Goal: Information Seeking & Learning: Find contact information

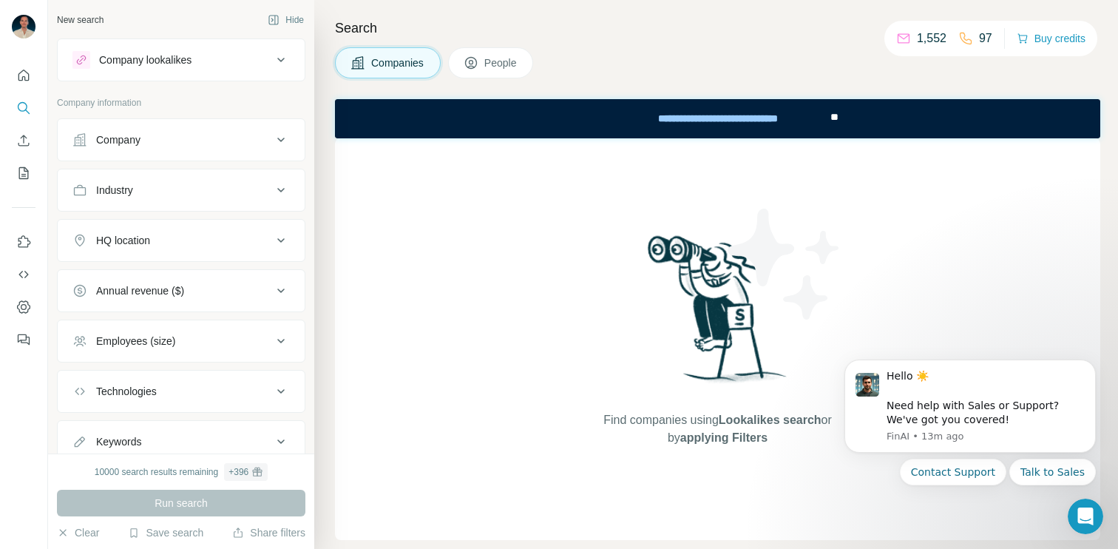
click at [470, 55] on icon at bounding box center [471, 62] width 15 height 15
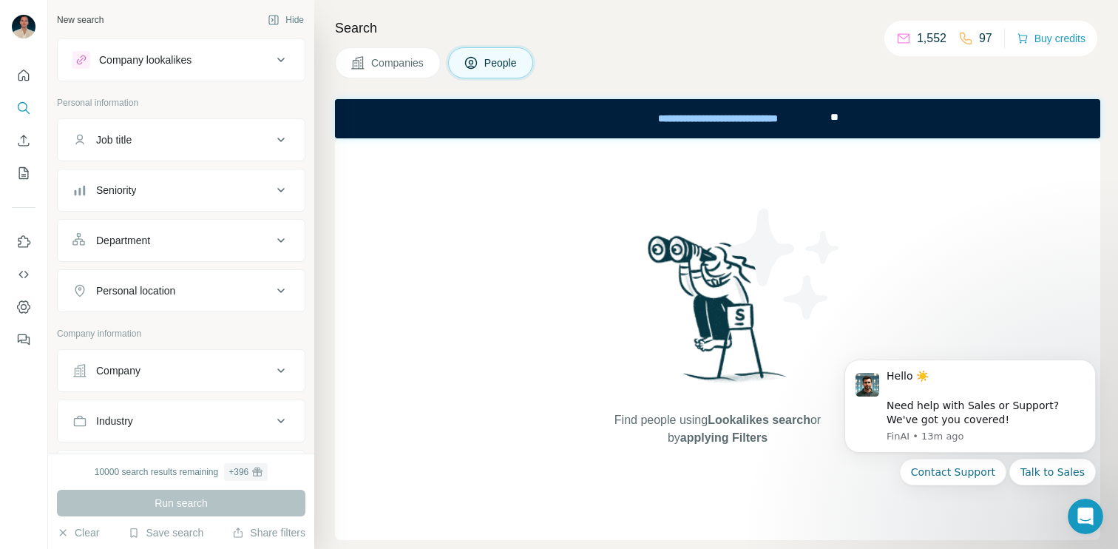
click at [217, 137] on div "Job title" at bounding box center [172, 139] width 200 height 15
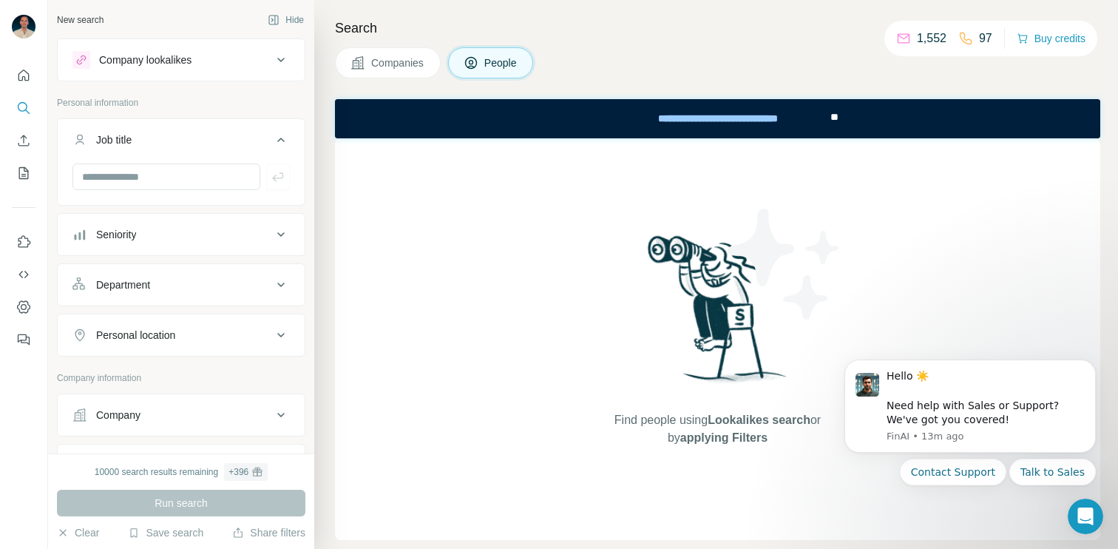
click at [185, 192] on div at bounding box center [181, 182] width 247 height 38
click at [183, 180] on input "text" at bounding box center [166, 176] width 188 height 27
type input "**********"
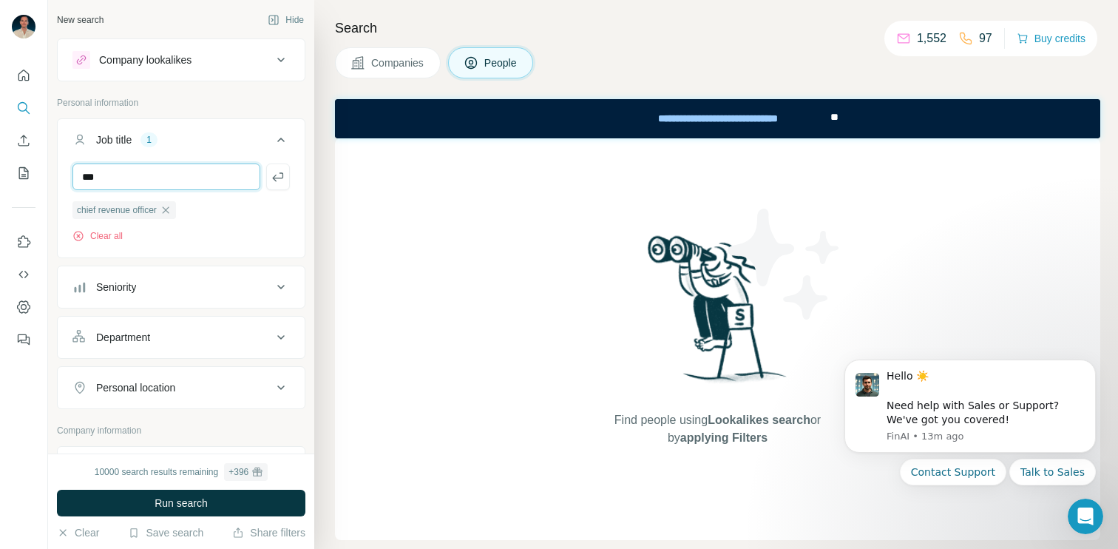
type input "***"
click at [224, 331] on div "Department" at bounding box center [172, 337] width 200 height 15
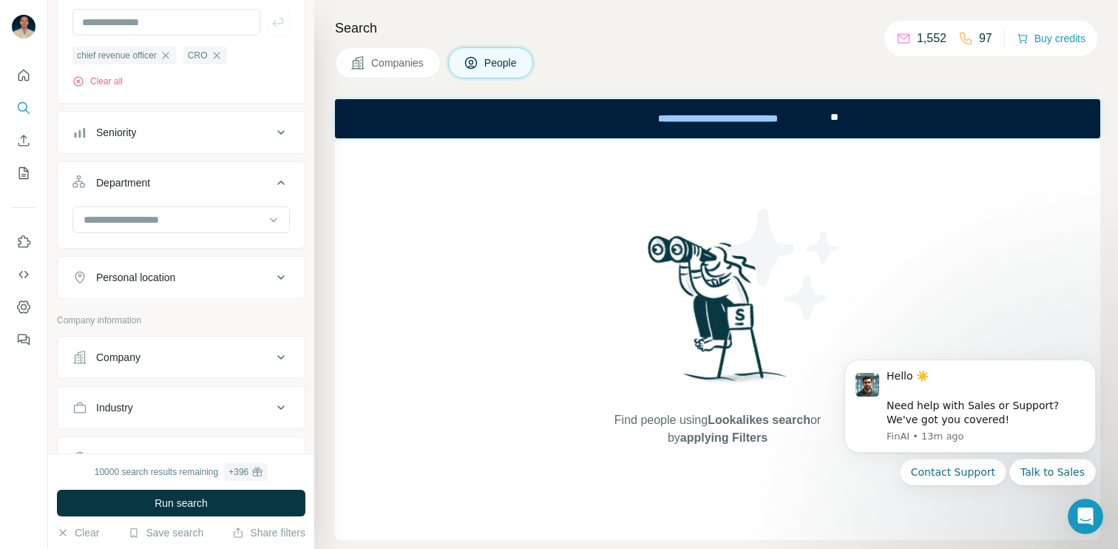
scroll to position [160, 0]
click at [216, 278] on div "Personal location" at bounding box center [172, 272] width 200 height 15
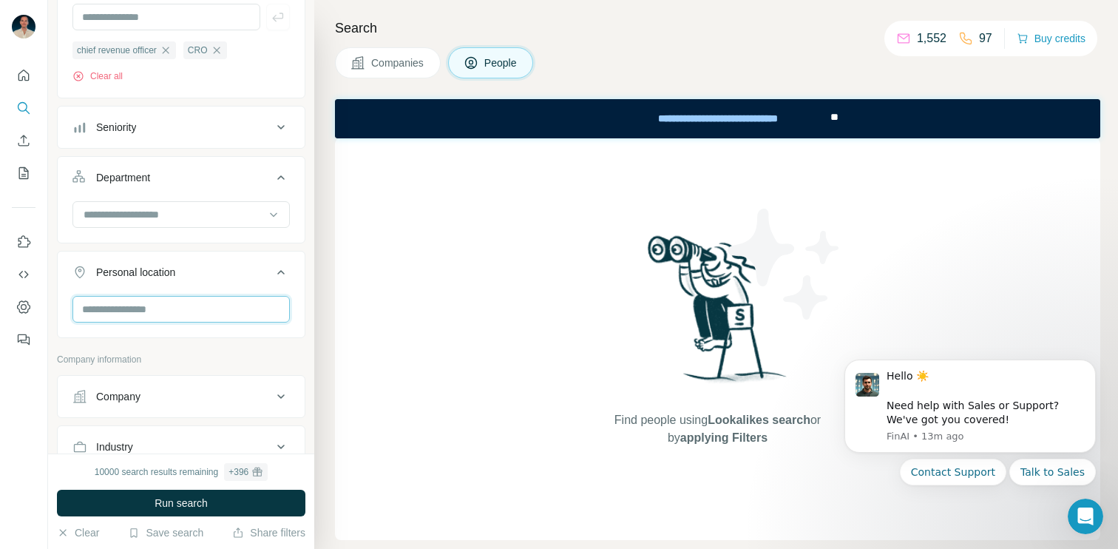
click at [203, 309] on input "text" at bounding box center [180, 309] width 217 height 27
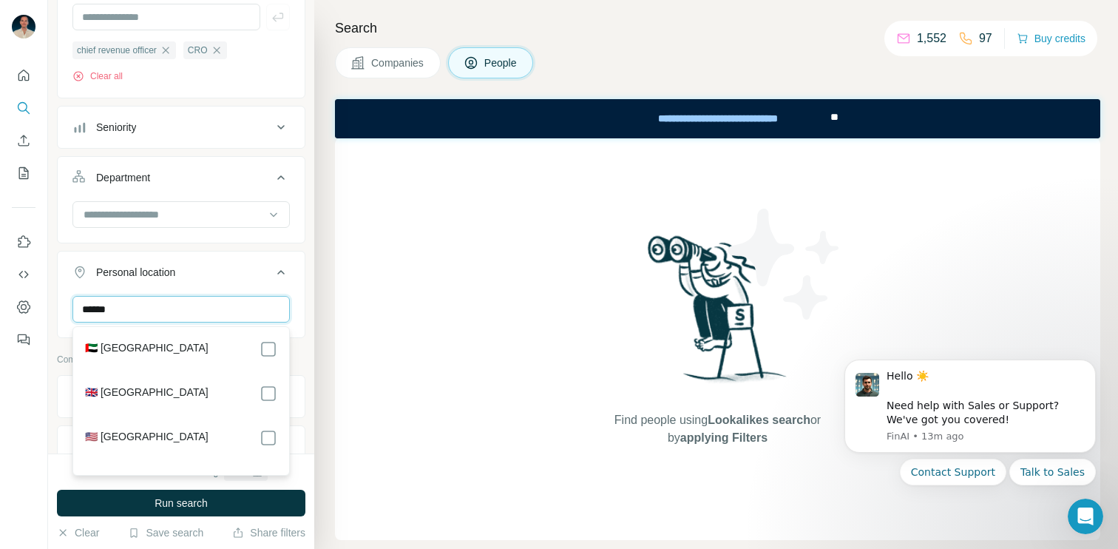
type input "******"
click at [136, 439] on label "🇺🇸 [GEOGRAPHIC_DATA]" at bounding box center [147, 438] width 124 height 18
click at [47, 396] on div at bounding box center [24, 274] width 48 height 549
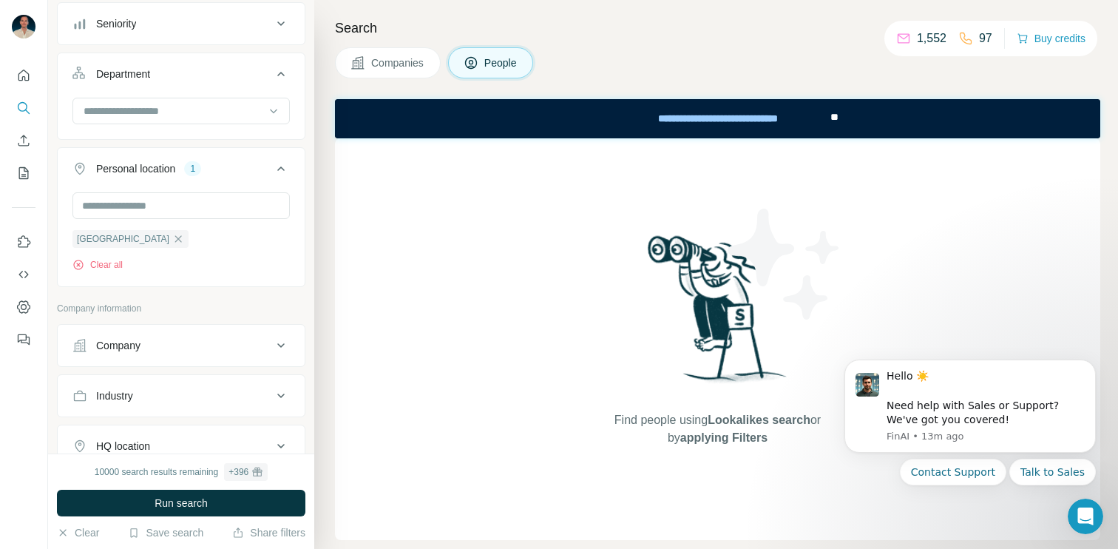
scroll to position [269, 0]
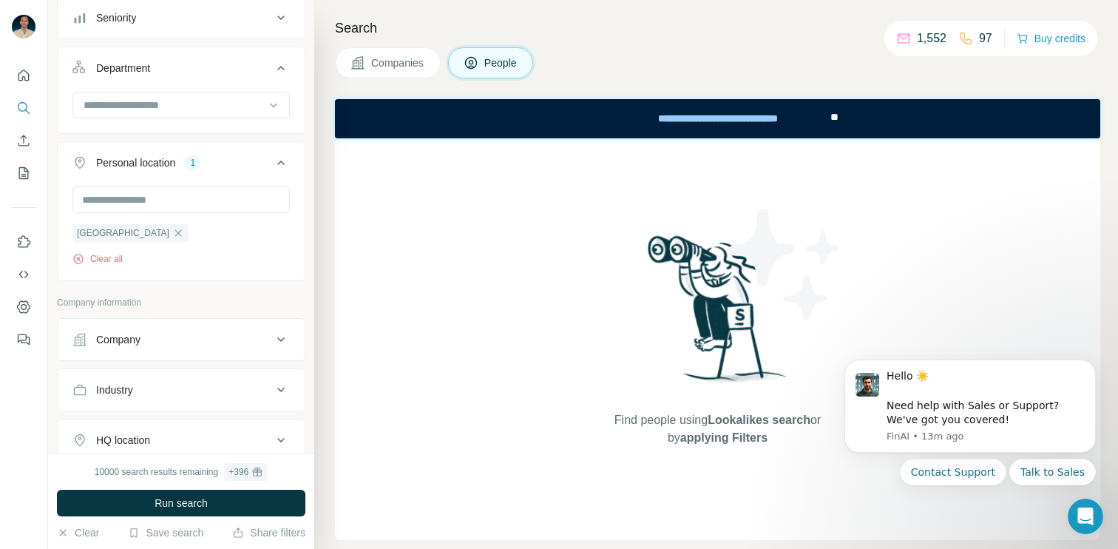
click at [192, 399] on button "Industry" at bounding box center [181, 390] width 247 height 36
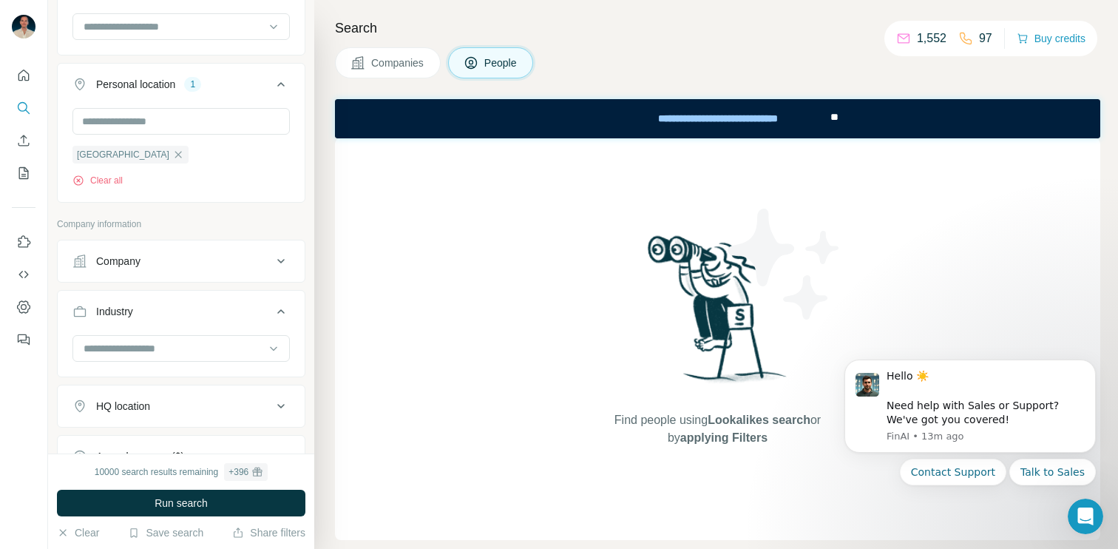
scroll to position [360, 0]
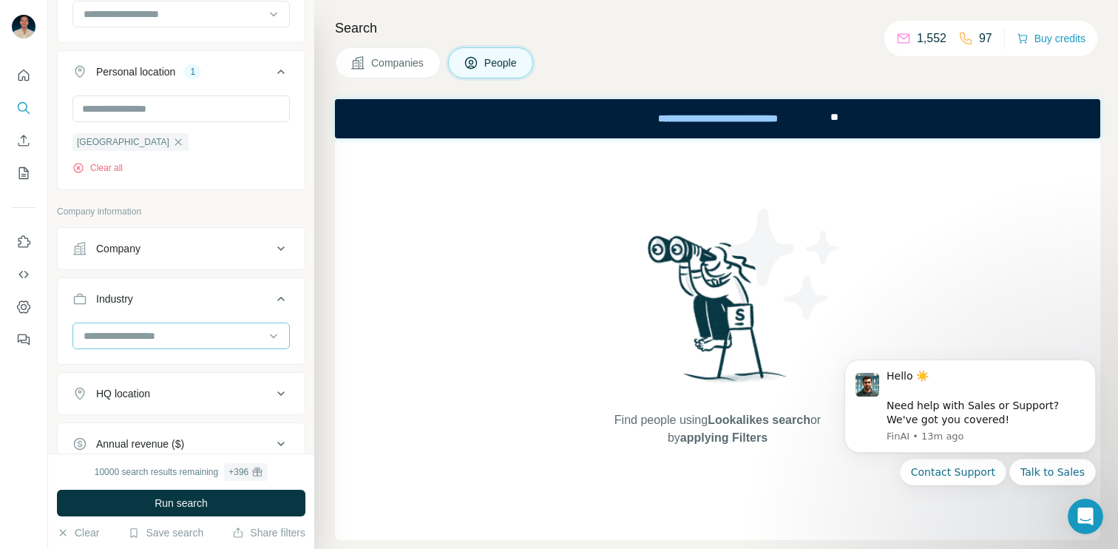
click at [190, 332] on input at bounding box center [173, 336] width 183 height 16
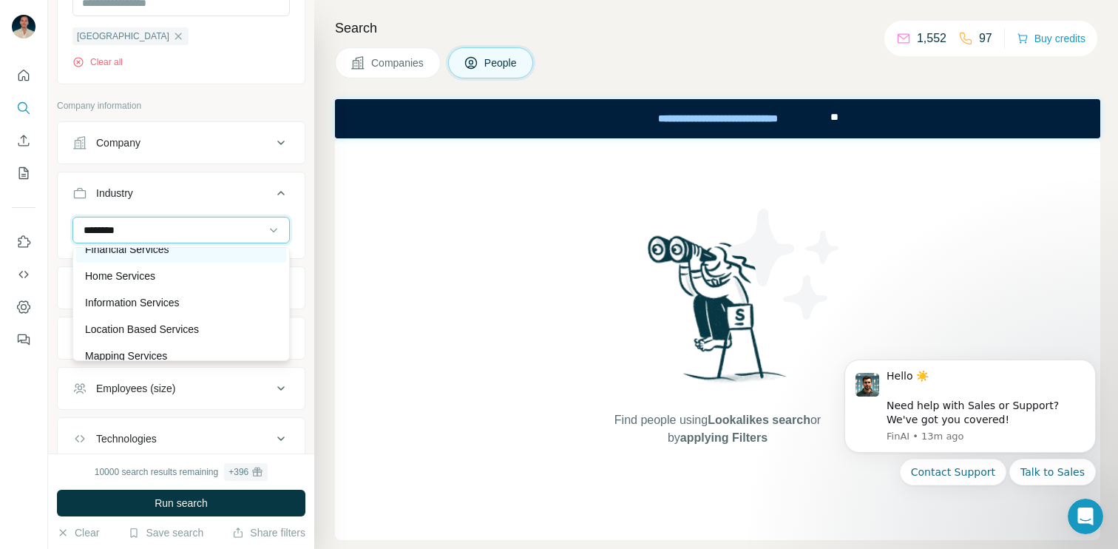
scroll to position [133, 0]
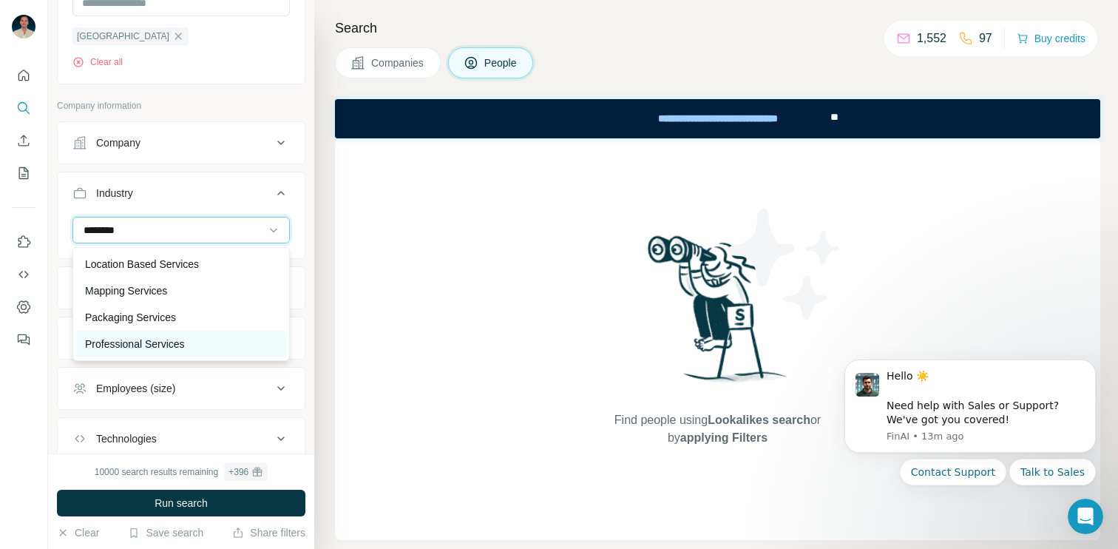
type input "********"
click at [185, 343] on p "Professional Services" at bounding box center [135, 344] width 100 height 15
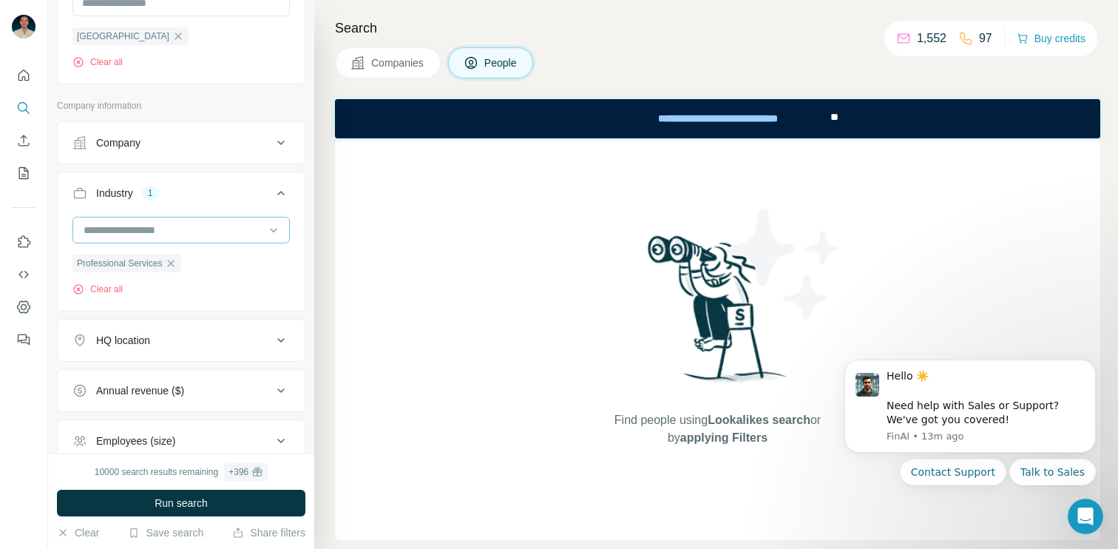
click at [199, 230] on input at bounding box center [173, 230] width 183 height 16
click at [136, 232] on input at bounding box center [173, 230] width 183 height 16
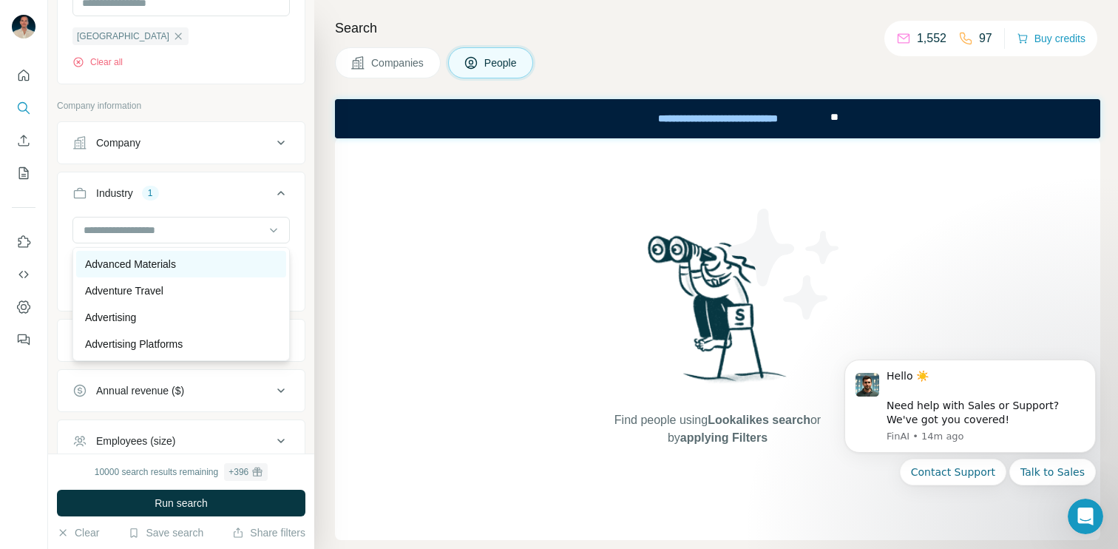
click at [126, 266] on p "Advanced Materials" at bounding box center [130, 264] width 91 height 15
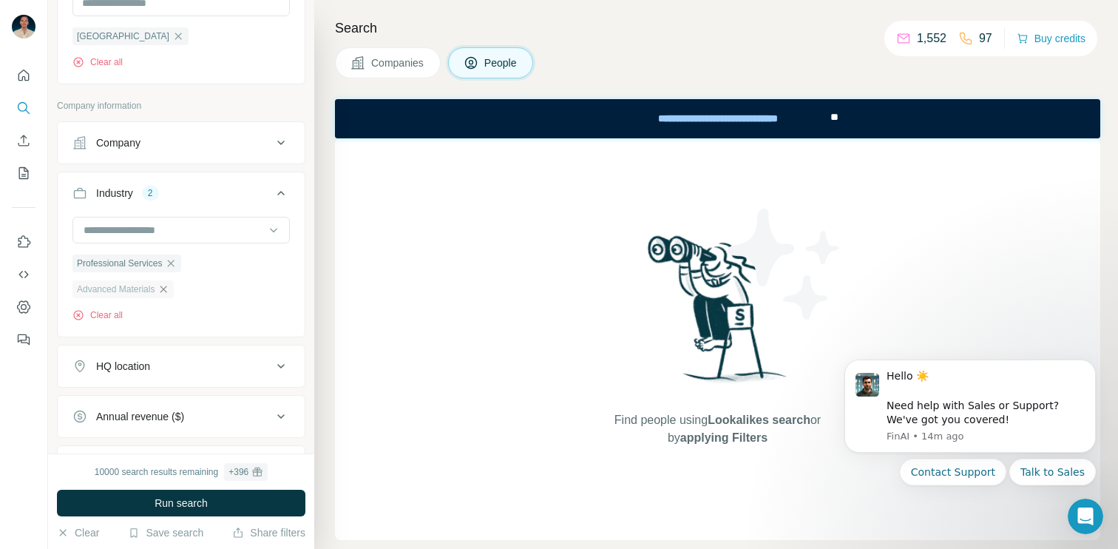
click at [169, 288] on icon "button" at bounding box center [164, 289] width 12 height 12
click at [168, 243] on div at bounding box center [180, 230] width 217 height 27
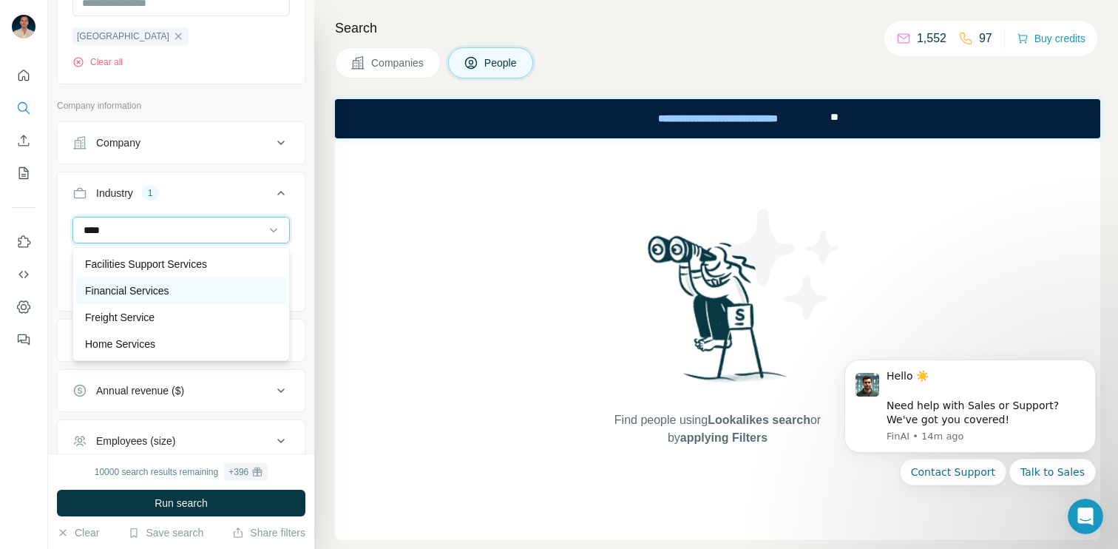
type input "****"
click at [209, 294] on div "Financial Services" at bounding box center [181, 290] width 192 height 15
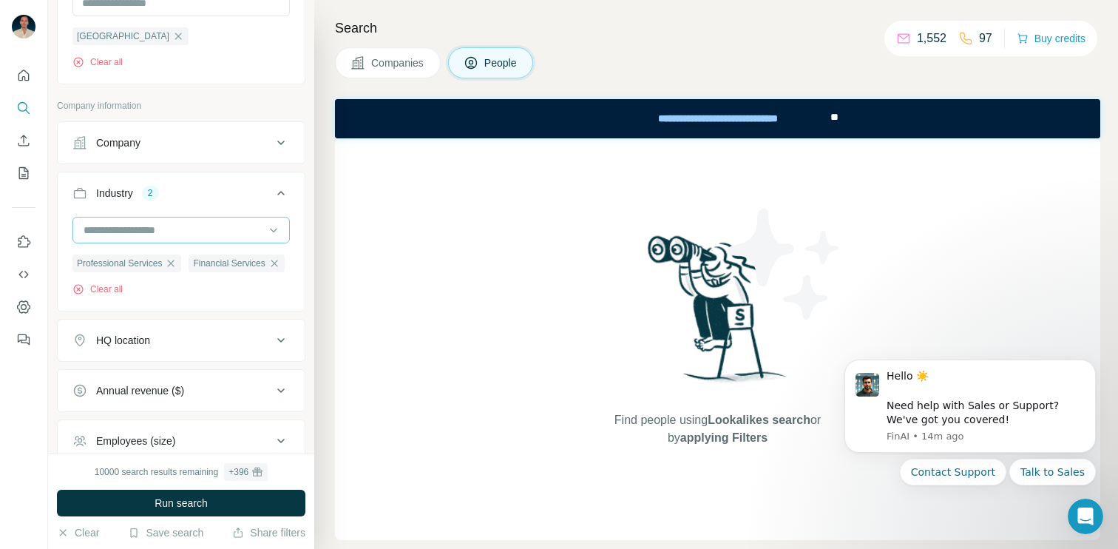
click at [184, 232] on input at bounding box center [173, 230] width 183 height 16
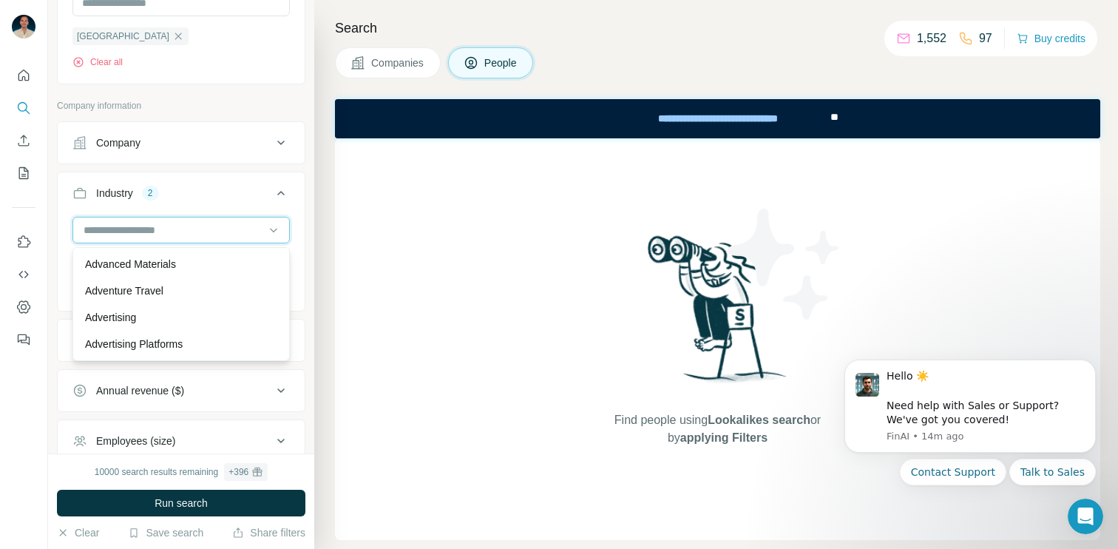
click at [129, 235] on input at bounding box center [173, 230] width 183 height 16
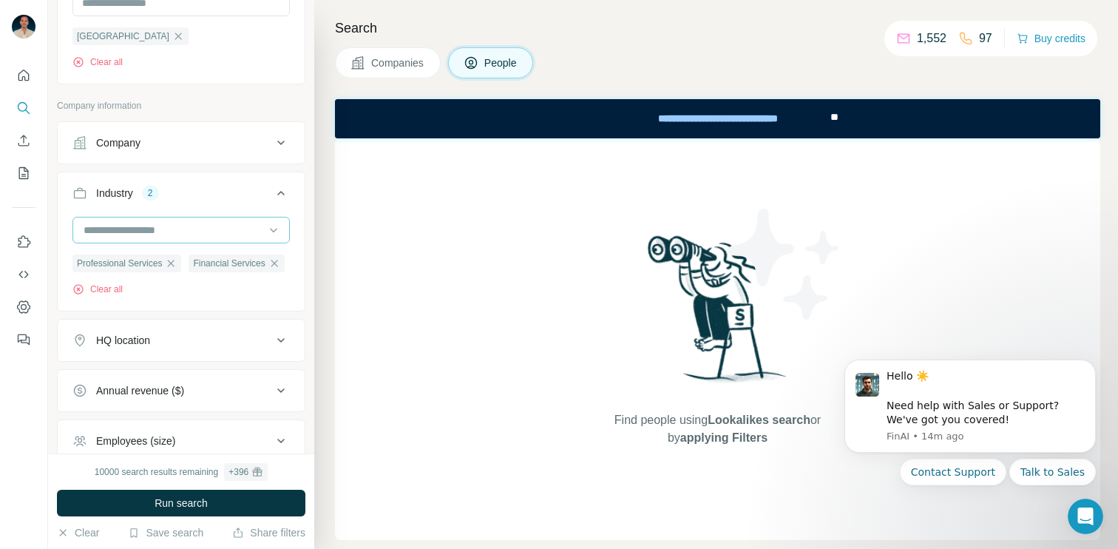
click at [158, 232] on input at bounding box center [173, 230] width 183 height 16
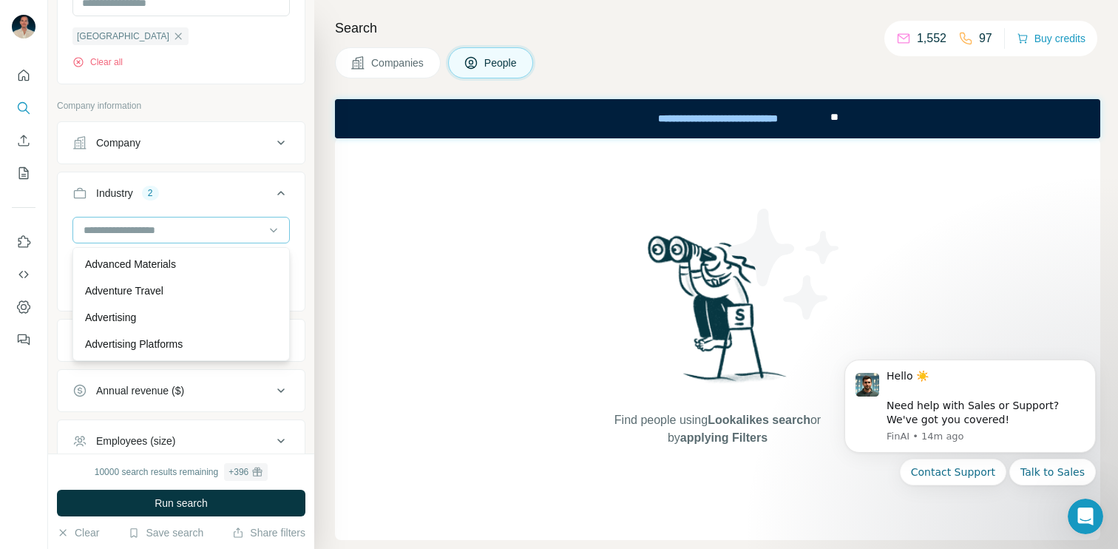
click at [149, 263] on p "Advanced Materials" at bounding box center [130, 264] width 91 height 15
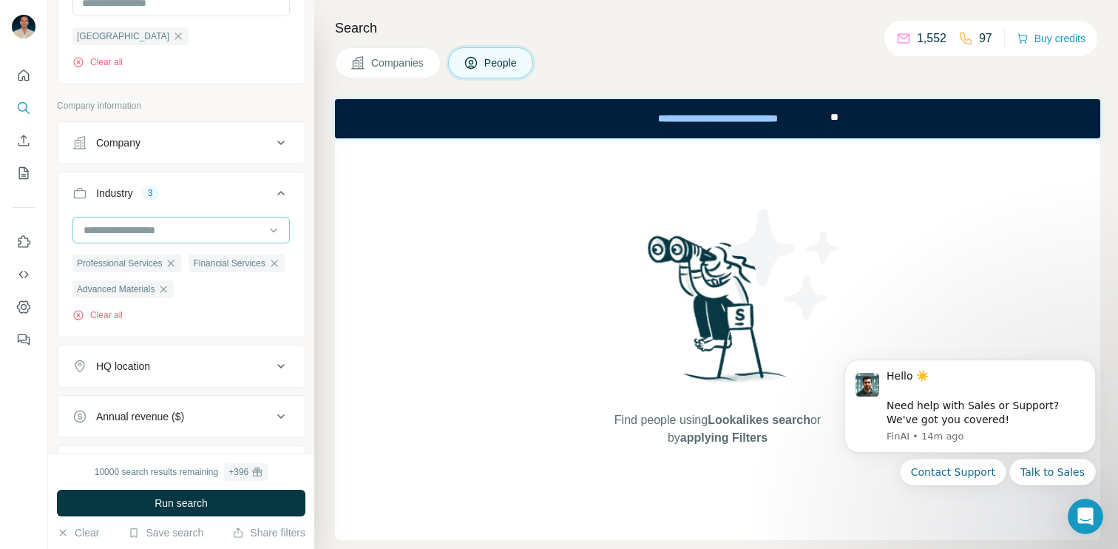
click at [169, 293] on icon "button" at bounding box center [164, 289] width 12 height 12
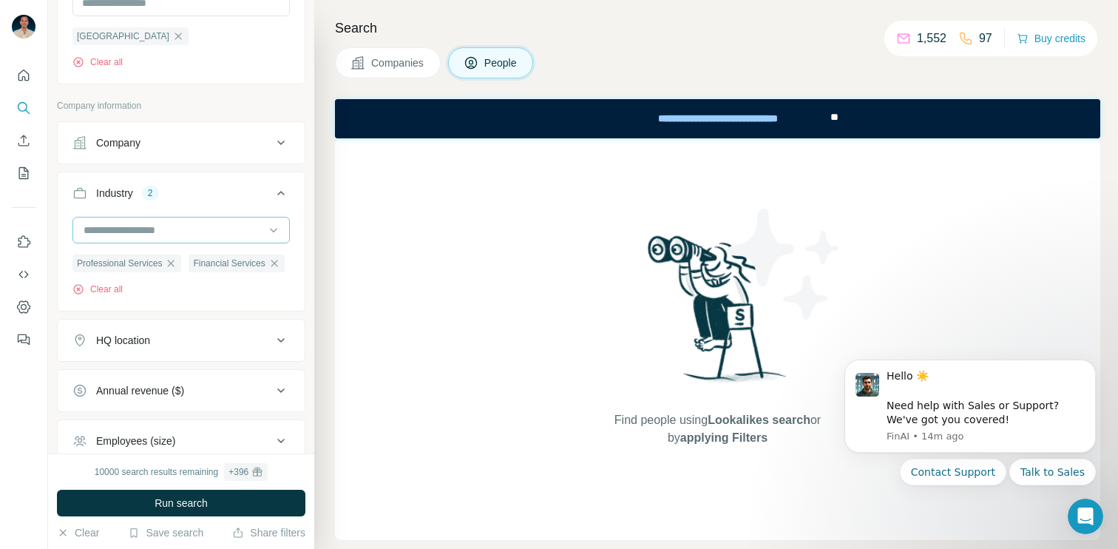
click at [229, 223] on input at bounding box center [173, 230] width 183 height 16
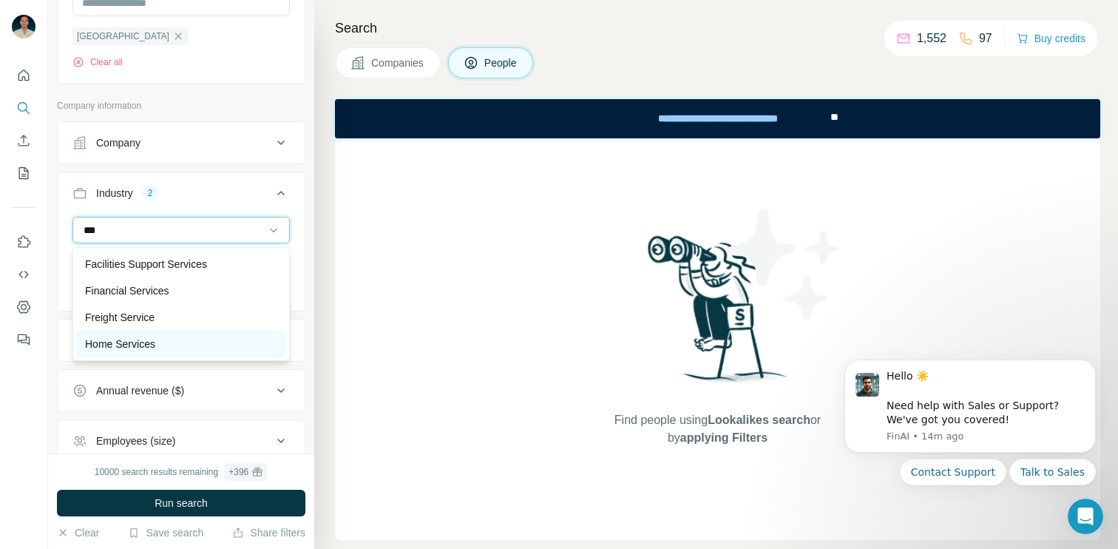
type input "***"
click at [208, 334] on div "Home Services" at bounding box center [181, 344] width 210 height 27
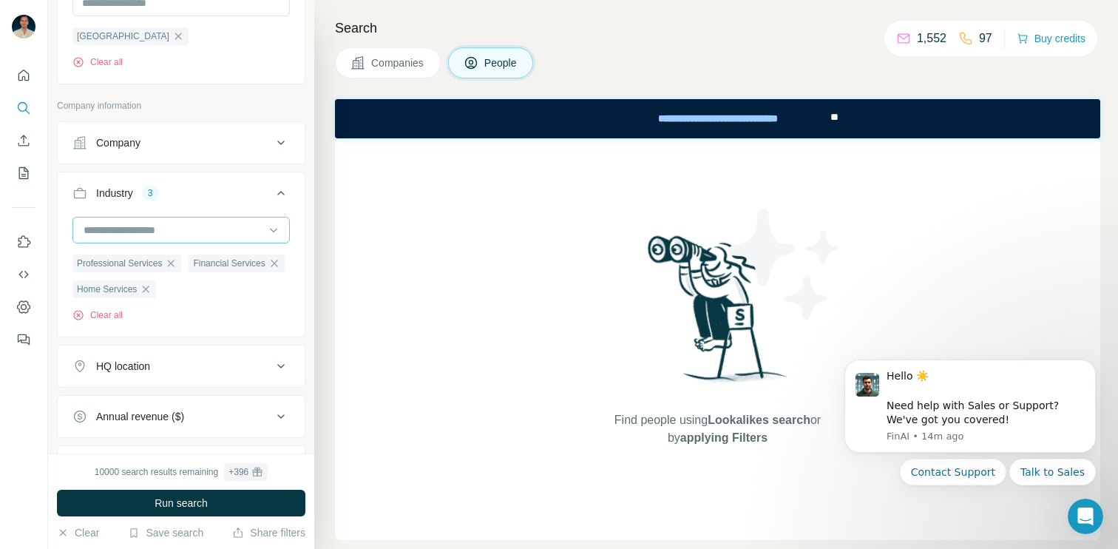
click at [203, 237] on input at bounding box center [173, 230] width 183 height 16
click at [180, 240] on div at bounding box center [173, 229] width 183 height 25
click at [148, 234] on input at bounding box center [173, 230] width 183 height 16
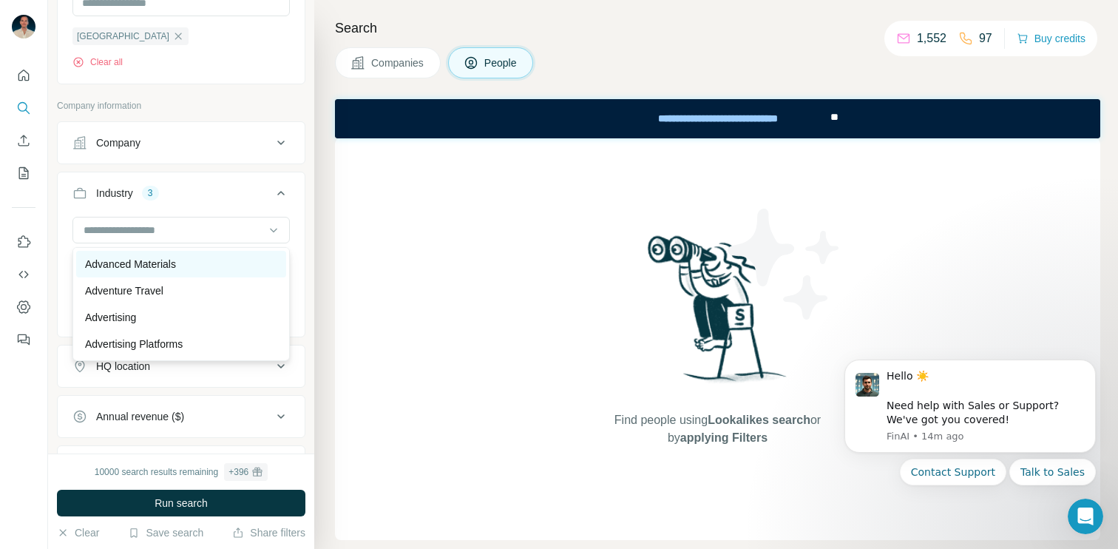
click at [138, 263] on p "Advanced Materials" at bounding box center [130, 264] width 91 height 15
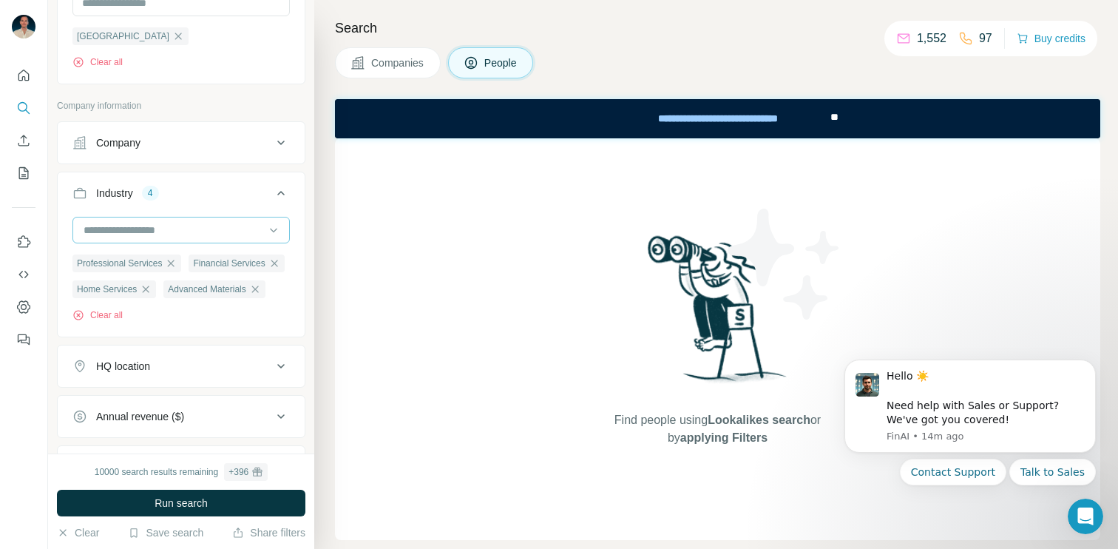
click at [135, 229] on input at bounding box center [173, 230] width 183 height 16
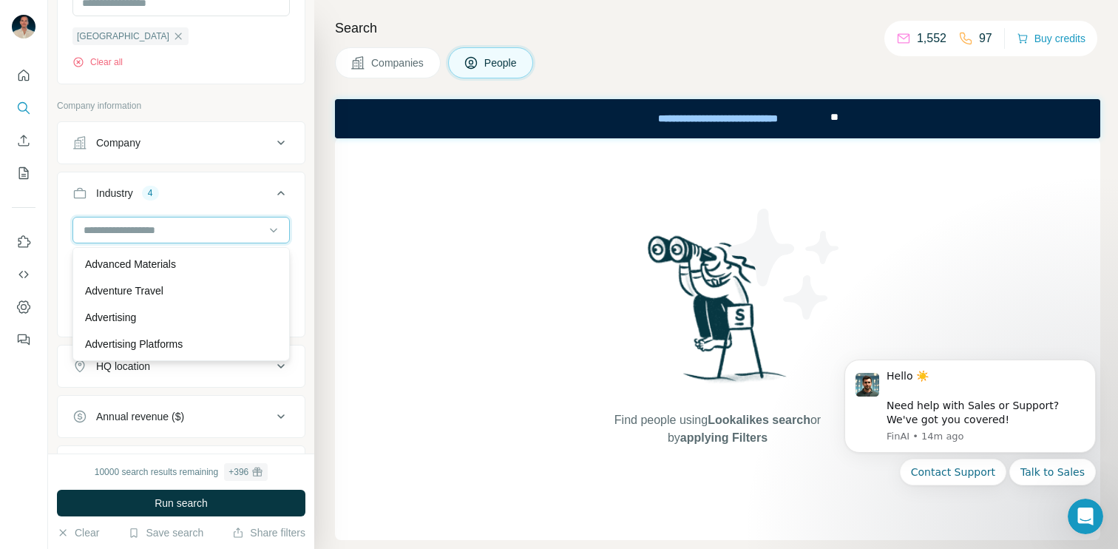
click at [94, 230] on input at bounding box center [173, 230] width 183 height 16
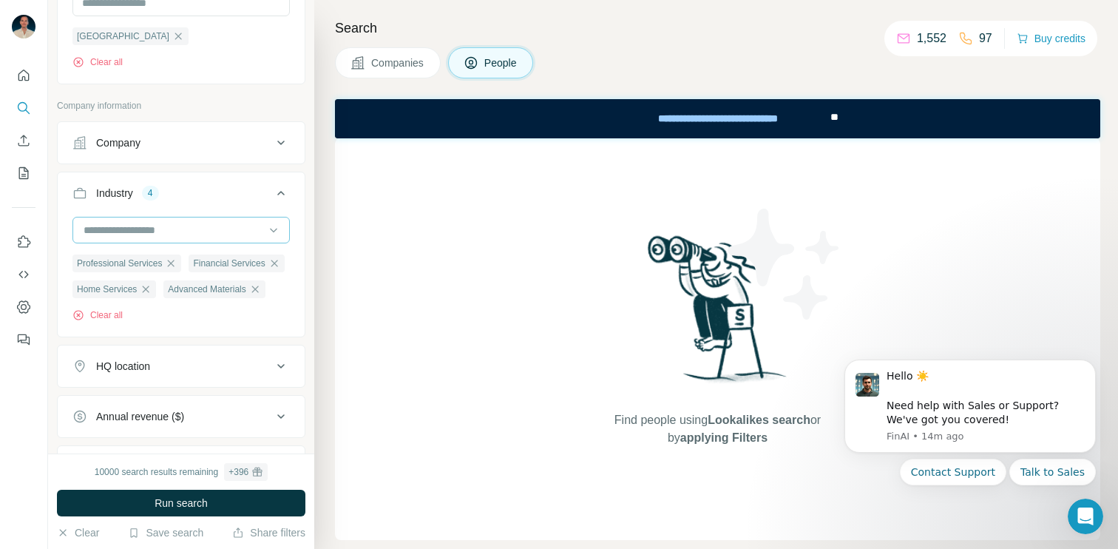
click at [91, 230] on input at bounding box center [173, 230] width 183 height 16
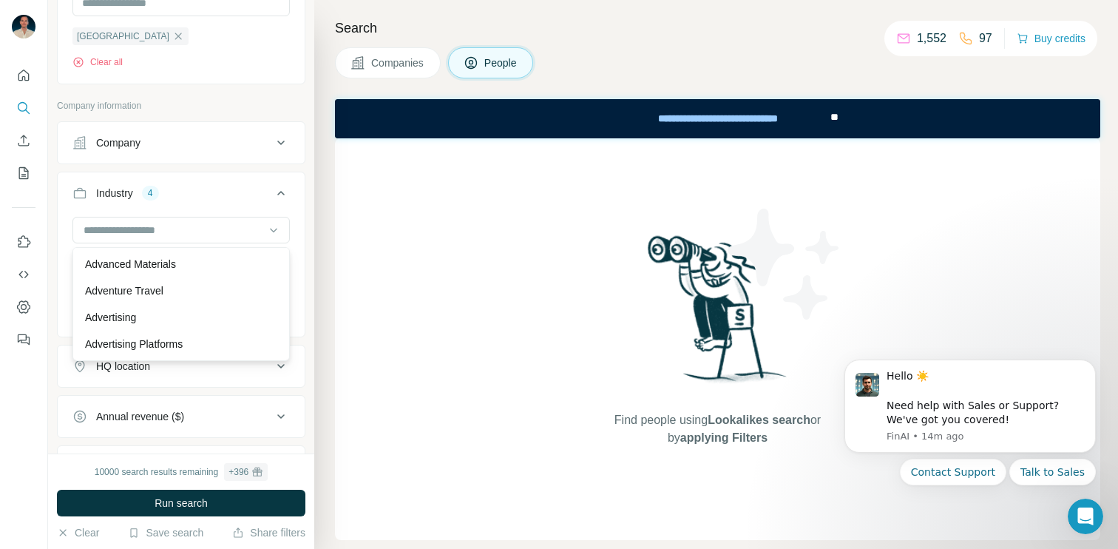
click at [212, 200] on div "Industry 4" at bounding box center [172, 193] width 200 height 15
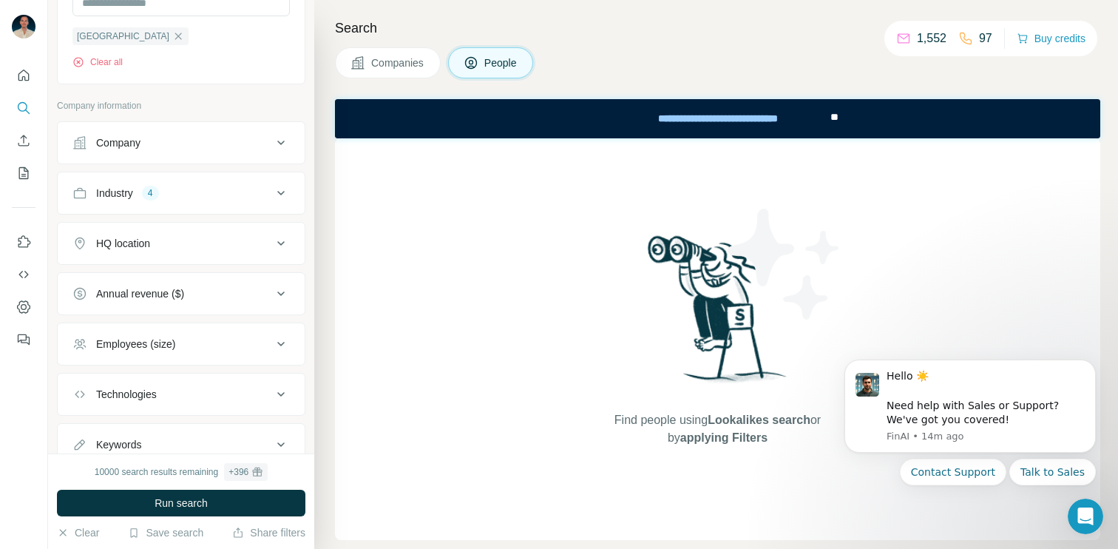
click at [189, 185] on button "Industry 4" at bounding box center [181, 193] width 247 height 36
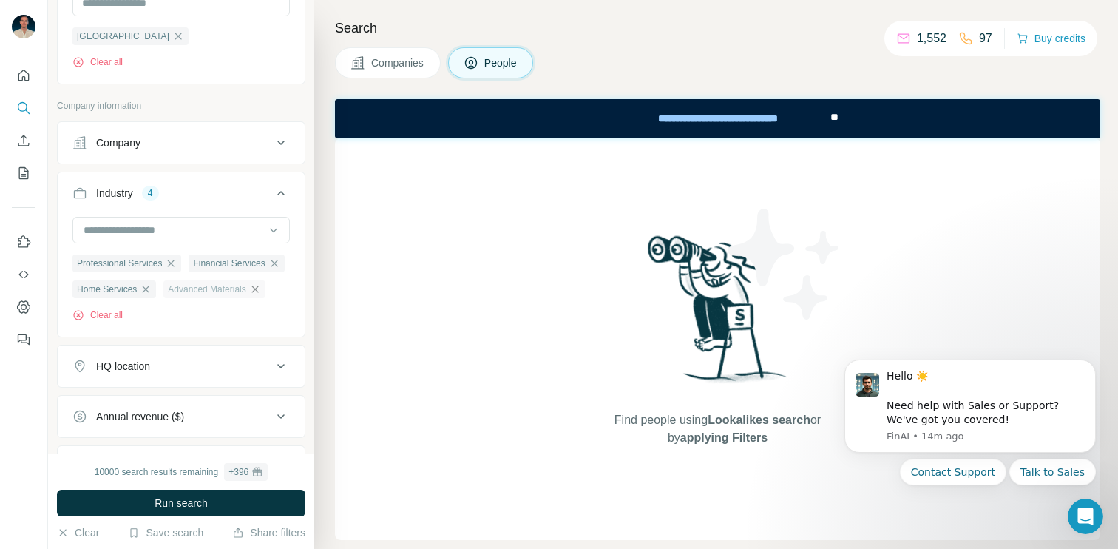
click at [249, 295] on icon "button" at bounding box center [255, 289] width 12 height 12
click at [182, 222] on input at bounding box center [173, 230] width 183 height 16
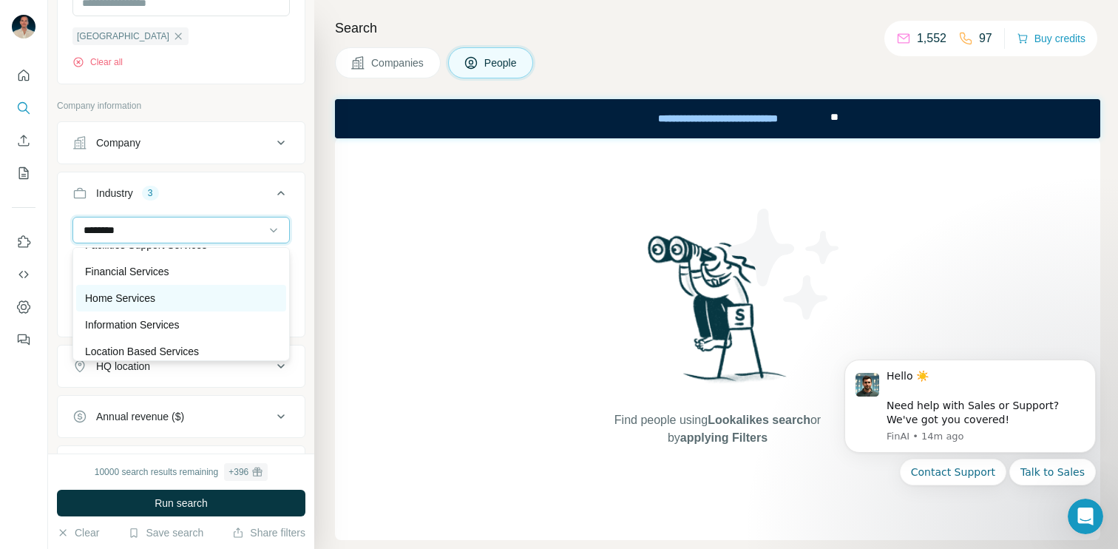
scroll to position [45, 0]
type input "********"
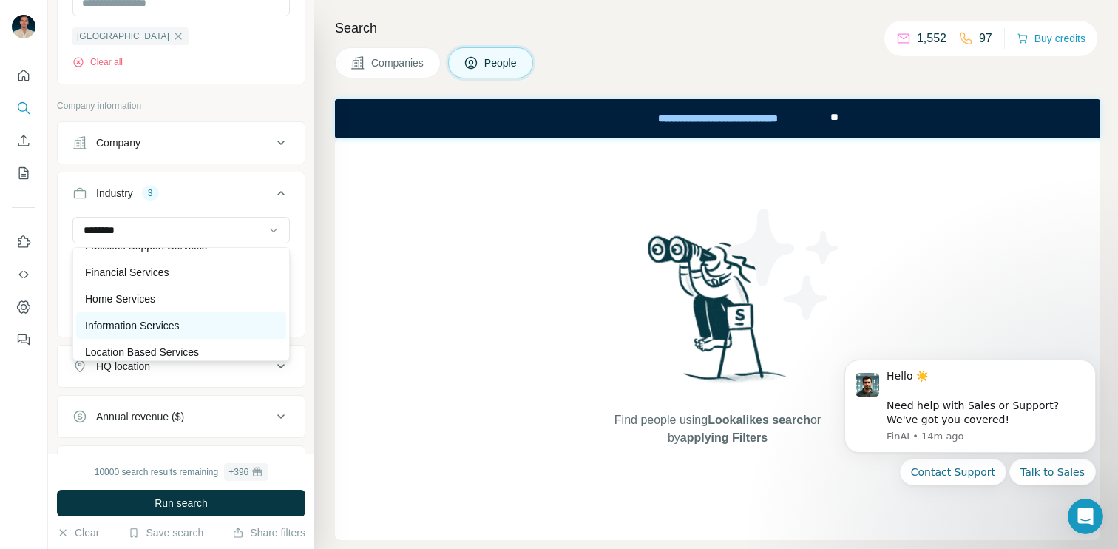
click at [166, 329] on p "Information Services" at bounding box center [132, 325] width 95 height 15
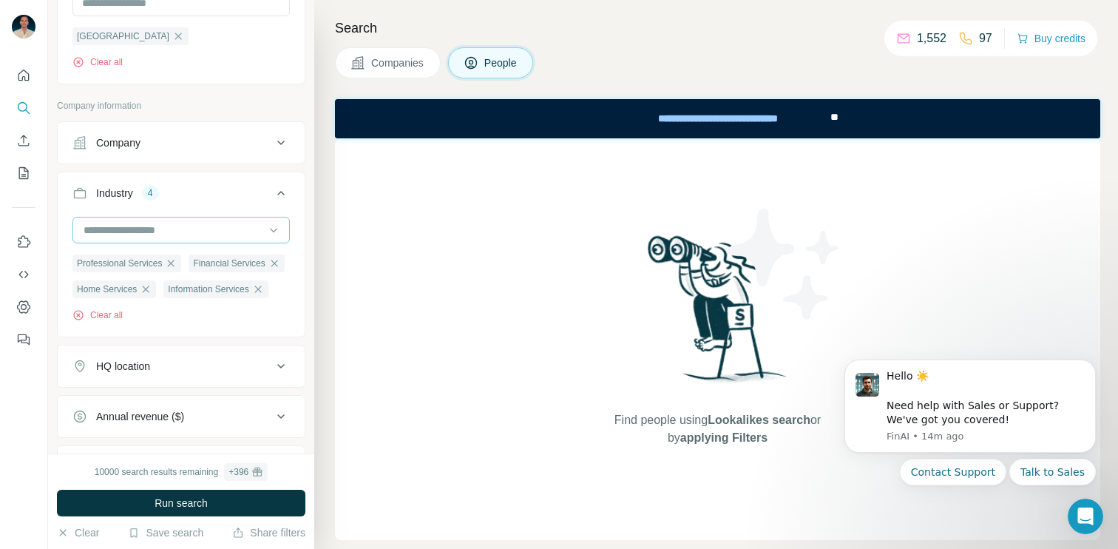
click at [191, 240] on div at bounding box center [173, 229] width 183 height 25
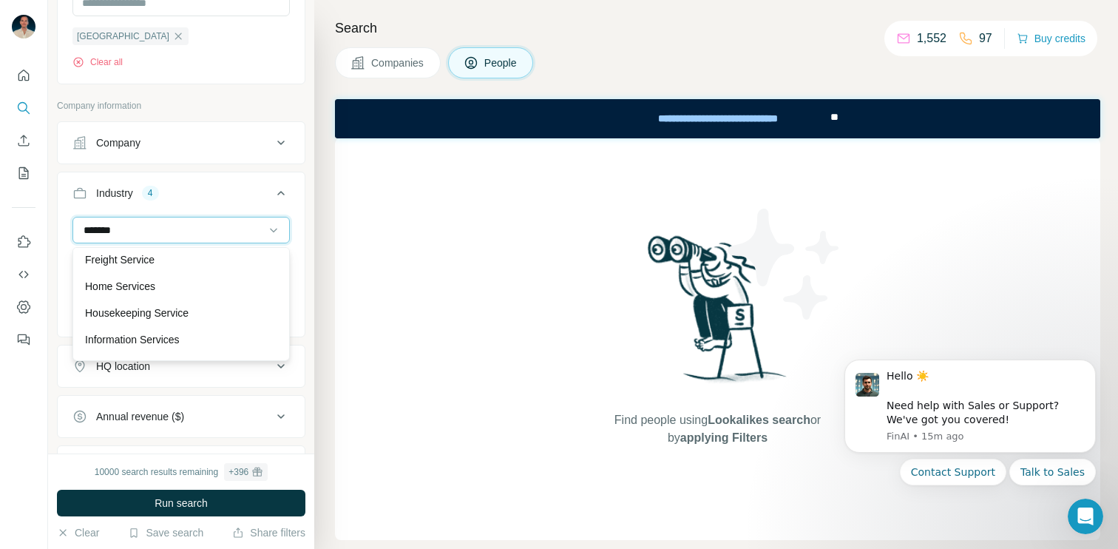
scroll to position [217, 0]
type input "*******"
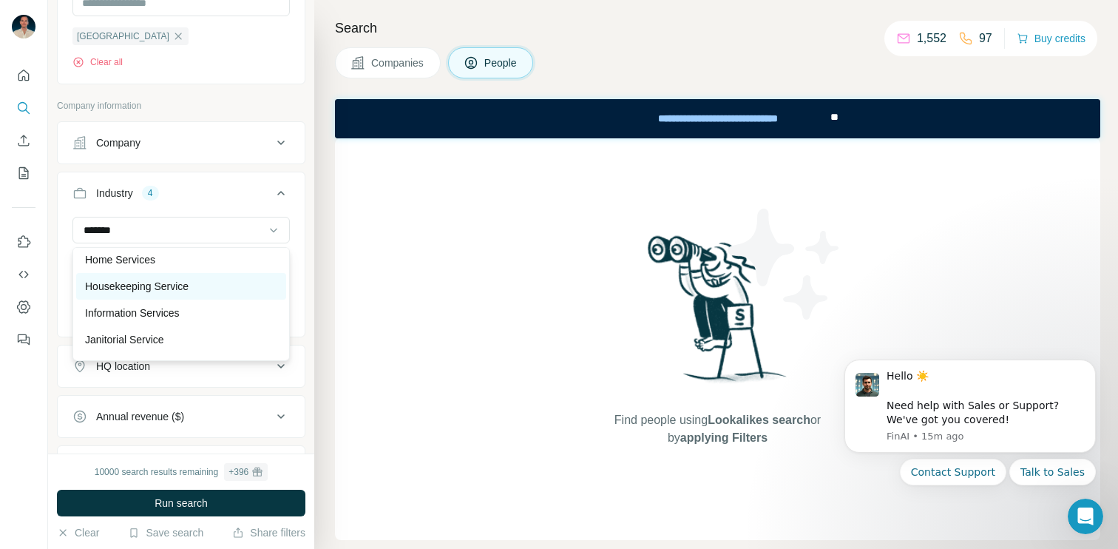
click at [187, 291] on p "Housekeeping Service" at bounding box center [137, 286] width 104 height 15
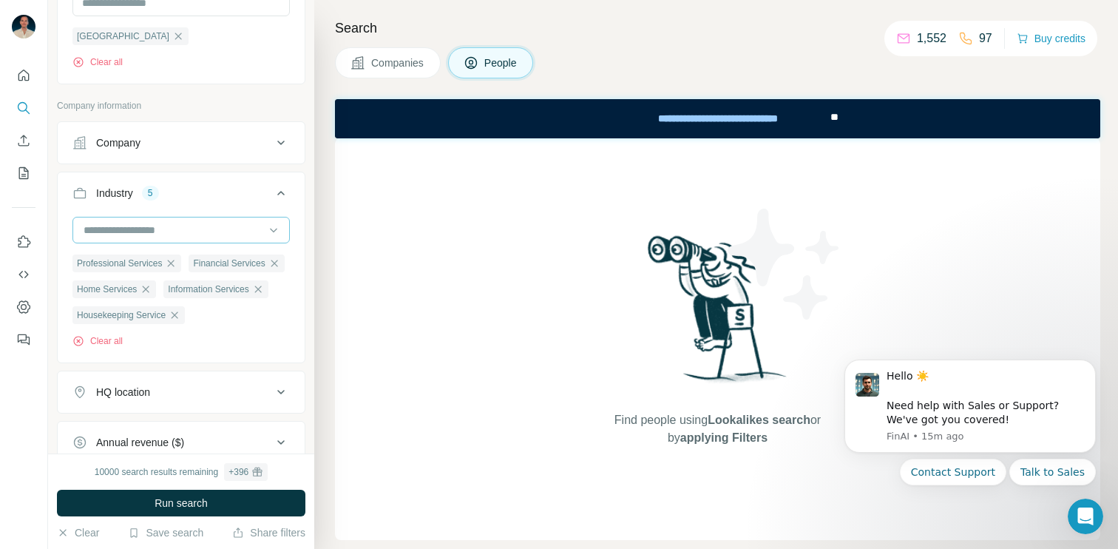
click at [219, 237] on input at bounding box center [173, 230] width 183 height 16
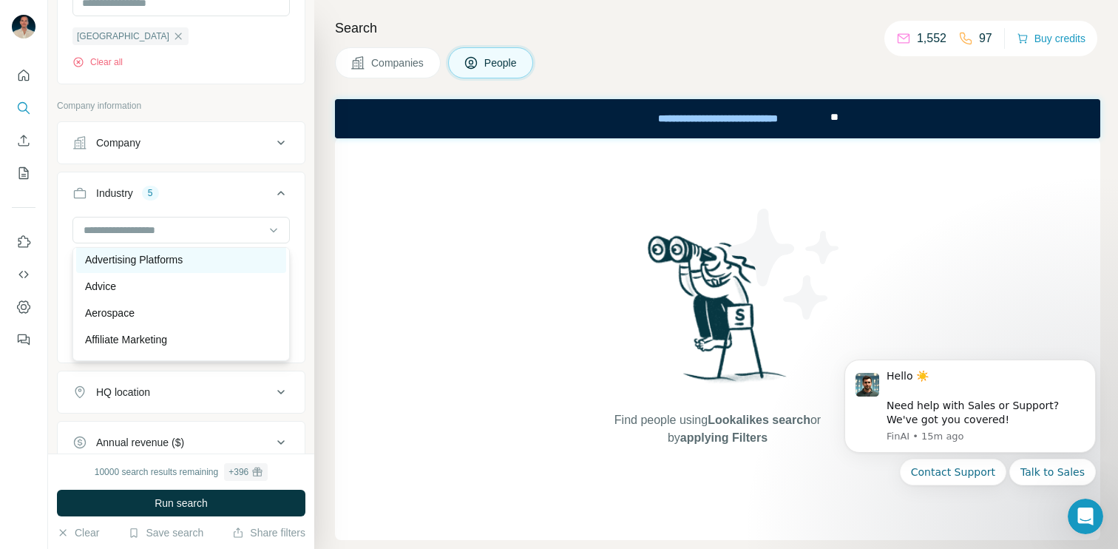
click at [152, 266] on p "Advertising Platforms" at bounding box center [134, 259] width 98 height 15
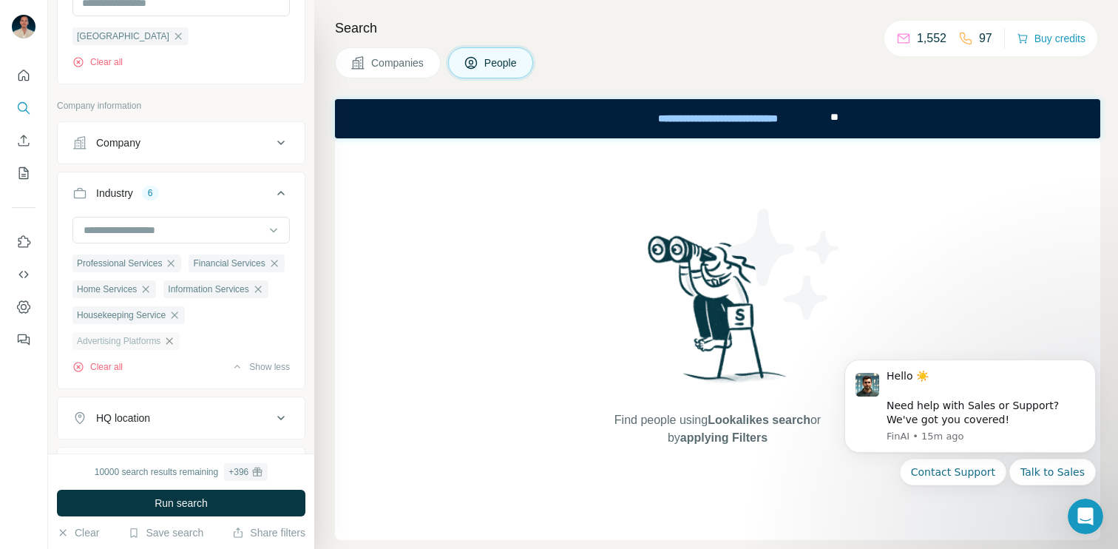
click at [175, 347] on icon "button" at bounding box center [169, 341] width 12 height 12
click at [181, 236] on input at bounding box center [173, 230] width 183 height 16
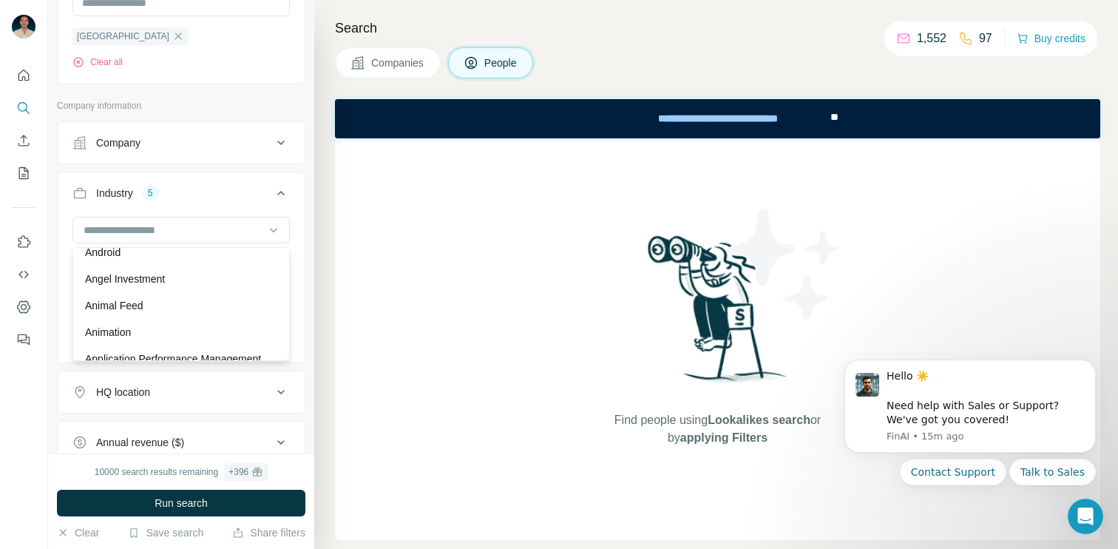
scroll to position [545, 0]
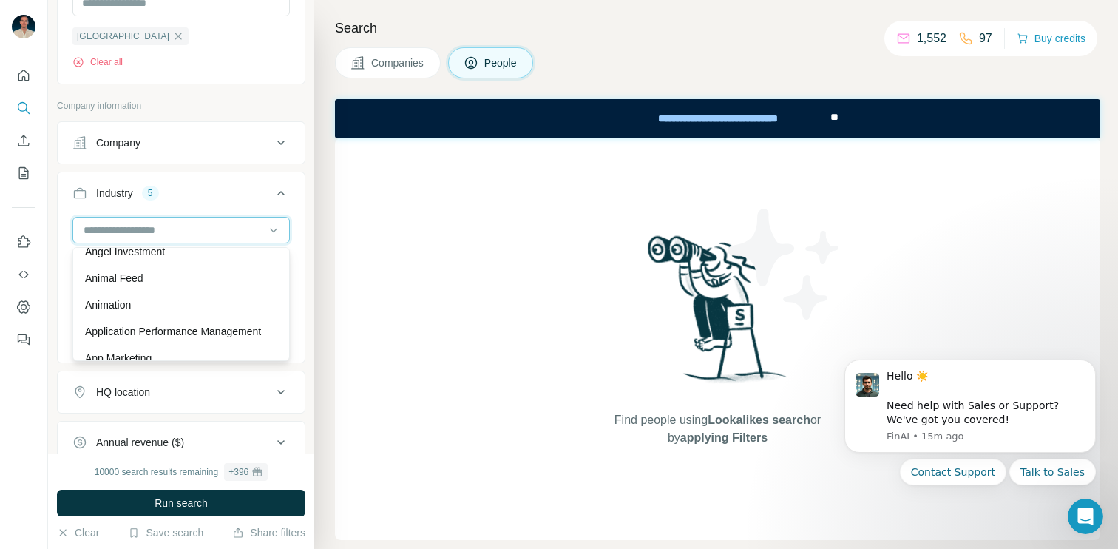
click at [117, 234] on input at bounding box center [173, 230] width 183 height 16
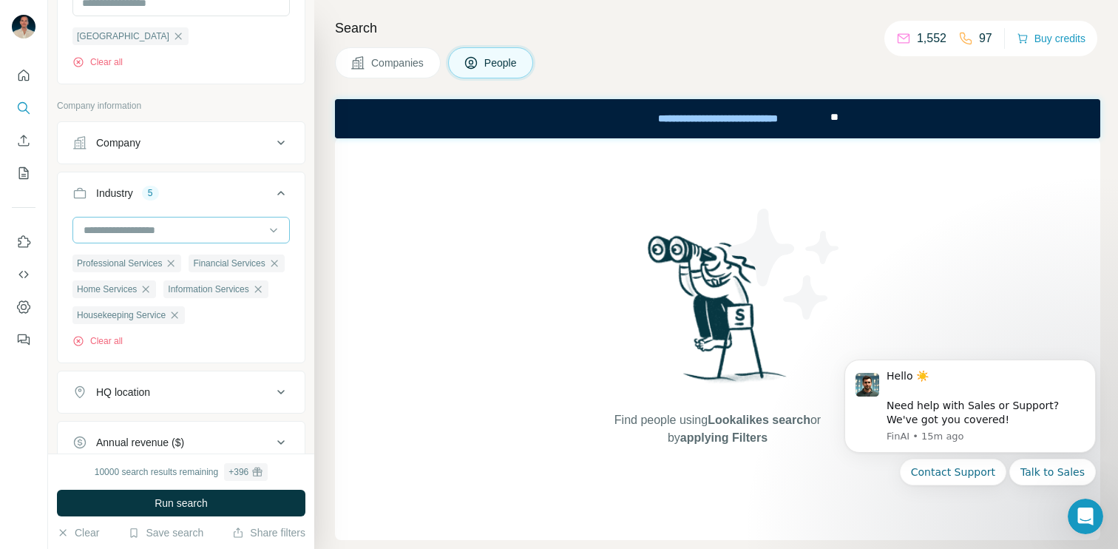
click at [152, 230] on input at bounding box center [173, 230] width 183 height 16
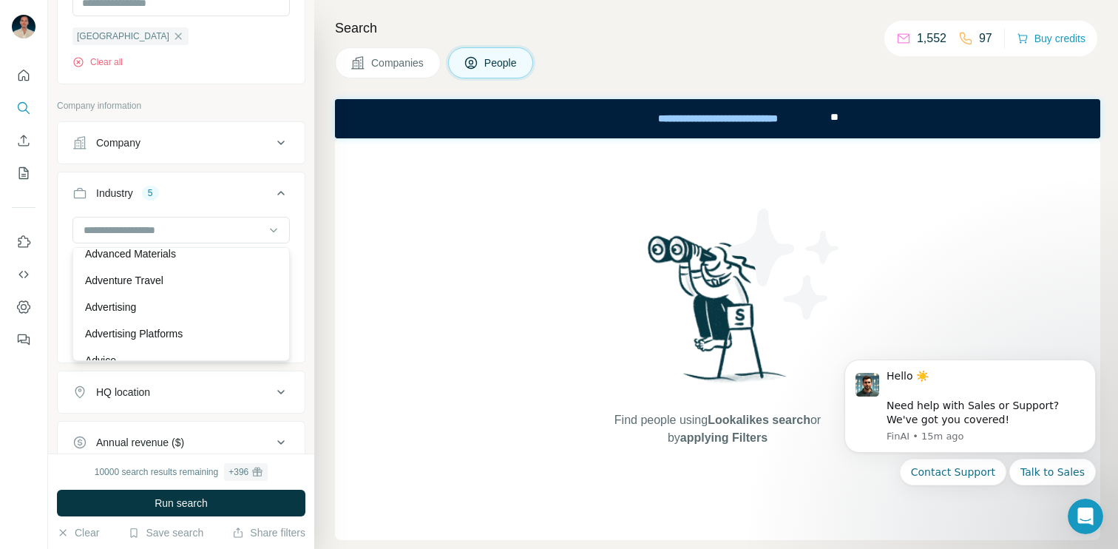
scroll to position [151, 0]
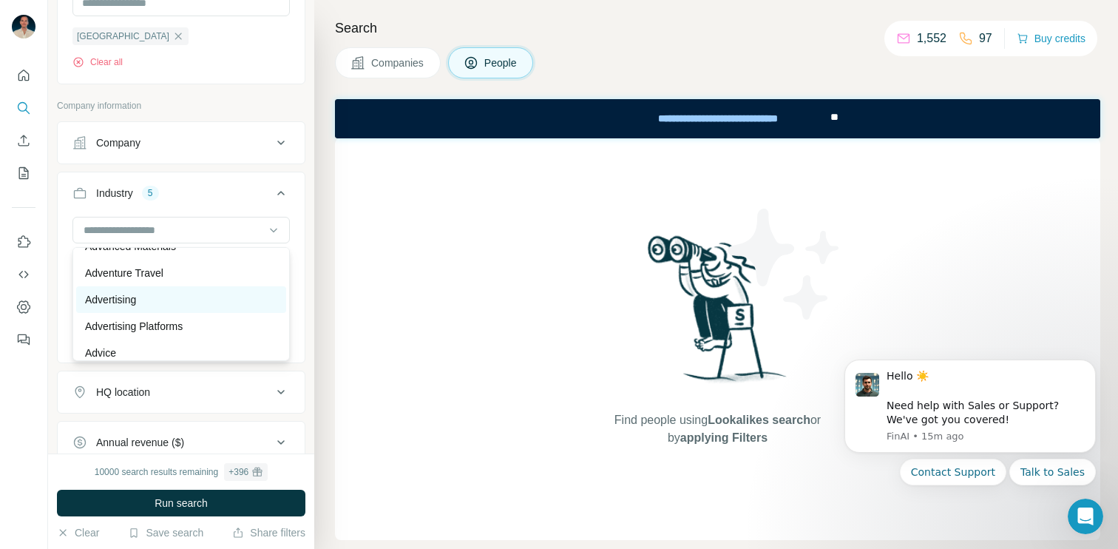
click at [136, 301] on p "Advertising" at bounding box center [110, 299] width 51 height 15
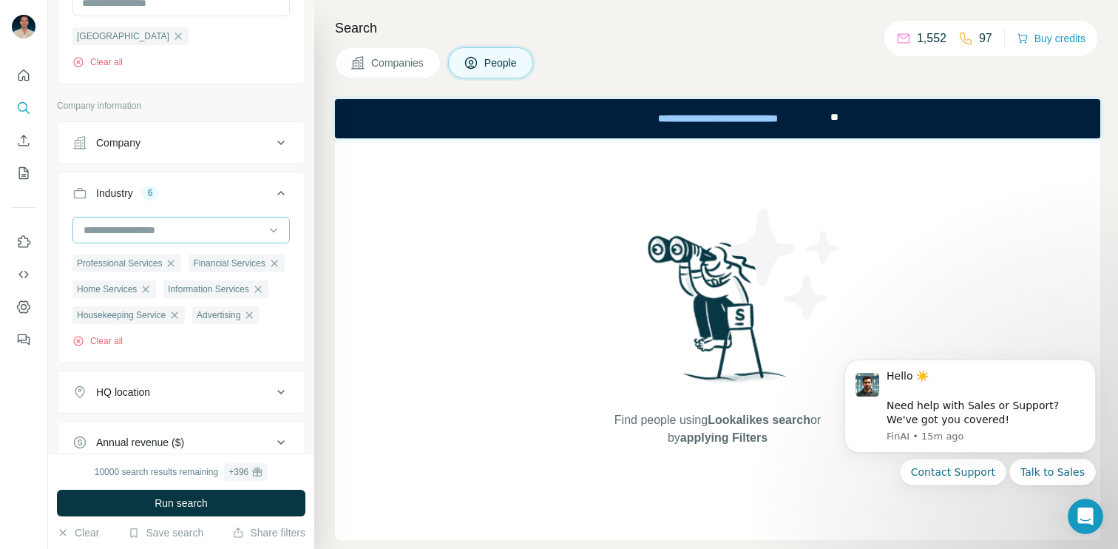
click at [185, 235] on input at bounding box center [173, 230] width 183 height 16
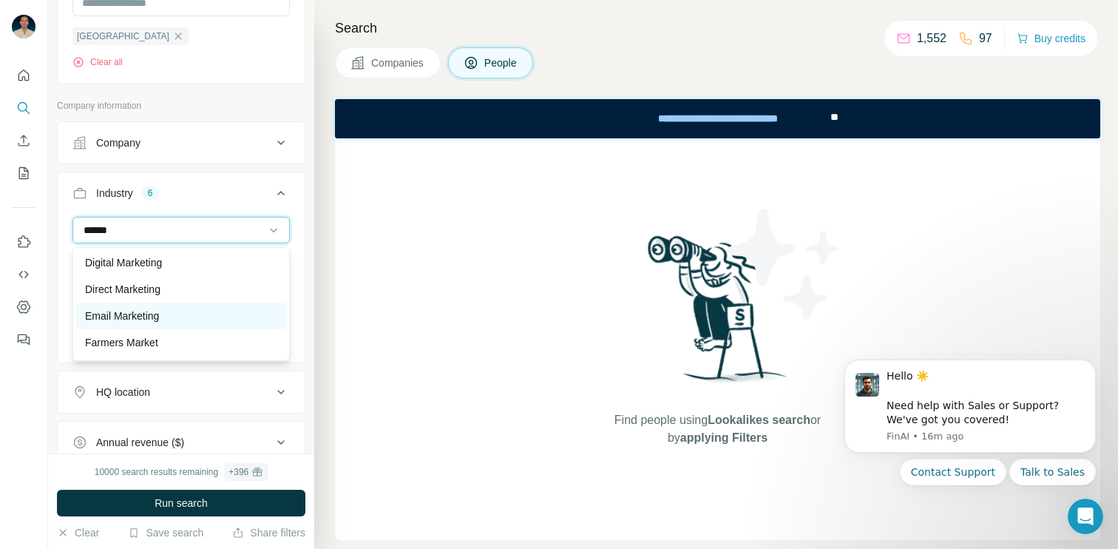
scroll to position [101, 0]
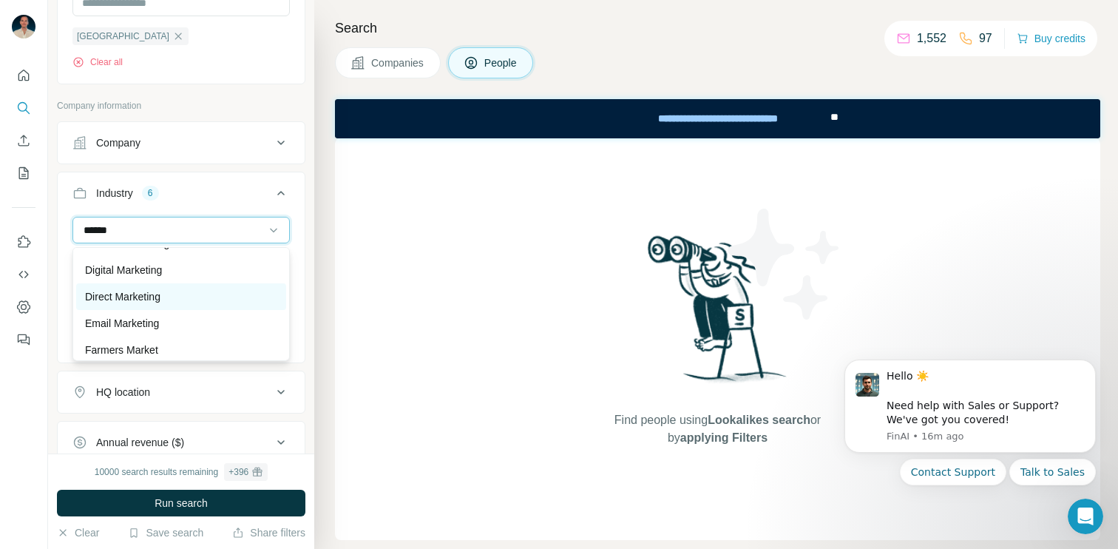
type input "******"
click at [178, 295] on div "Direct Marketing" at bounding box center [181, 296] width 192 height 15
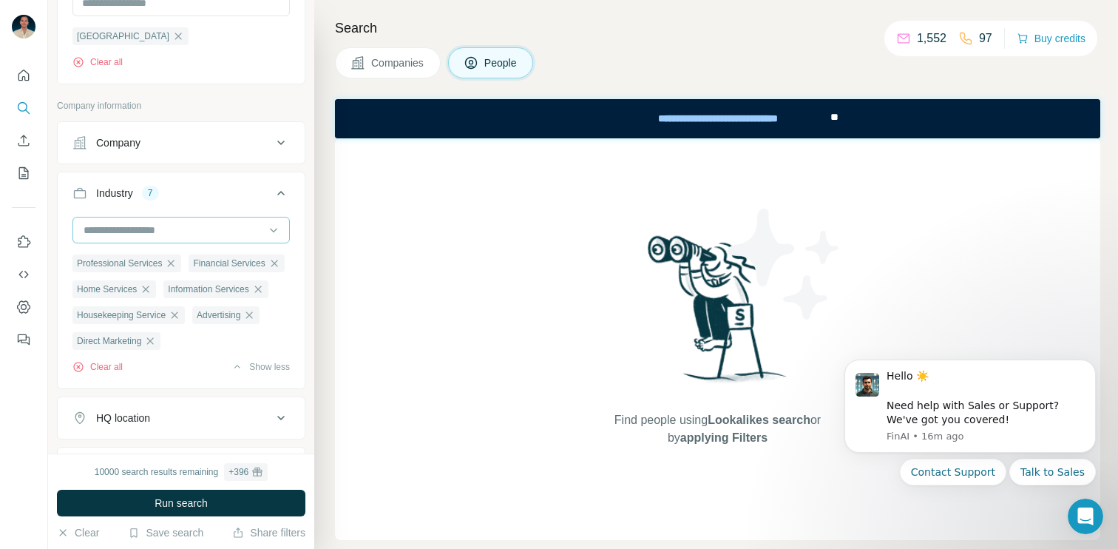
click at [205, 226] on input at bounding box center [173, 230] width 183 height 16
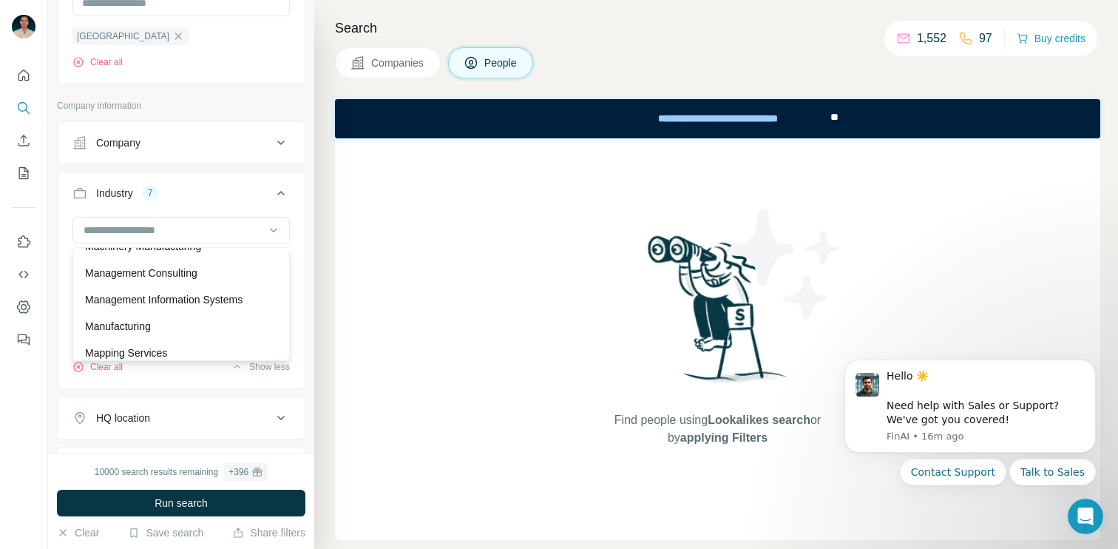
scroll to position [9292, 0]
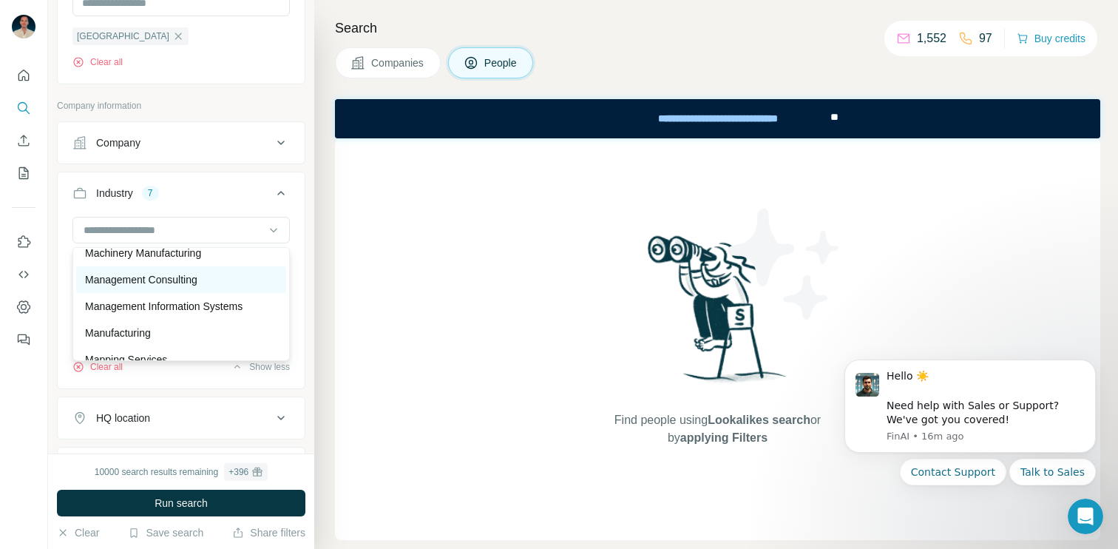
click at [192, 281] on p "Management Consulting" at bounding box center [141, 279] width 112 height 15
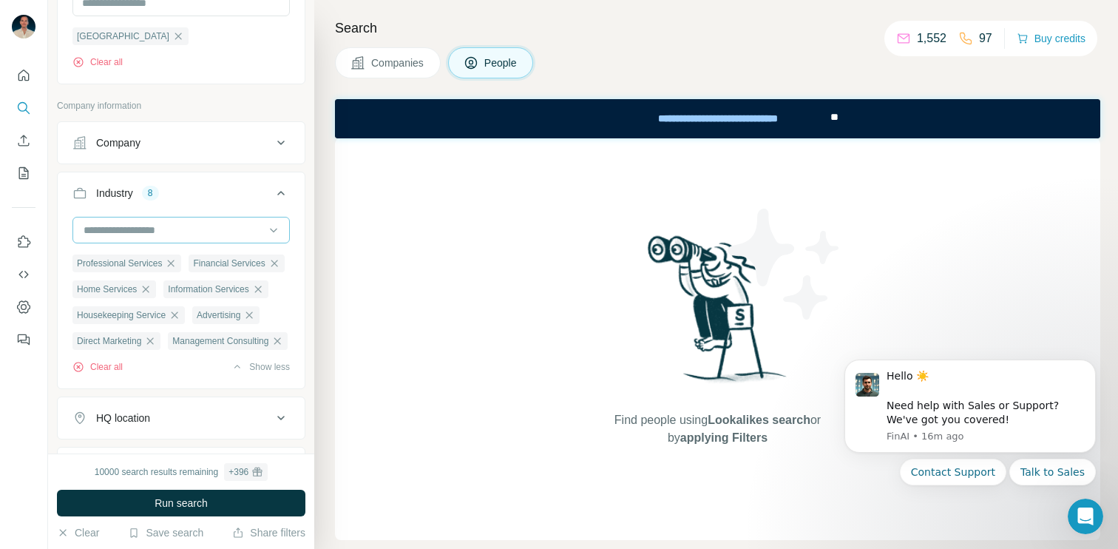
click at [121, 232] on input at bounding box center [173, 230] width 183 height 16
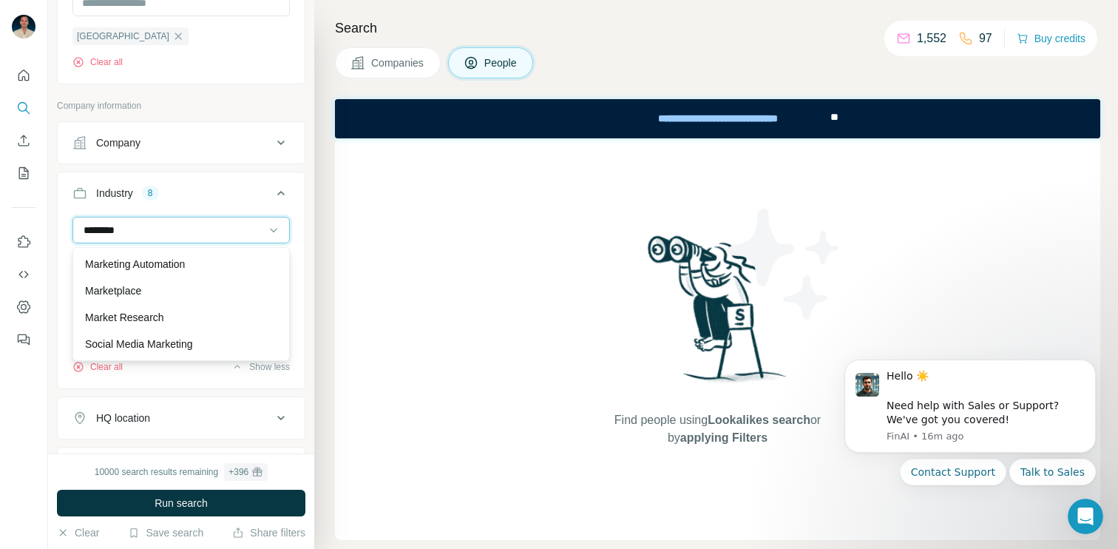
scroll to position [160, 0]
type input "*********"
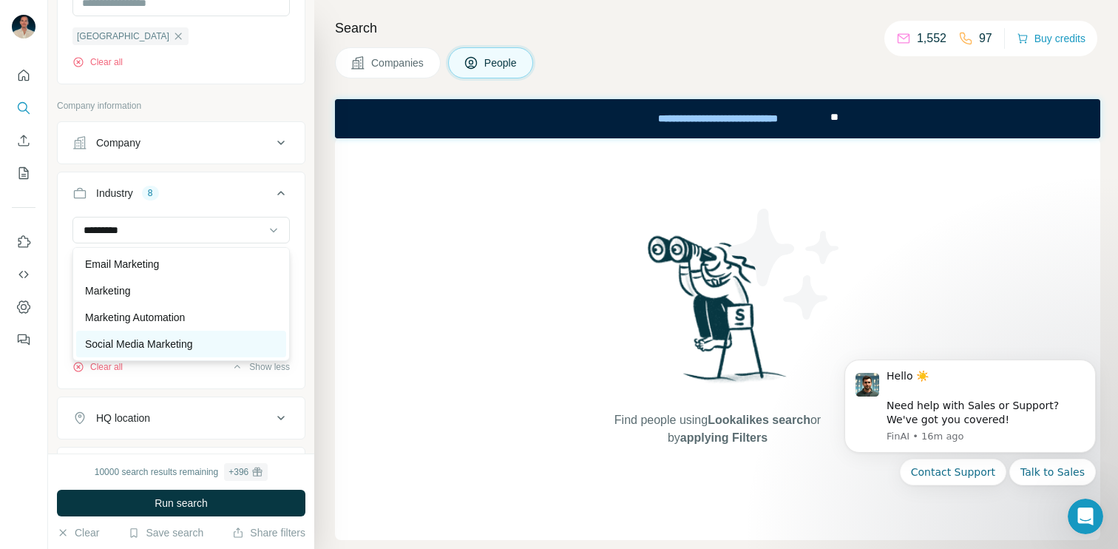
click at [139, 344] on p "Social Media Marketing" at bounding box center [139, 344] width 108 height 15
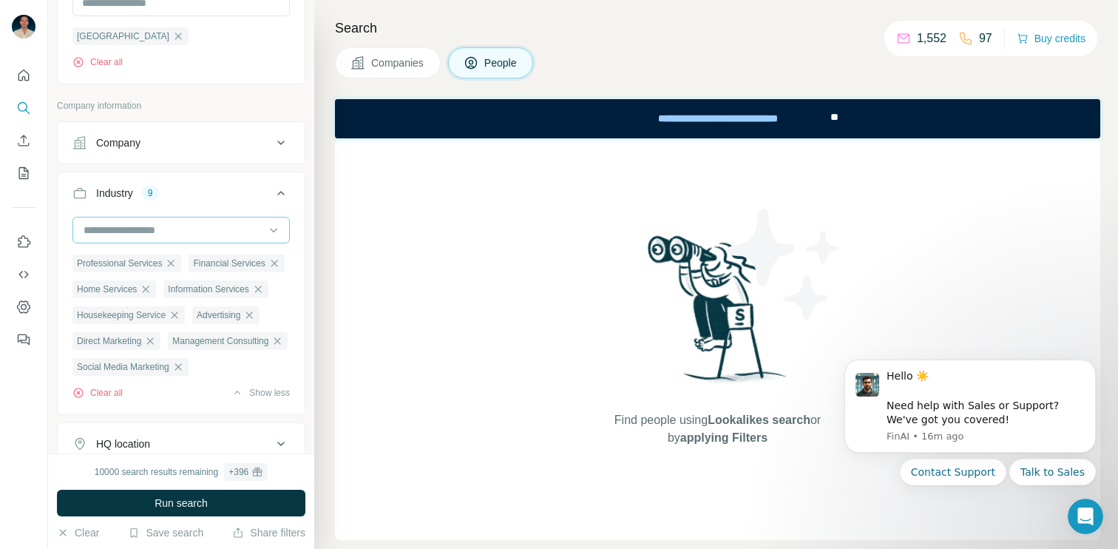
click at [135, 234] on input at bounding box center [173, 230] width 183 height 16
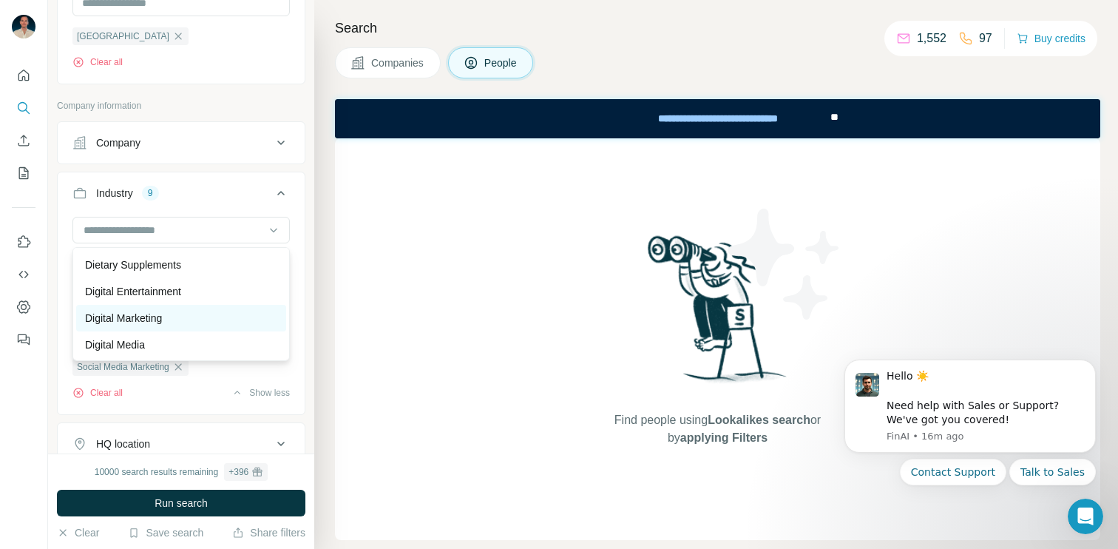
scroll to position [4342, 0]
click at [175, 291] on div "Digital Marketing" at bounding box center [181, 289] width 192 height 15
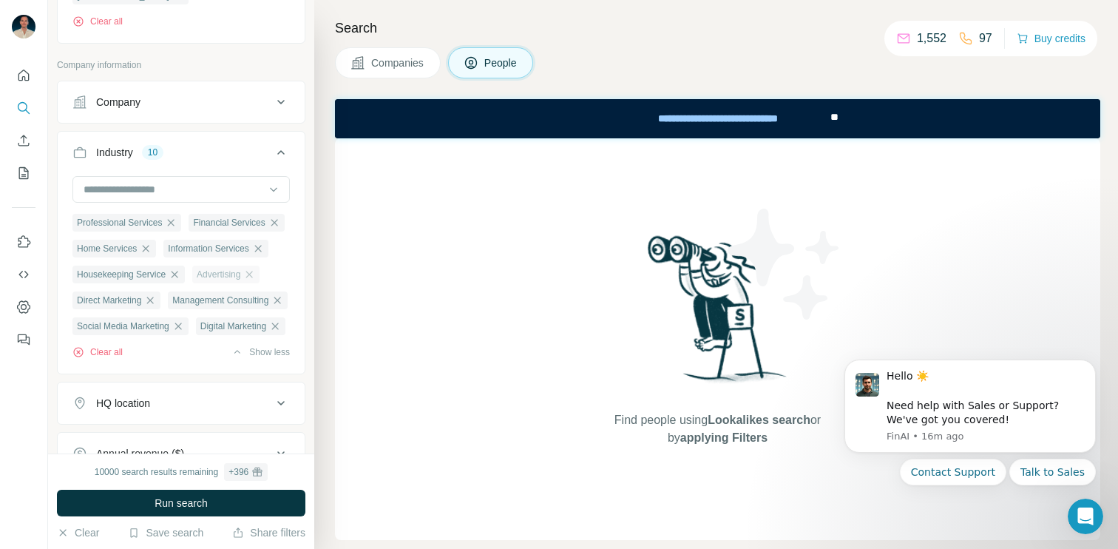
scroll to position [518, 0]
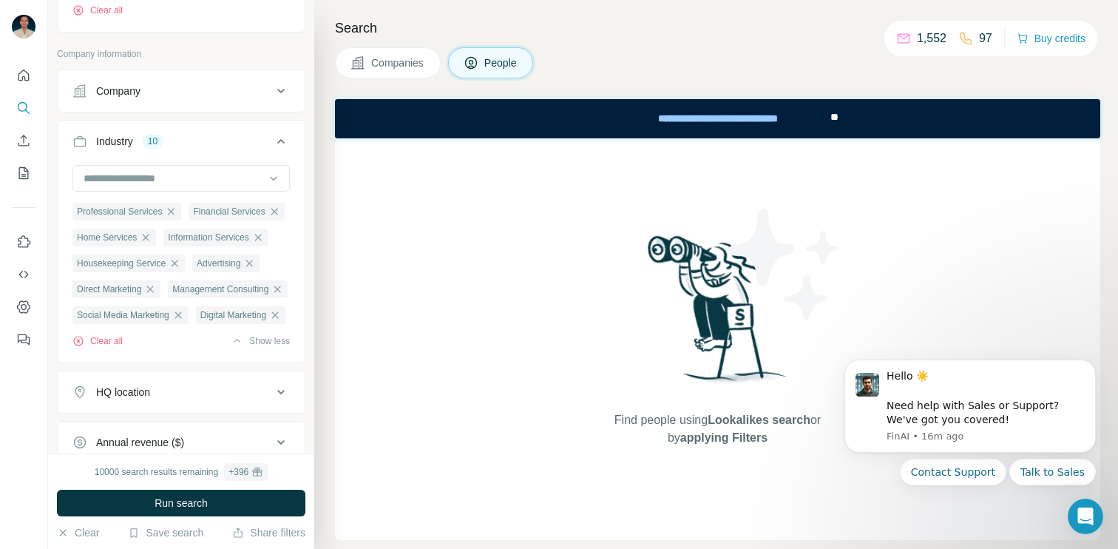
click at [283, 143] on icon at bounding box center [280, 141] width 7 height 4
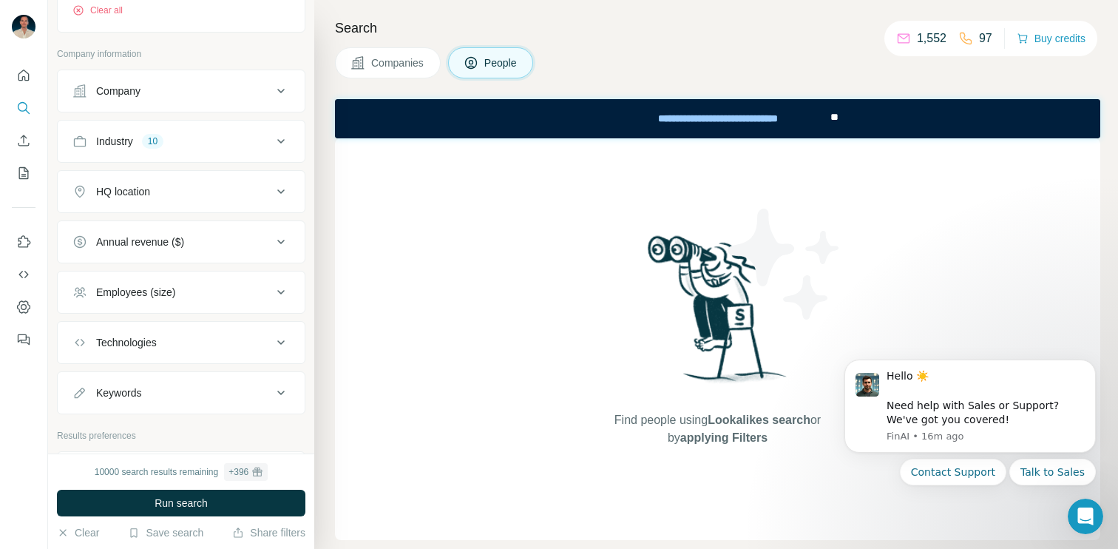
click at [265, 191] on div "HQ location" at bounding box center [172, 191] width 200 height 15
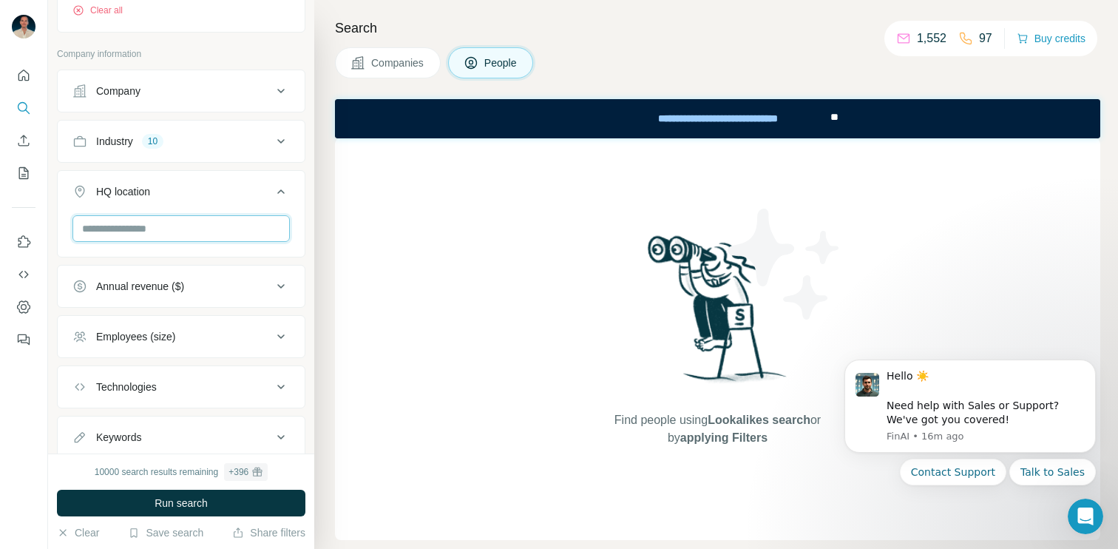
click at [226, 232] on input "text" at bounding box center [180, 228] width 217 height 27
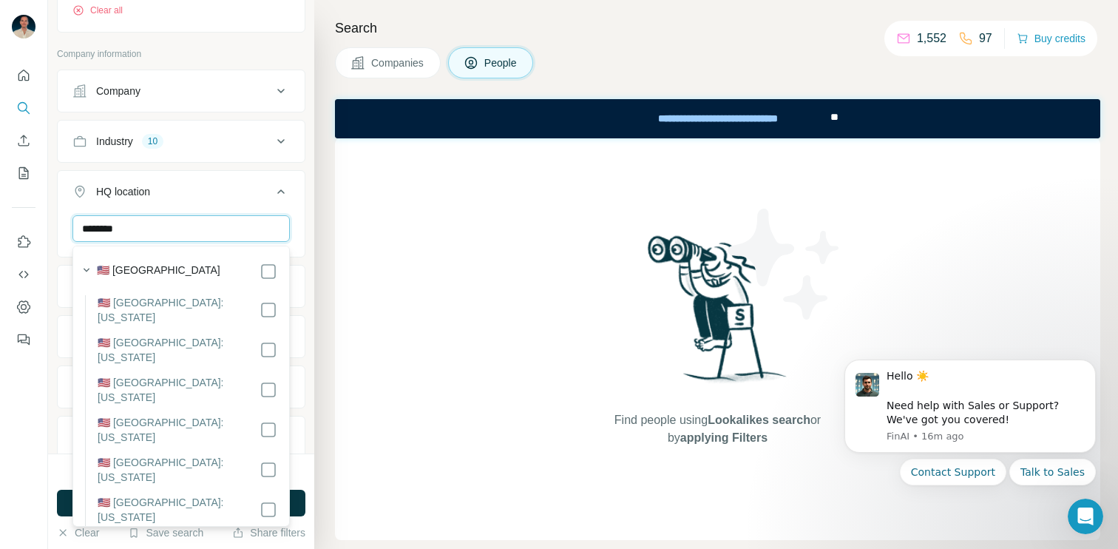
type input "********"
click at [213, 260] on div "🇺🇸 United States" at bounding box center [176, 270] width 201 height 21
click at [185, 268] on div "🇺🇸 United States" at bounding box center [187, 272] width 180 height 18
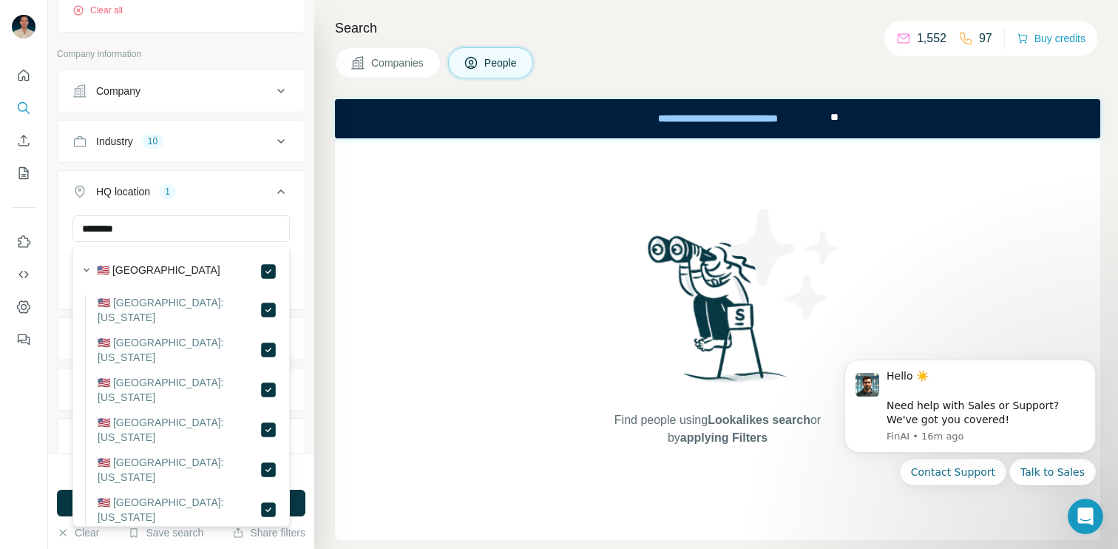
click at [283, 192] on icon at bounding box center [280, 191] width 7 height 4
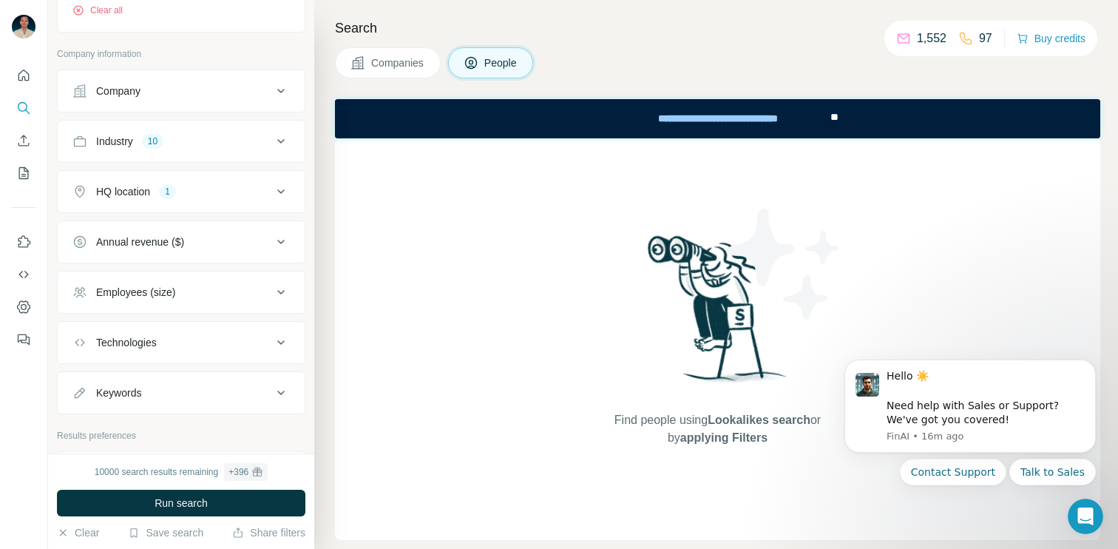
click at [287, 297] on icon at bounding box center [281, 292] width 18 height 18
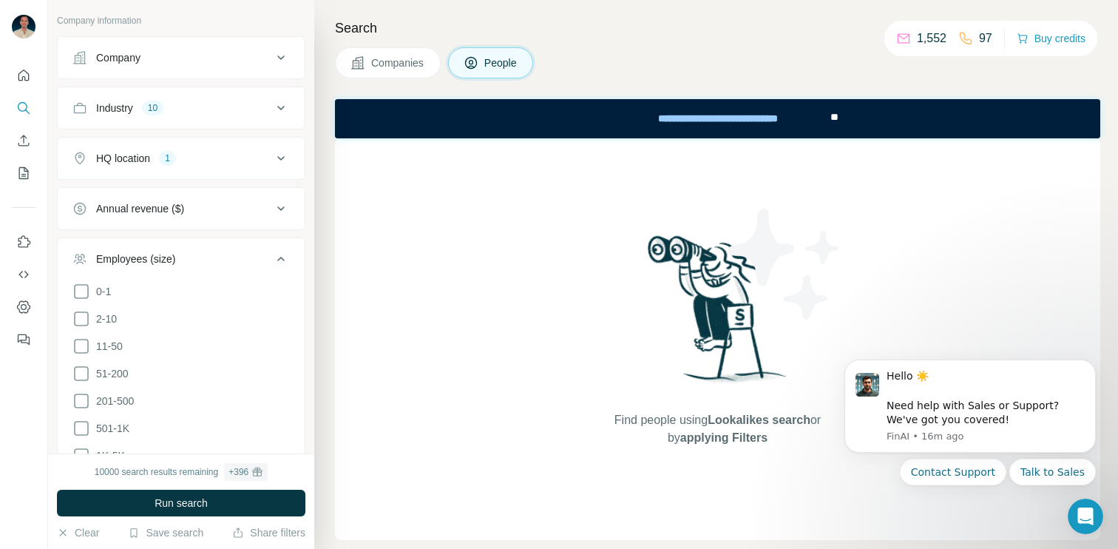
scroll to position [563, 0]
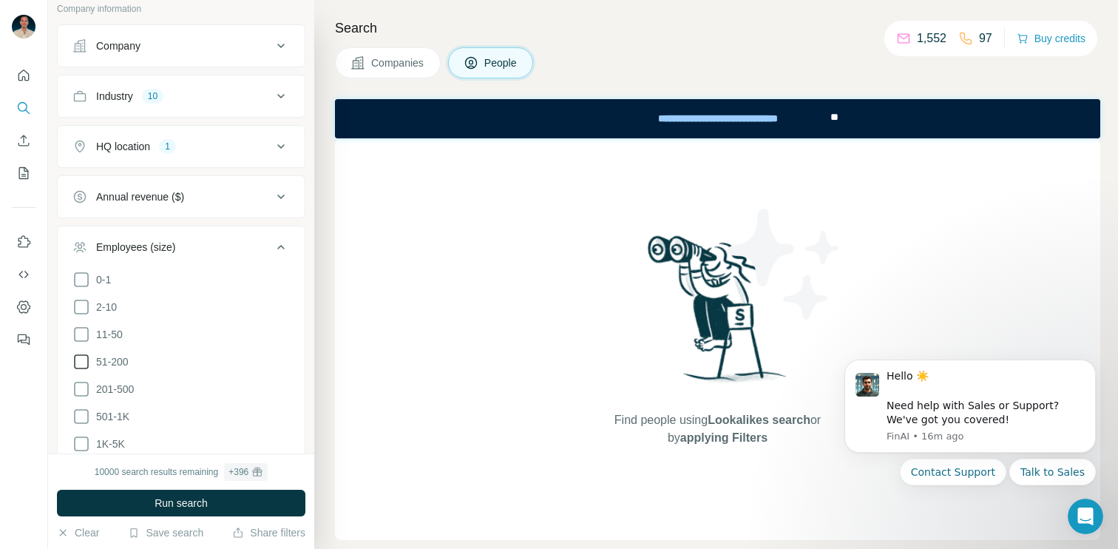
click at [111, 363] on span "51-200" at bounding box center [109, 361] width 38 height 15
click at [280, 248] on icon at bounding box center [281, 247] width 18 height 18
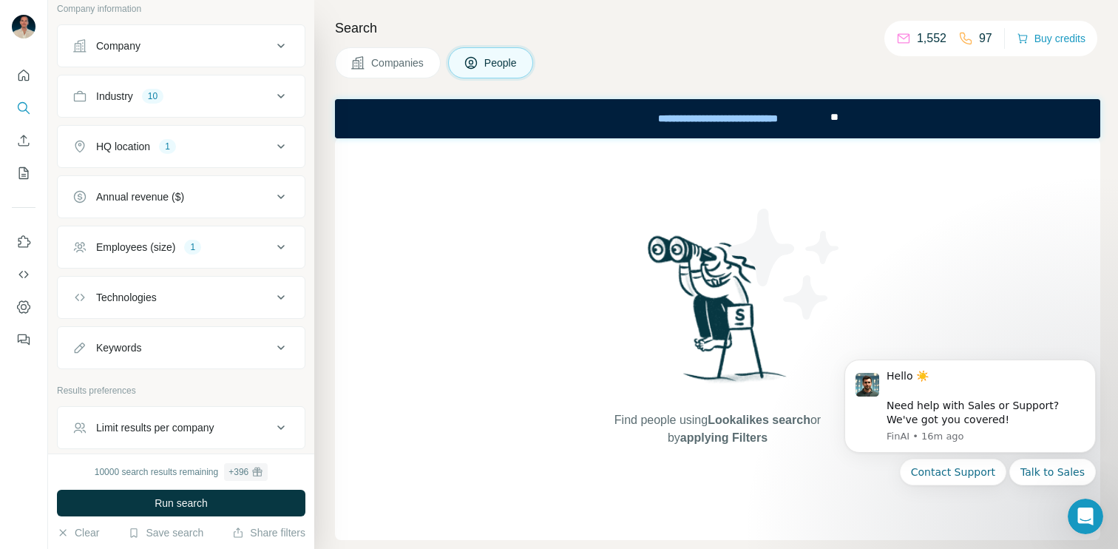
scroll to position [606, 0]
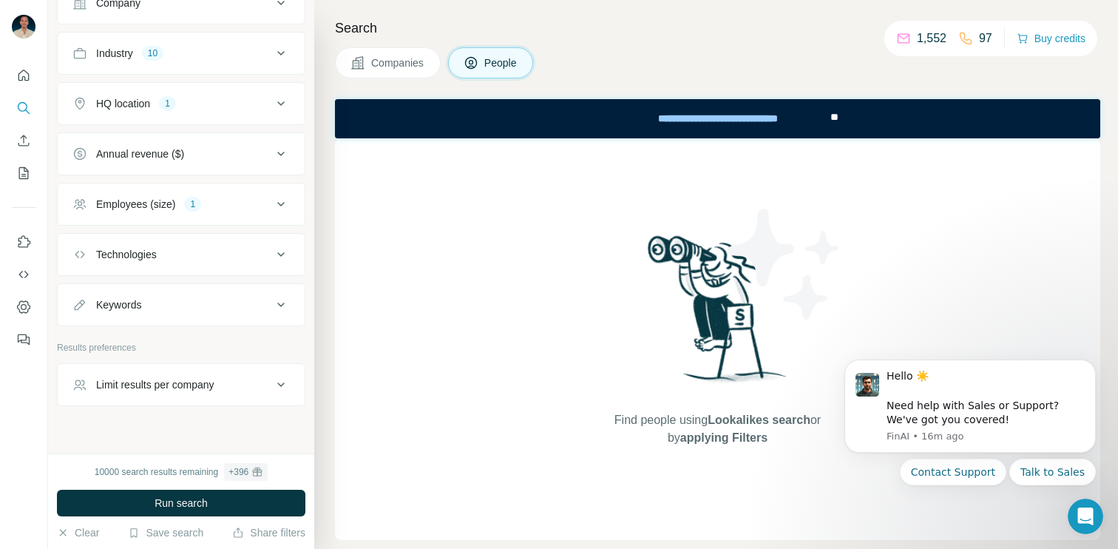
click at [273, 261] on icon at bounding box center [281, 255] width 18 height 18
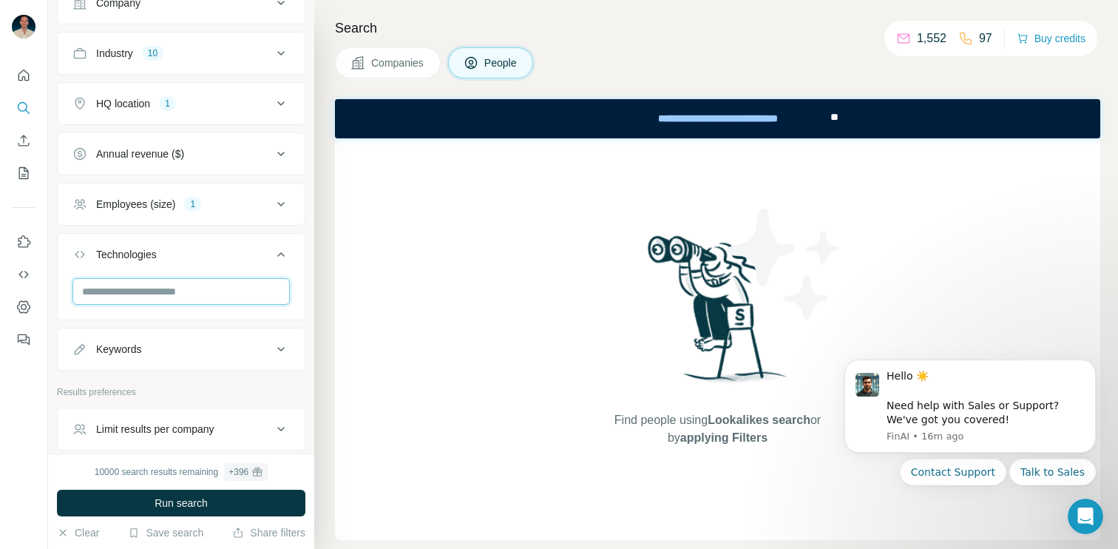
click at [242, 289] on input "text" at bounding box center [180, 291] width 217 height 27
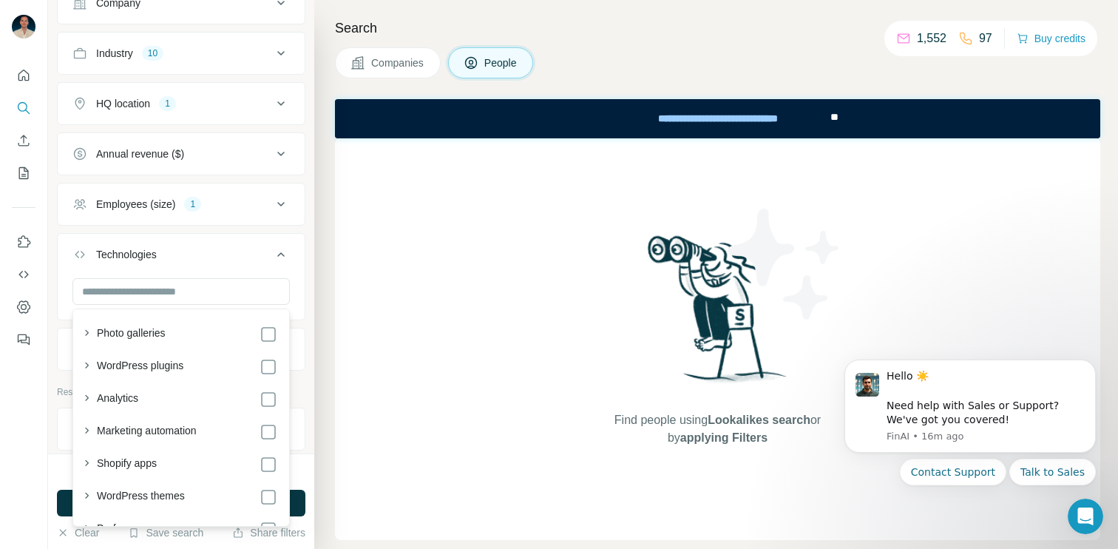
click at [275, 267] on button "Technologies" at bounding box center [181, 257] width 247 height 41
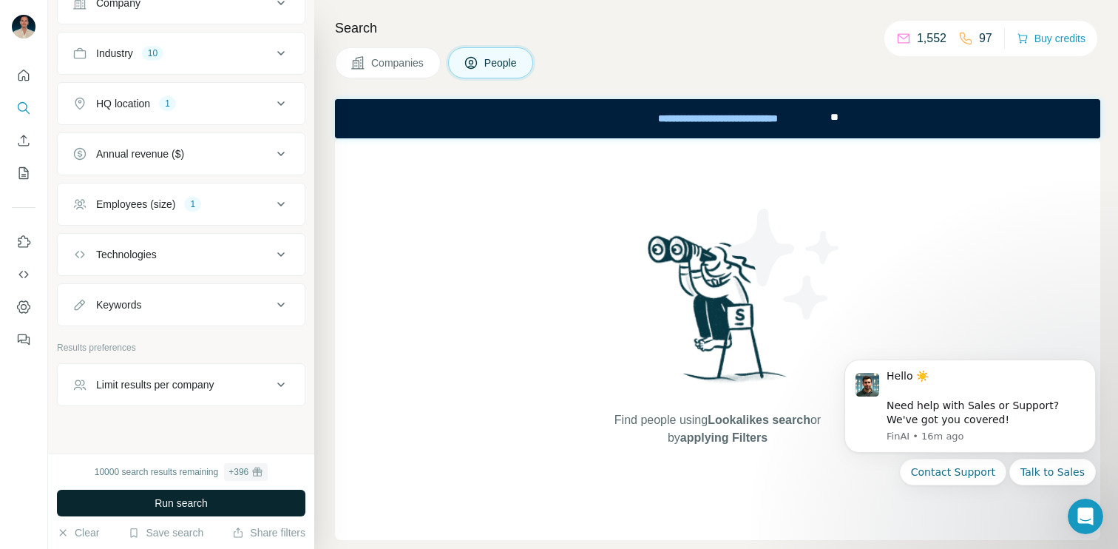
click at [200, 501] on span "Run search" at bounding box center [181, 503] width 53 height 15
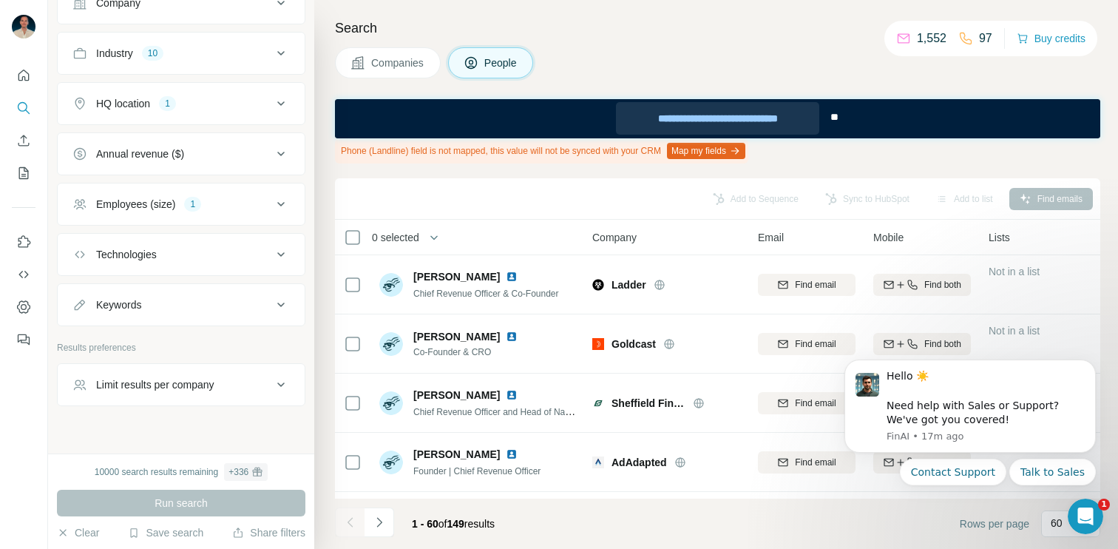
click at [643, 118] on div "**********" at bounding box center [717, 118] width 203 height 33
click at [1091, 365] on icon "Dismiss notification" at bounding box center [1091, 364] width 5 height 5
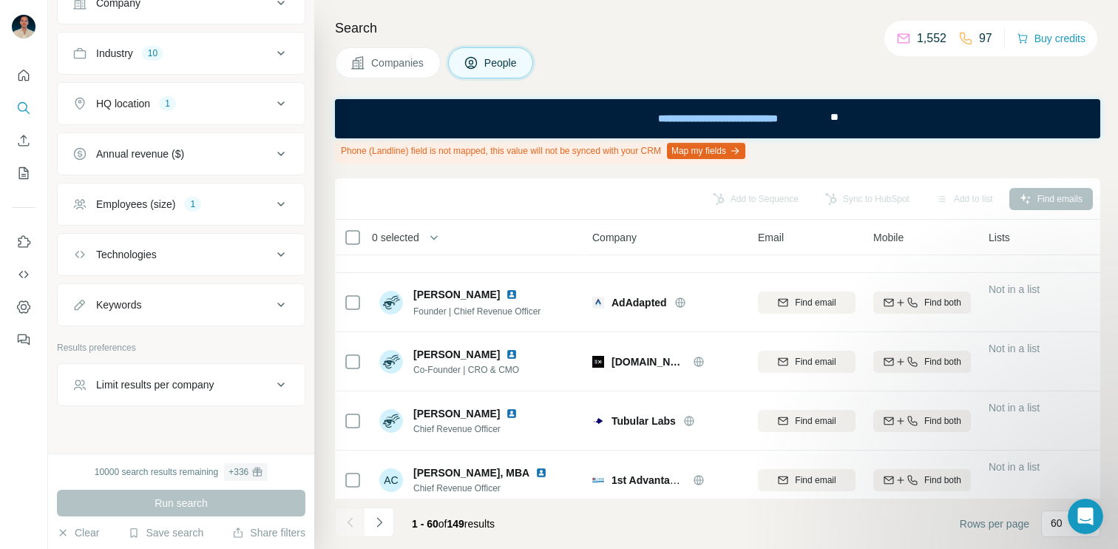
scroll to position [0, 0]
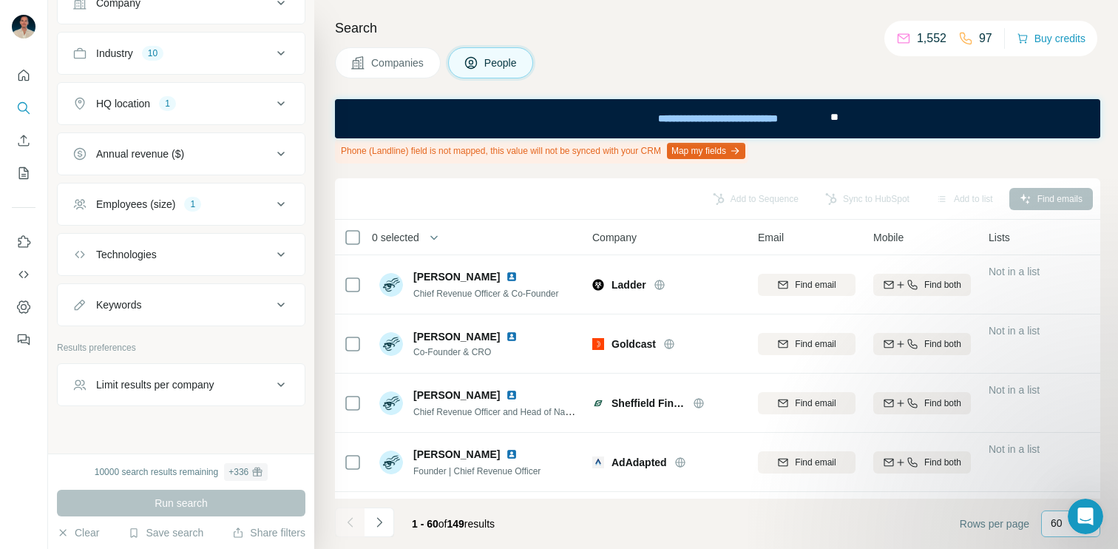
click at [1058, 529] on p "60" at bounding box center [1057, 523] width 12 height 15
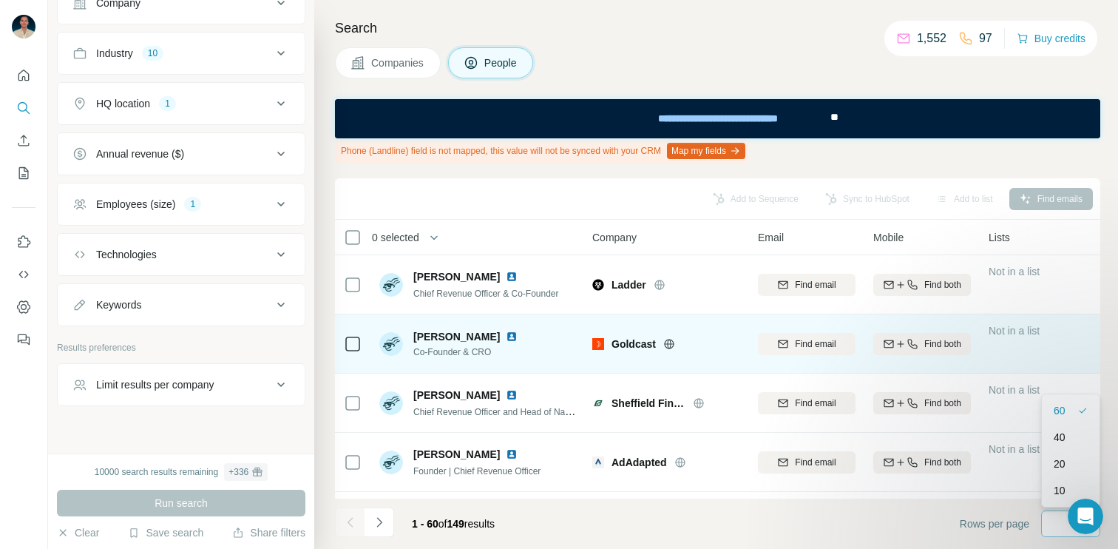
drag, startPoint x: 422, startPoint y: 502, endPoint x: 430, endPoint y: 325, distance: 177.0
click at [430, 327] on div "Add to Sequence Sync to HubSpot Add to list Find emails 0 selected People Compa…" at bounding box center [718, 363] width 766 height 371
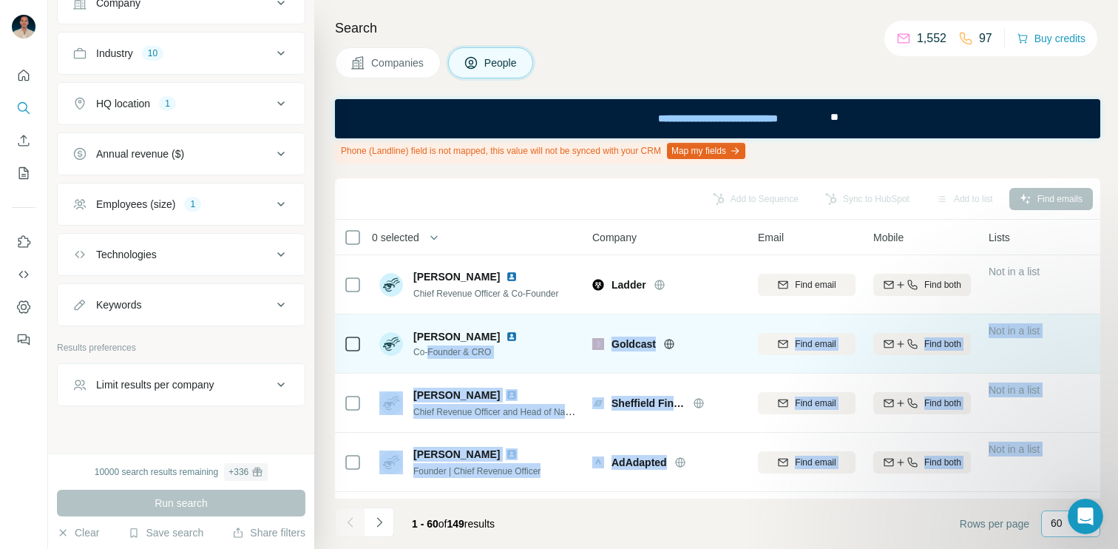
scroll to position [19, 0]
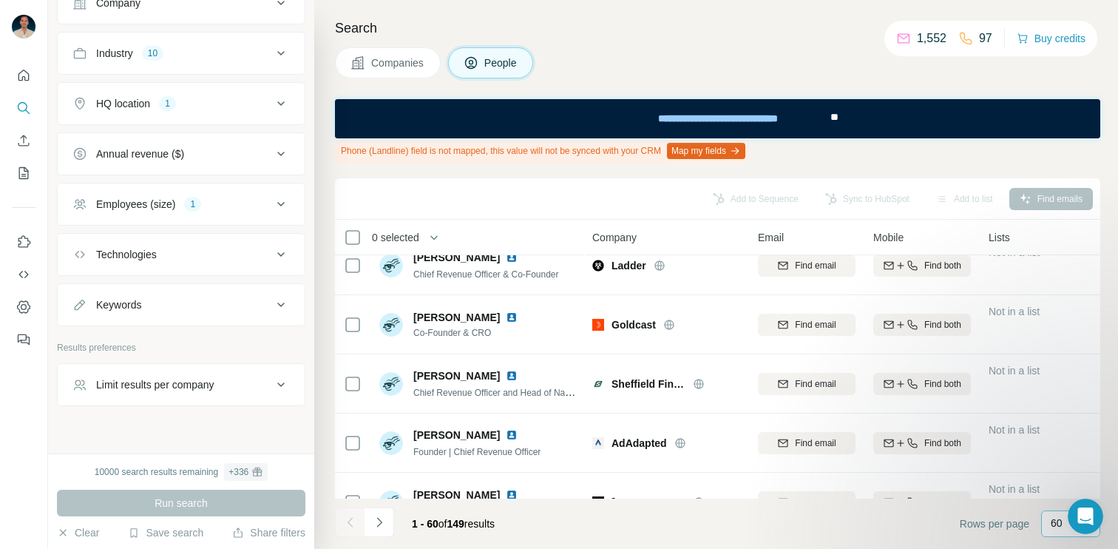
click at [516, 239] on div "0 selected" at bounding box center [453, 237] width 219 height 17
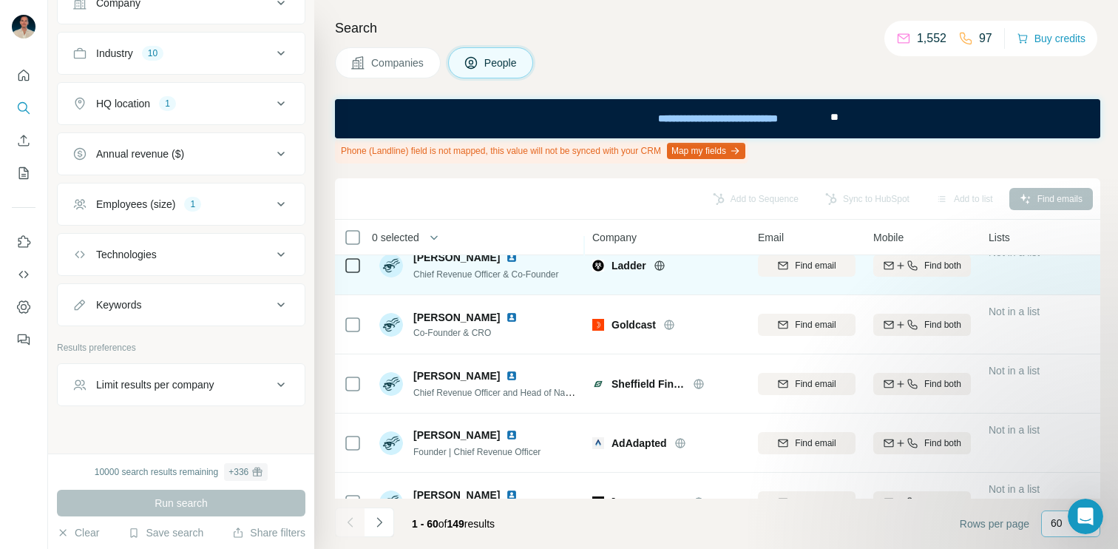
scroll to position [0, 0]
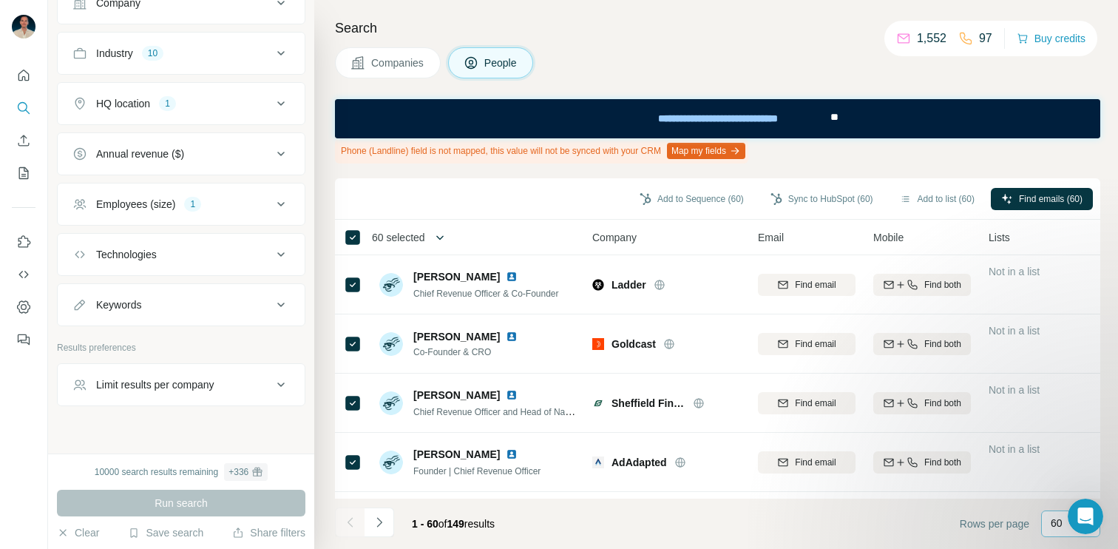
click at [438, 236] on icon "button" at bounding box center [440, 237] width 15 height 15
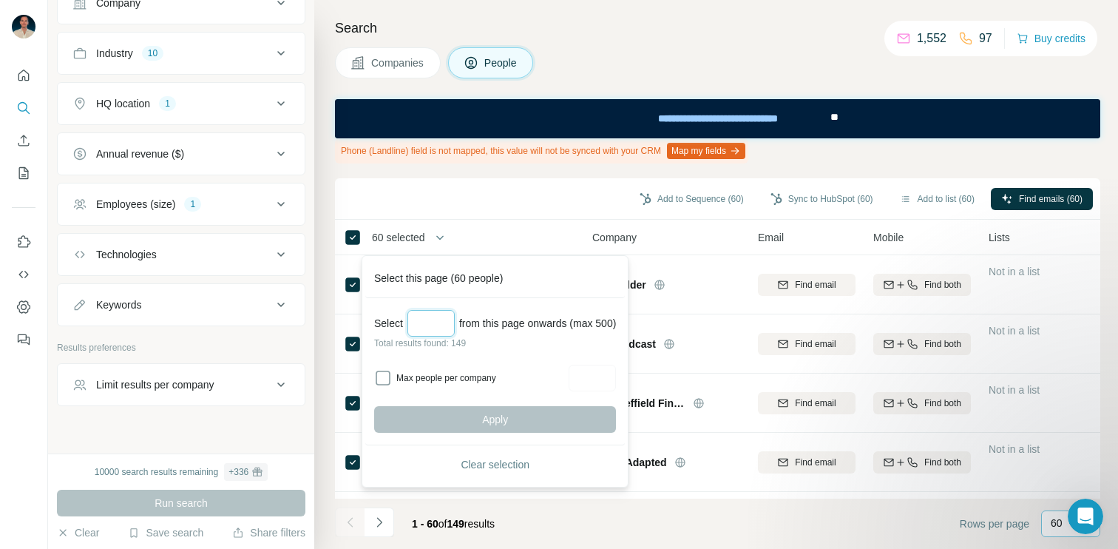
click at [434, 323] on input "Select a number (up to 500)" at bounding box center [431, 323] width 47 height 27
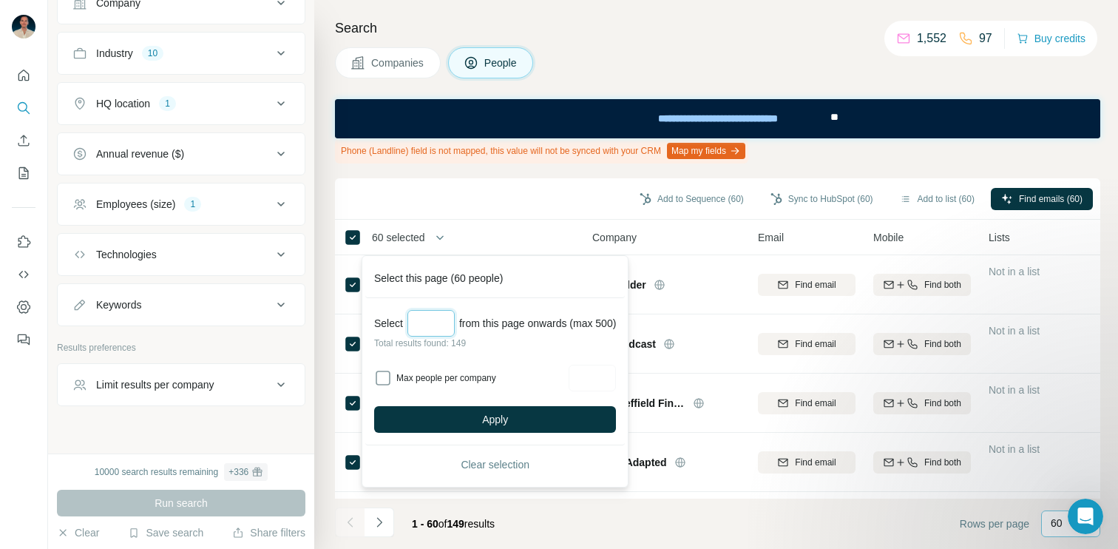
type input "*"
type input "***"
click at [519, 422] on button "Apply" at bounding box center [495, 419] width 242 height 27
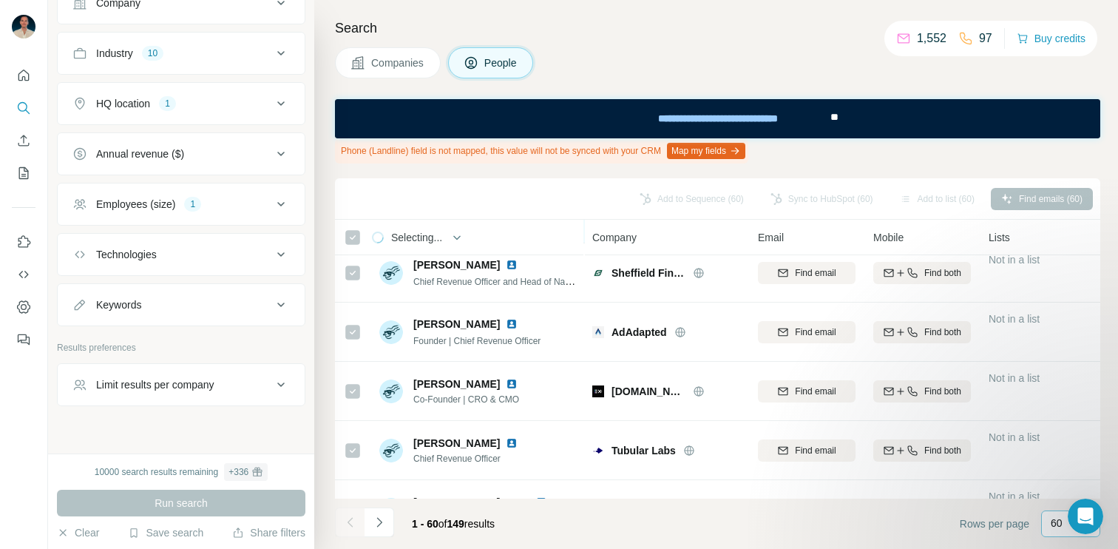
scroll to position [133, 0]
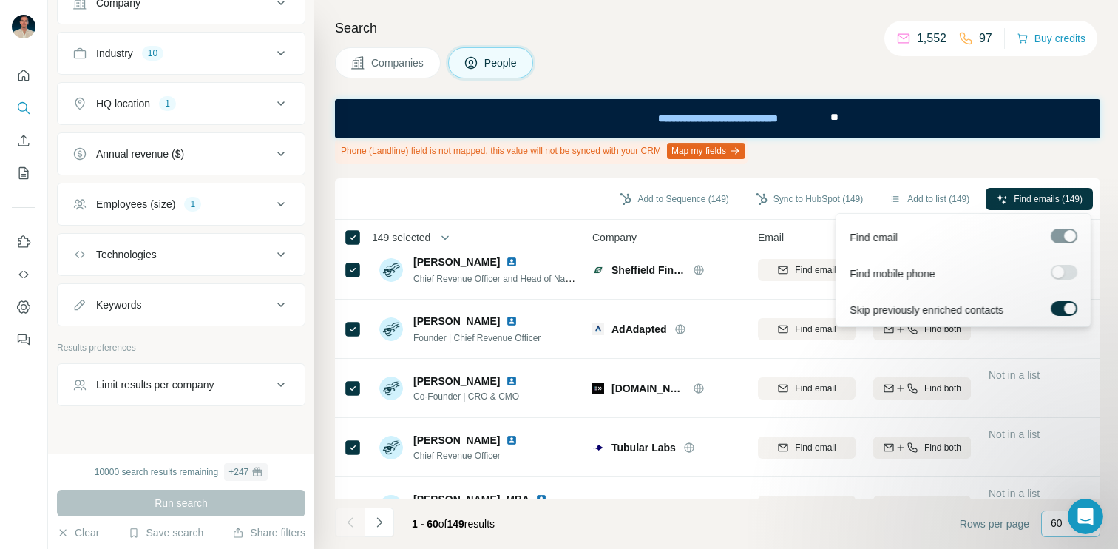
click at [1059, 271] on div at bounding box center [1058, 272] width 12 height 12
click at [1016, 194] on span "Find emails & mobiles (149)" at bounding box center [1028, 198] width 110 height 13
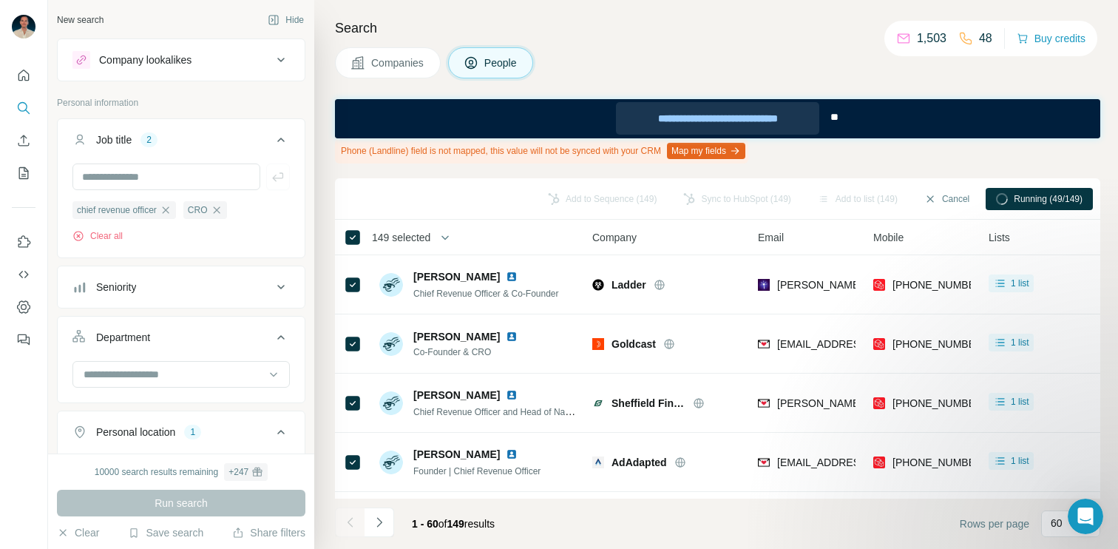
scroll to position [133, 0]
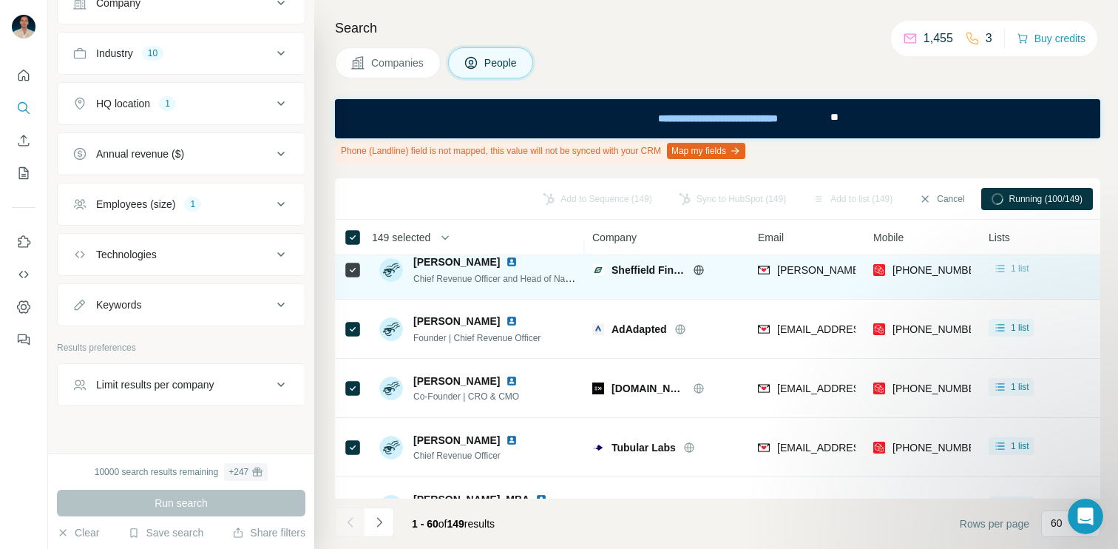
click at [1019, 266] on span "1 list" at bounding box center [1020, 268] width 18 height 13
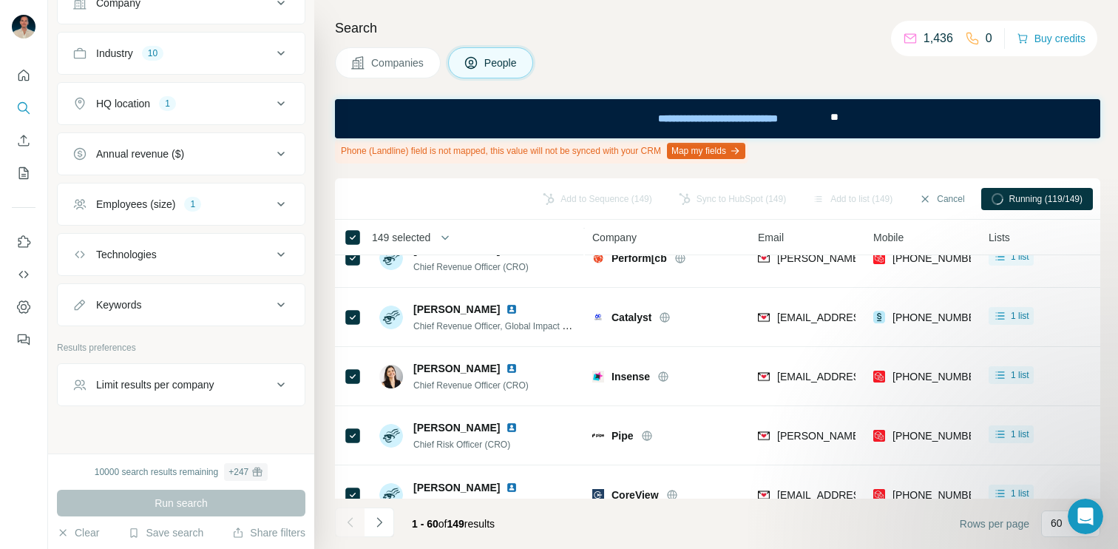
scroll to position [3307, 0]
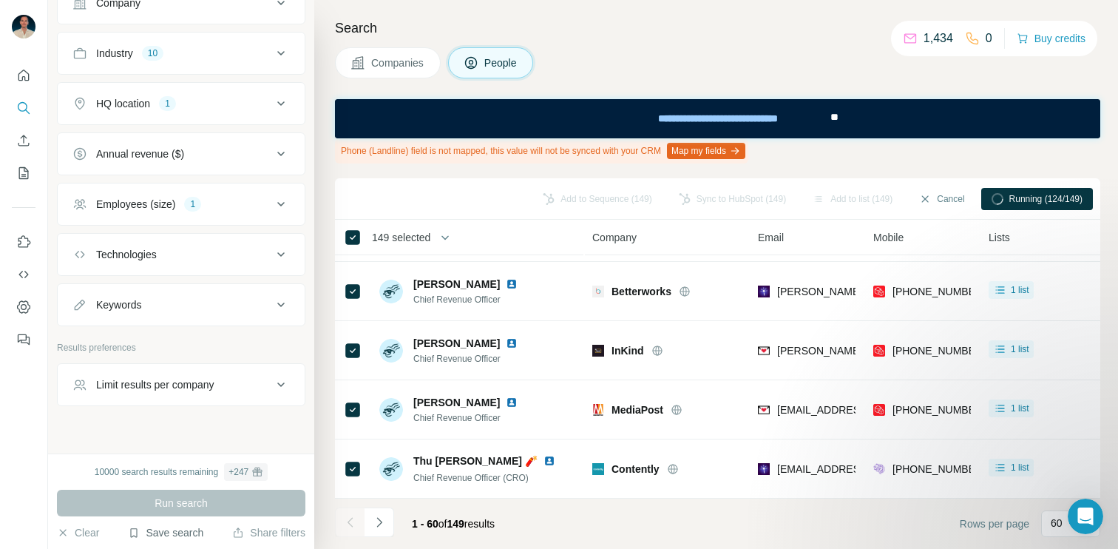
click at [172, 532] on button "Save search" at bounding box center [165, 532] width 75 height 15
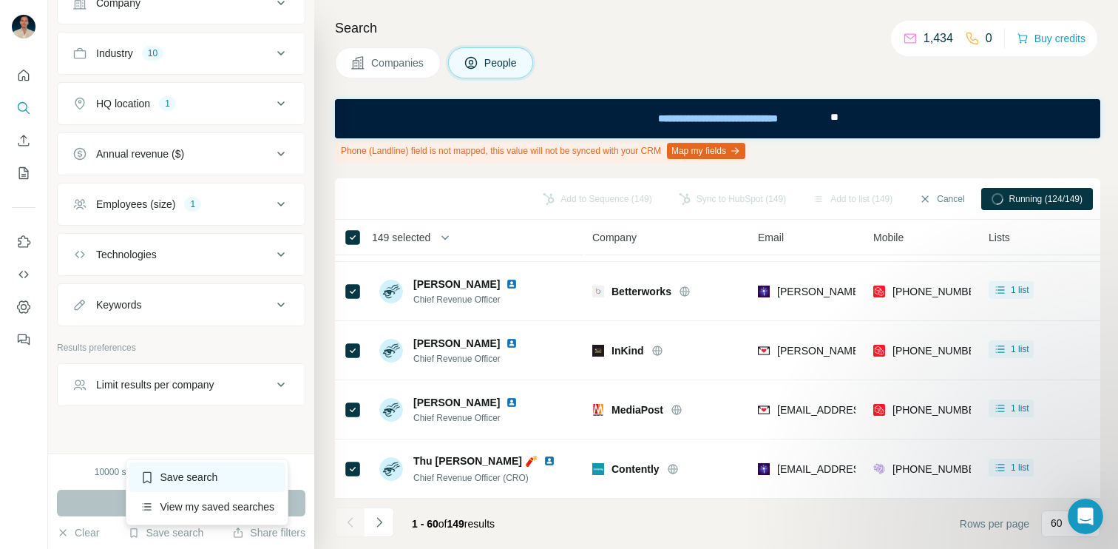
click at [208, 479] on div "Save search" at bounding box center [207, 477] width 156 height 30
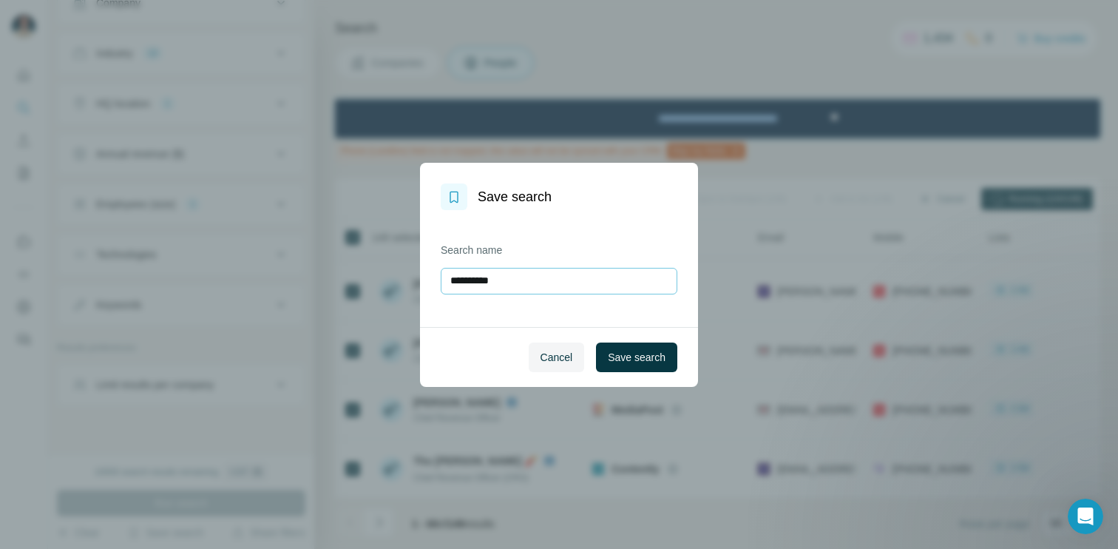
click at [527, 288] on input "**********" at bounding box center [559, 281] width 237 height 27
type input "**********"
click at [630, 358] on span "Save search" at bounding box center [637, 357] width 58 height 15
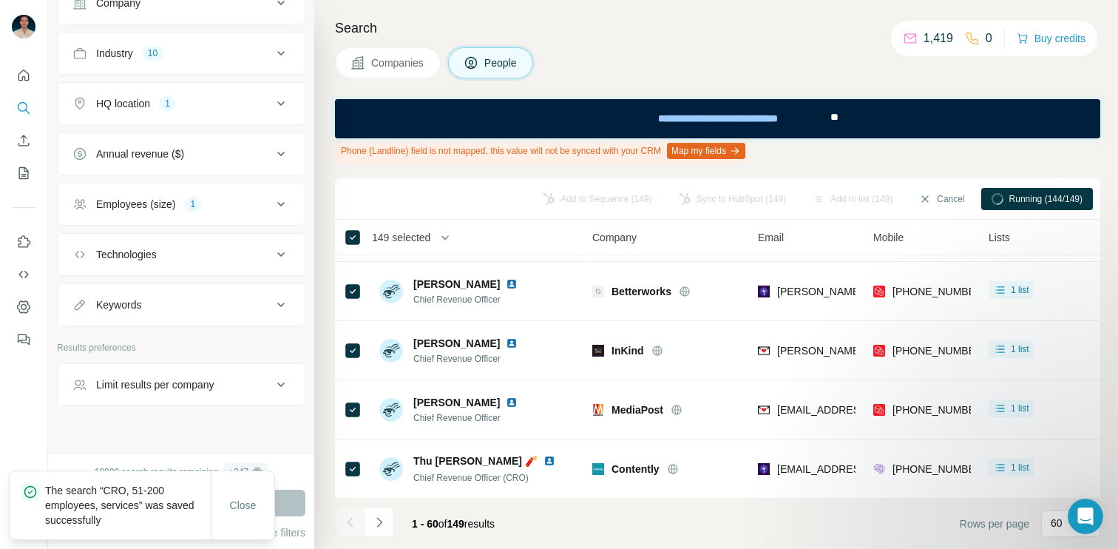
click at [133, 507] on p "The search “CRO, 51-200 employees, services” was saved successfully" at bounding box center [128, 505] width 166 height 44
click at [119, 491] on p "The search “CRO, 51-200 employees, services” was saved successfully" at bounding box center [128, 505] width 166 height 44
drag, startPoint x: 119, startPoint y: 491, endPoint x: 118, endPoint y: 500, distance: 9.0
click at [118, 500] on p "The search “CRO, 51-200 employees, services” was saved successfully" at bounding box center [128, 505] width 166 height 44
copy p "CRO, 51-200 employees, services"
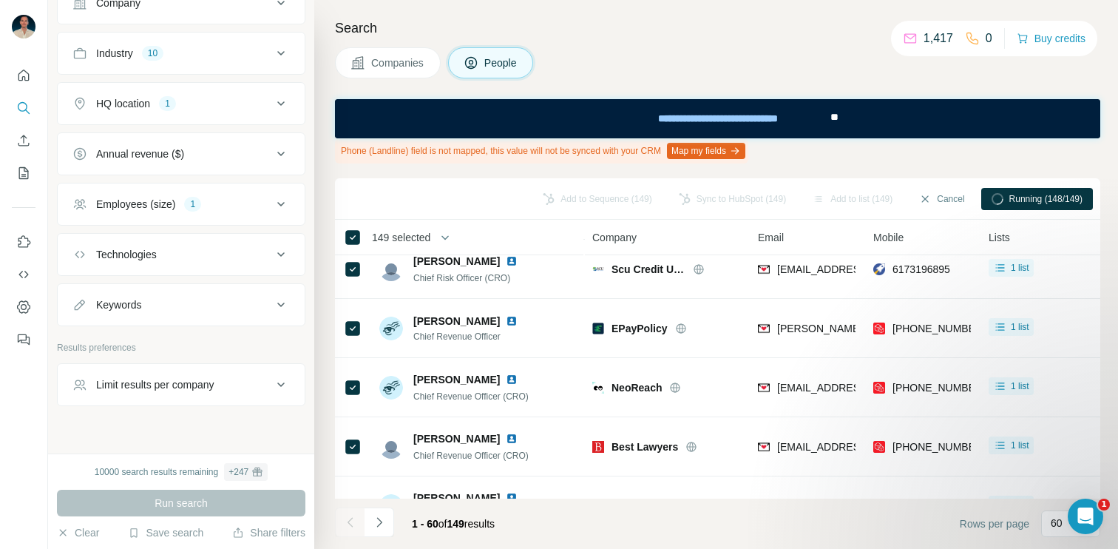
scroll to position [0, 0]
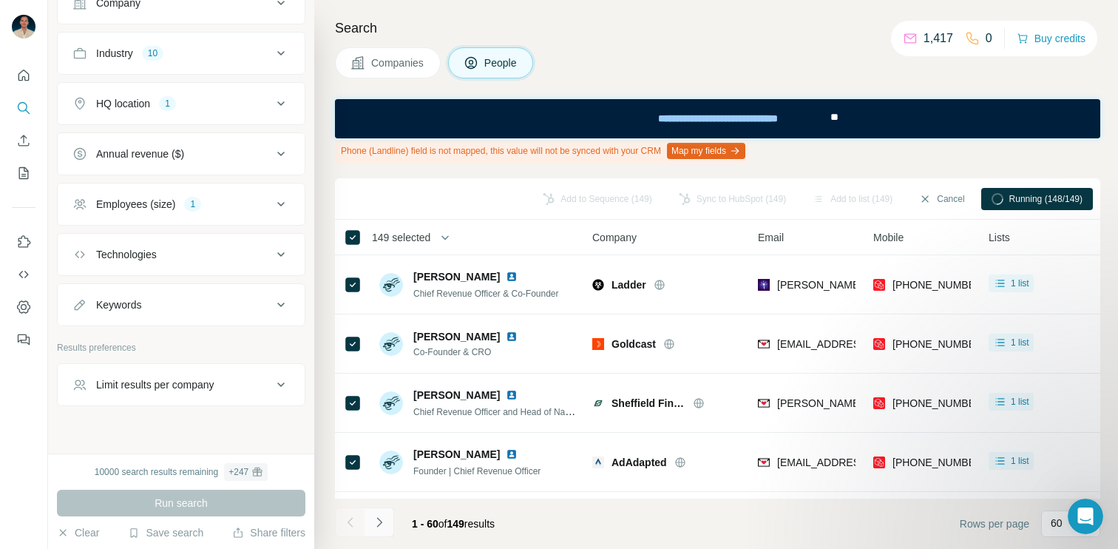
click at [381, 532] on button "Navigate to next page" at bounding box center [380, 522] width 30 height 30
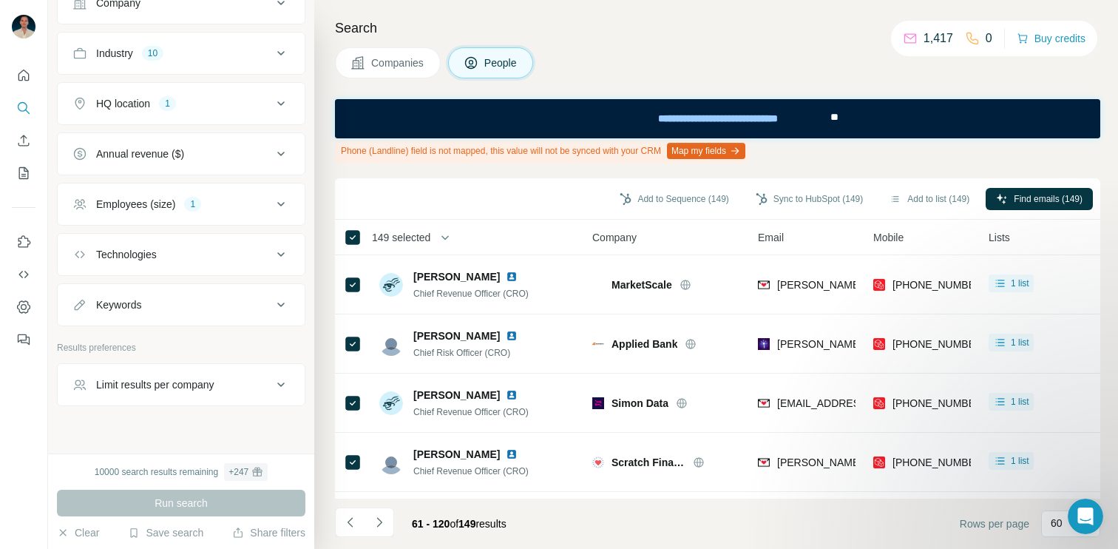
click at [733, 153] on button "Map my fields" at bounding box center [706, 151] width 78 height 16
click at [741, 152] on icon "button" at bounding box center [735, 151] width 12 height 12
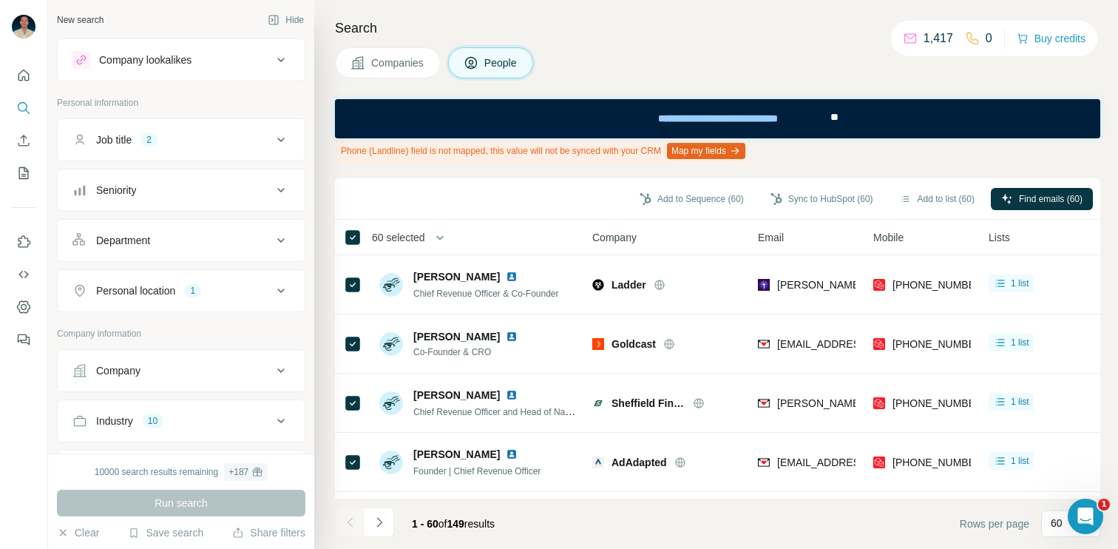
click at [733, 143] on button "Map my fields" at bounding box center [706, 151] width 78 height 16
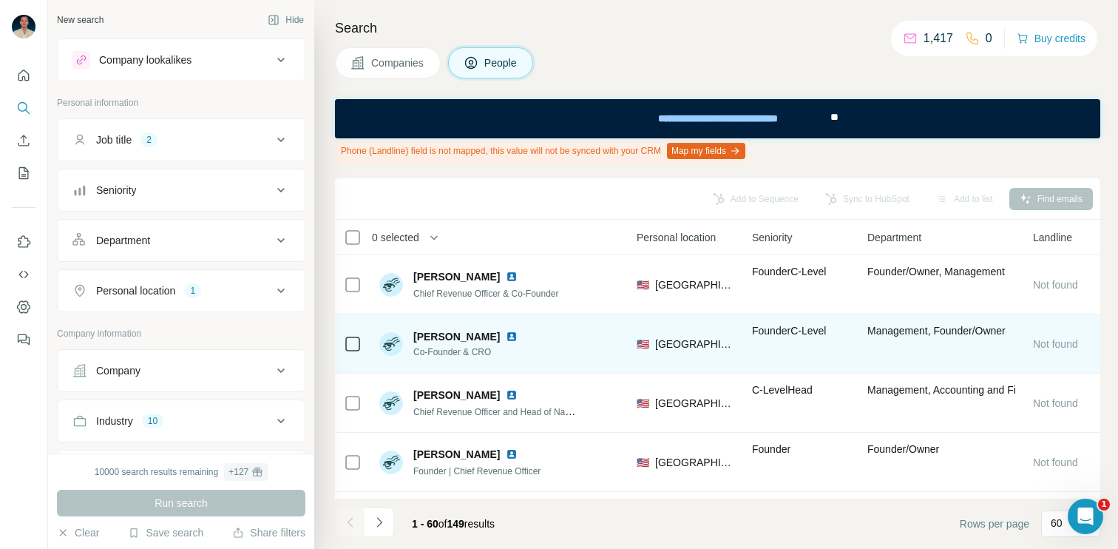
scroll to position [0, 507]
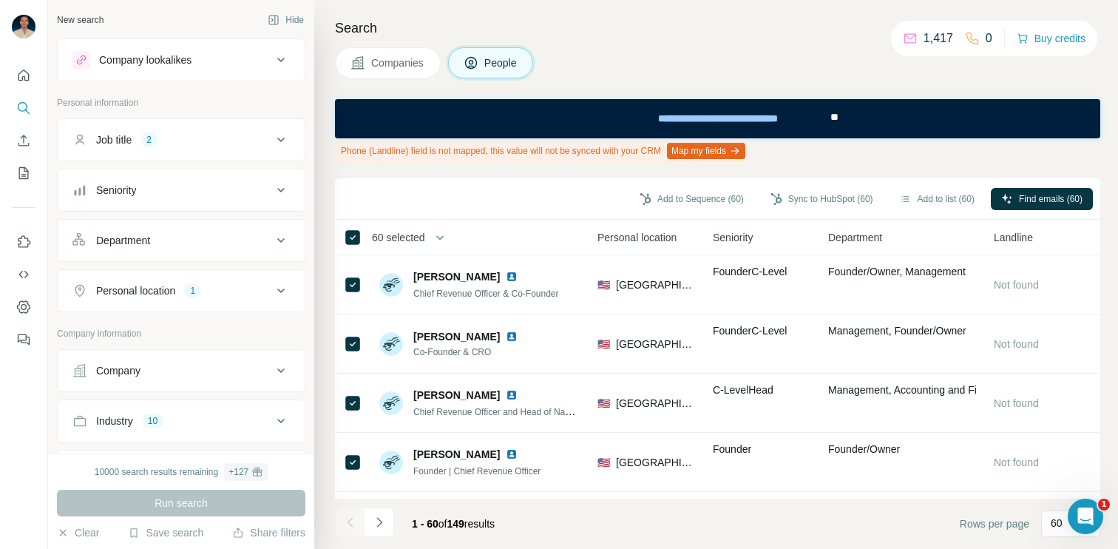
click at [401, 243] on span "60 selected" at bounding box center [398, 237] width 53 height 15
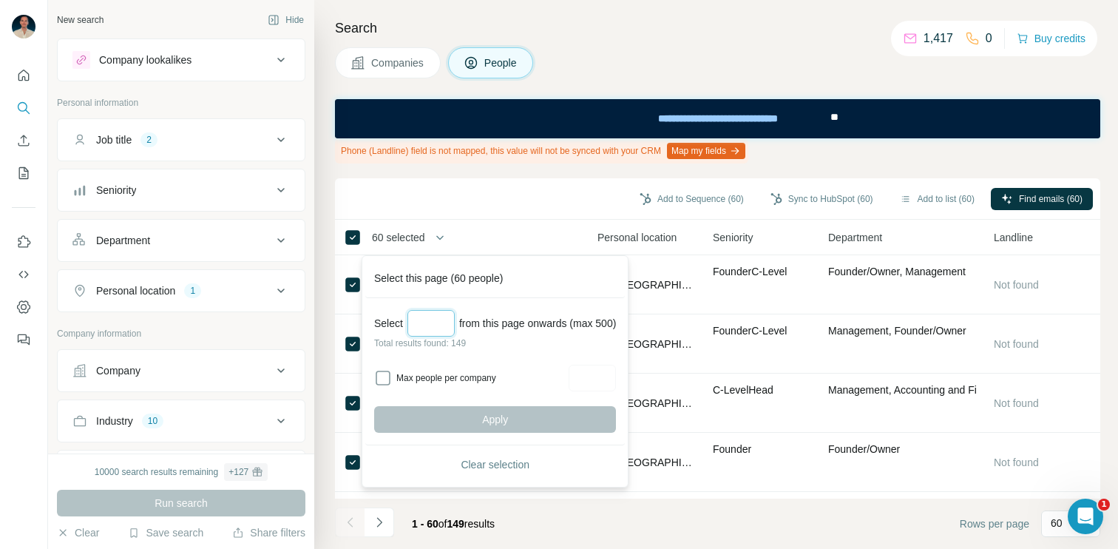
click at [440, 327] on input "Select a number (up to 500)" at bounding box center [431, 323] width 47 height 27
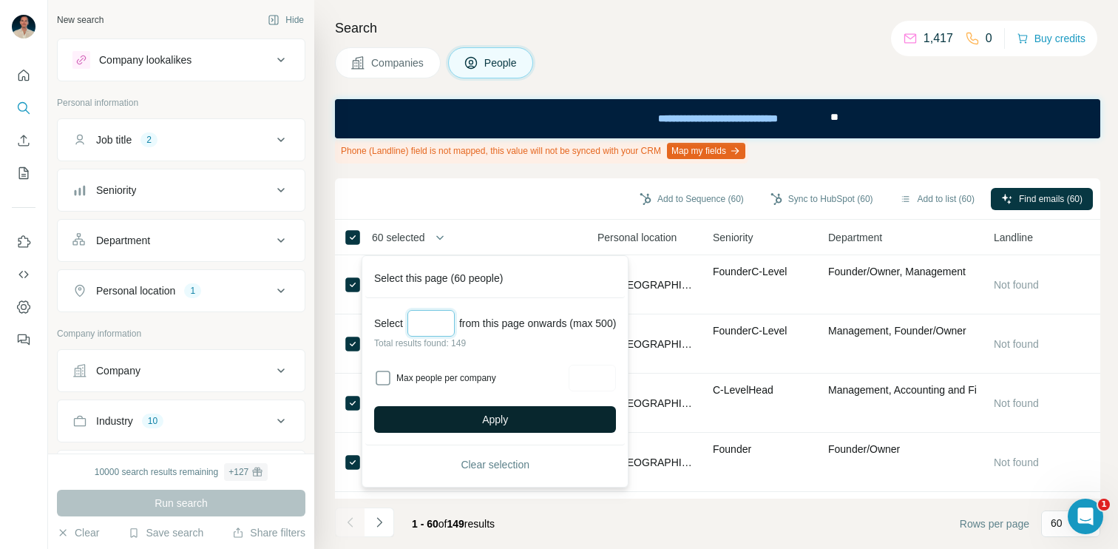
type input "***"
click at [508, 425] on span "Apply" at bounding box center [495, 419] width 26 height 15
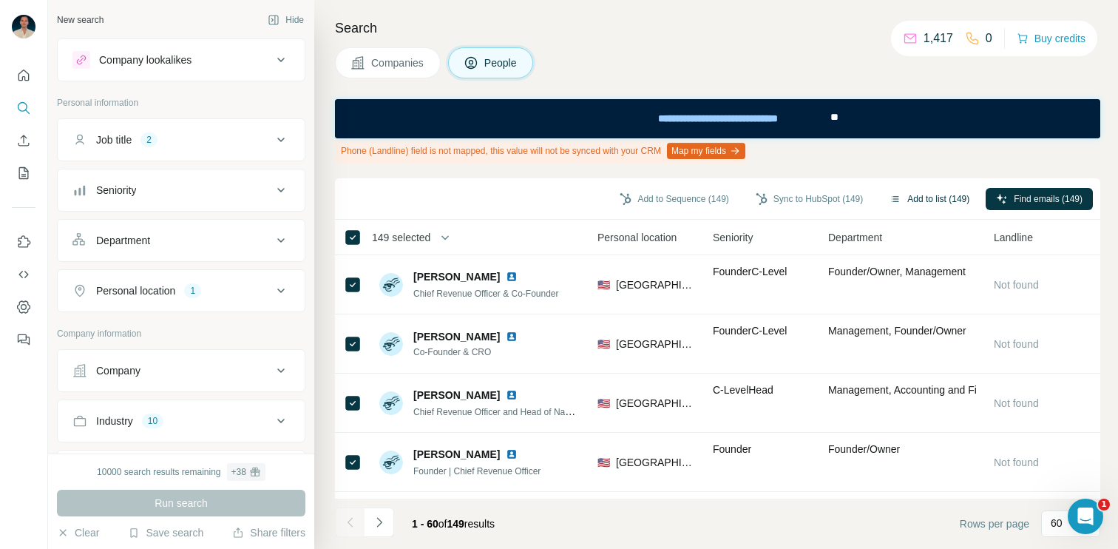
click at [909, 200] on button "Add to list (149)" at bounding box center [929, 199] width 101 height 22
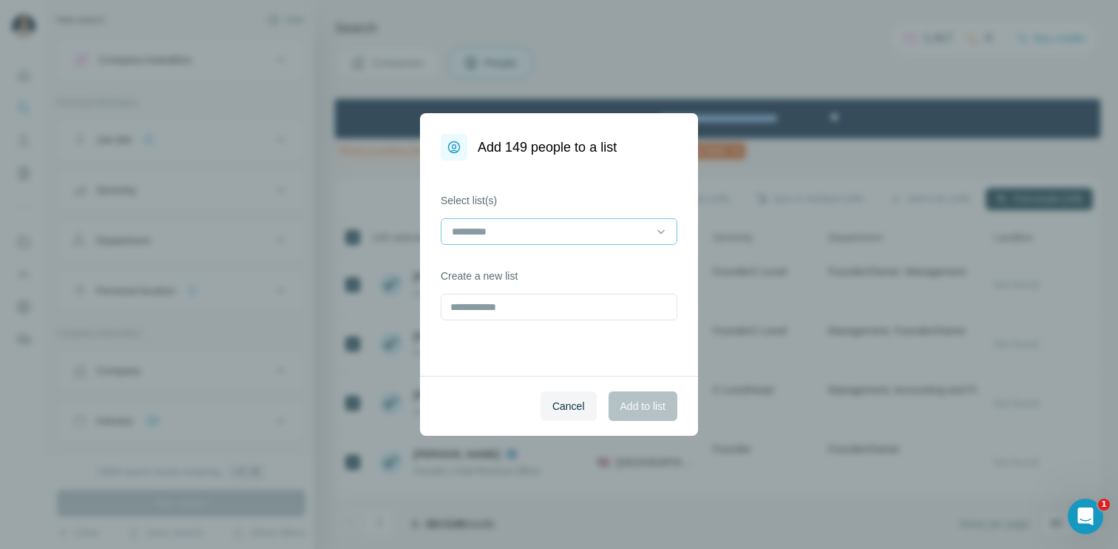
click at [584, 221] on div at bounding box center [550, 231] width 200 height 25
click at [563, 197] on label "Select list(s)" at bounding box center [559, 200] width 237 height 15
click at [531, 318] on input "text" at bounding box center [559, 307] width 237 height 27
type input "**********"
click at [638, 406] on span "Add to list" at bounding box center [643, 406] width 45 height 15
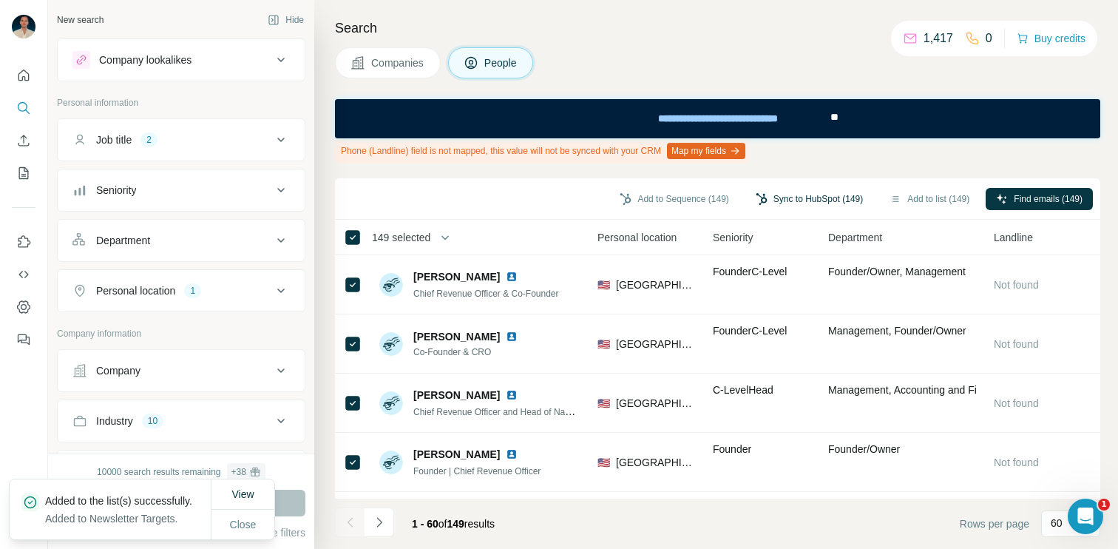
click at [806, 196] on button "Sync to HubSpot (149)" at bounding box center [810, 199] width 128 height 22
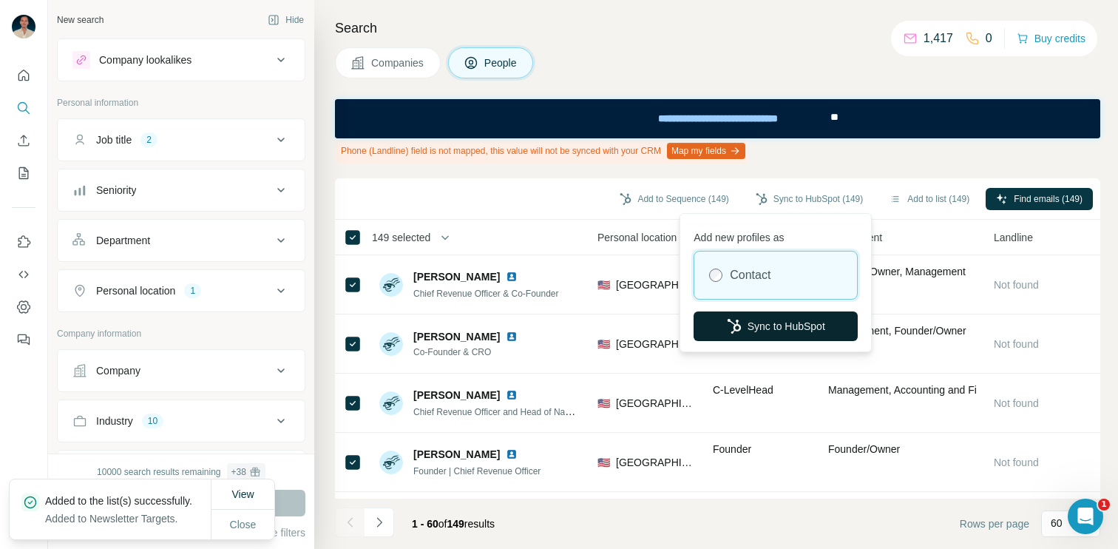
click at [771, 323] on button "Sync to HubSpot" at bounding box center [776, 326] width 164 height 30
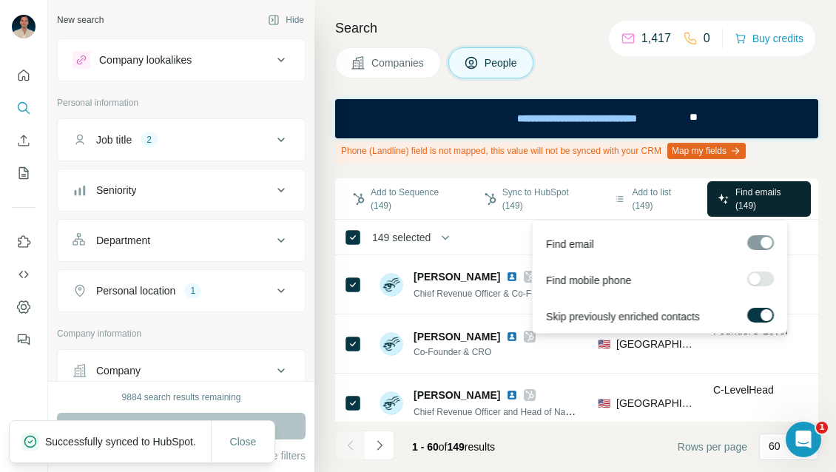
click at [768, 200] on span "Find emails (149)" at bounding box center [767, 199] width 65 height 27
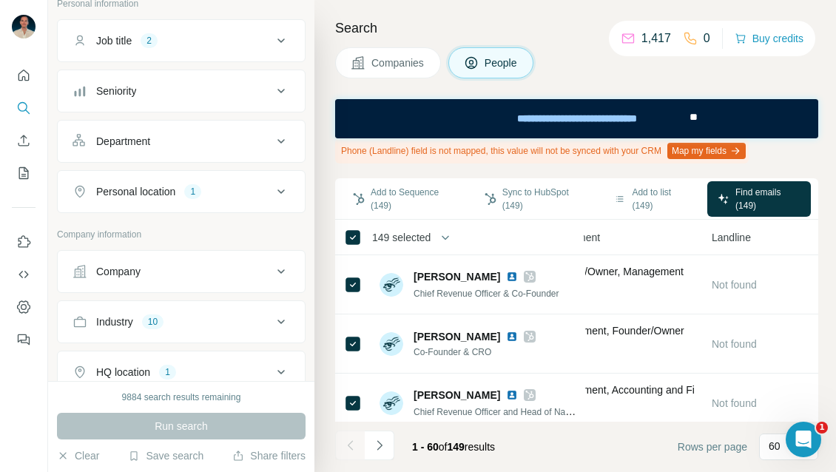
scroll to position [218, 0]
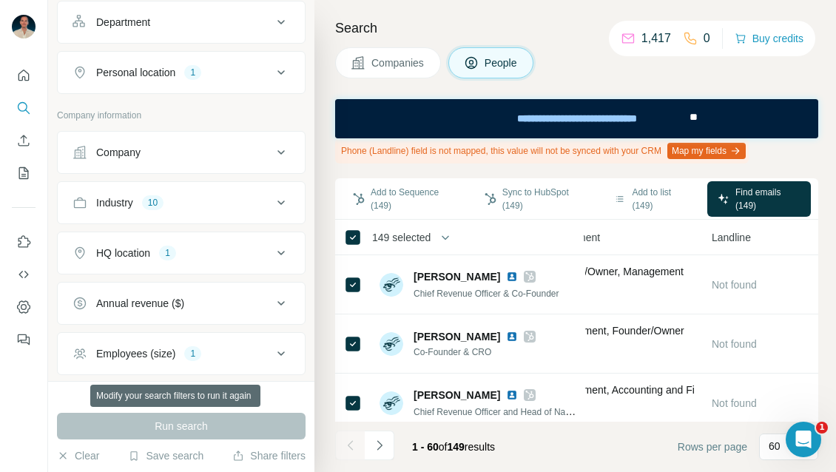
click at [186, 429] on div "Run search" at bounding box center [181, 426] width 249 height 27
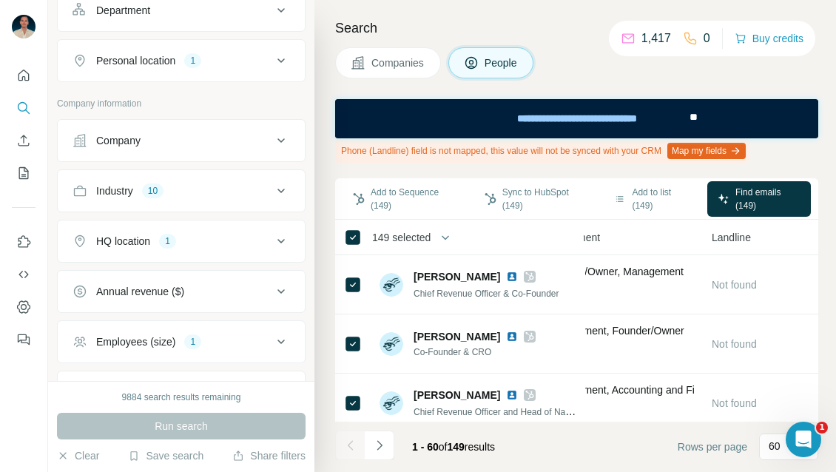
scroll to position [27, 0]
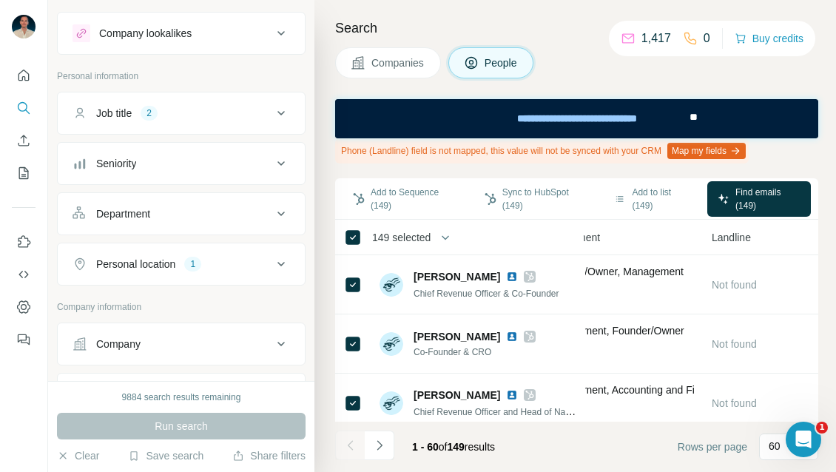
click at [209, 121] on button "Job title 2" at bounding box center [181, 113] width 247 height 36
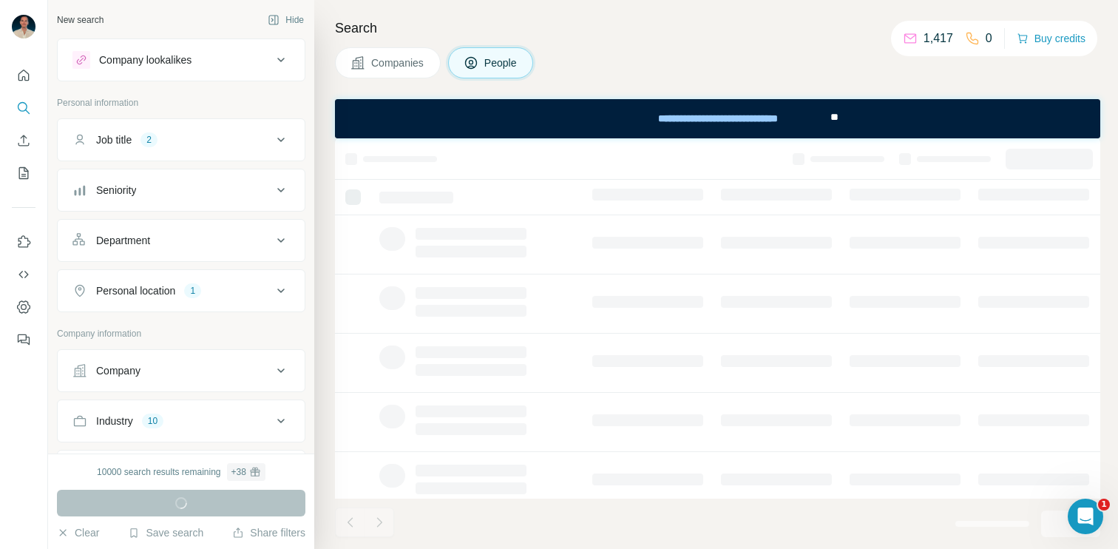
click at [186, 139] on div "Job title 2" at bounding box center [172, 139] width 200 height 15
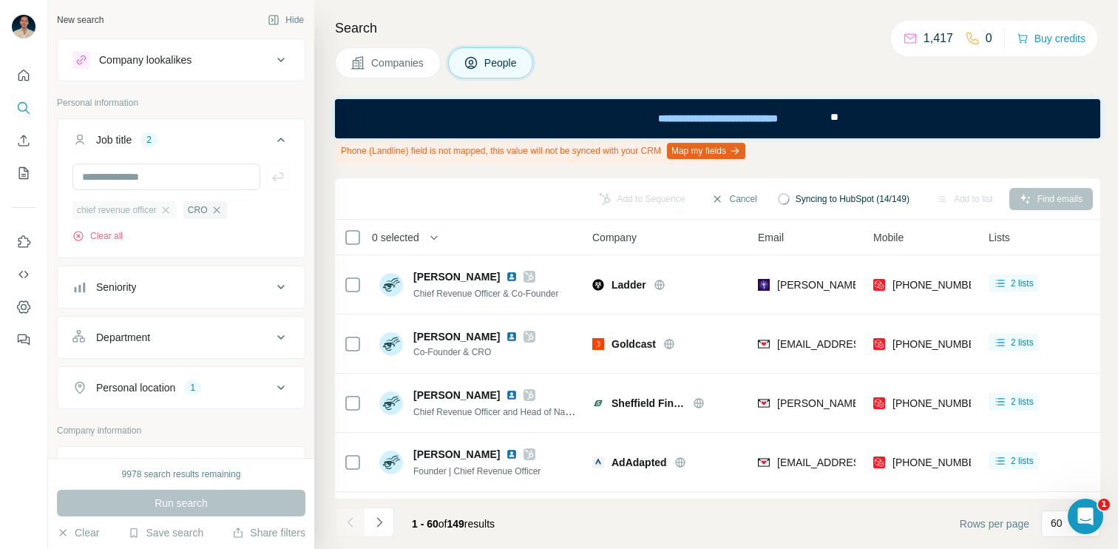
click at [167, 206] on icon "button" at bounding box center [166, 210] width 12 height 12
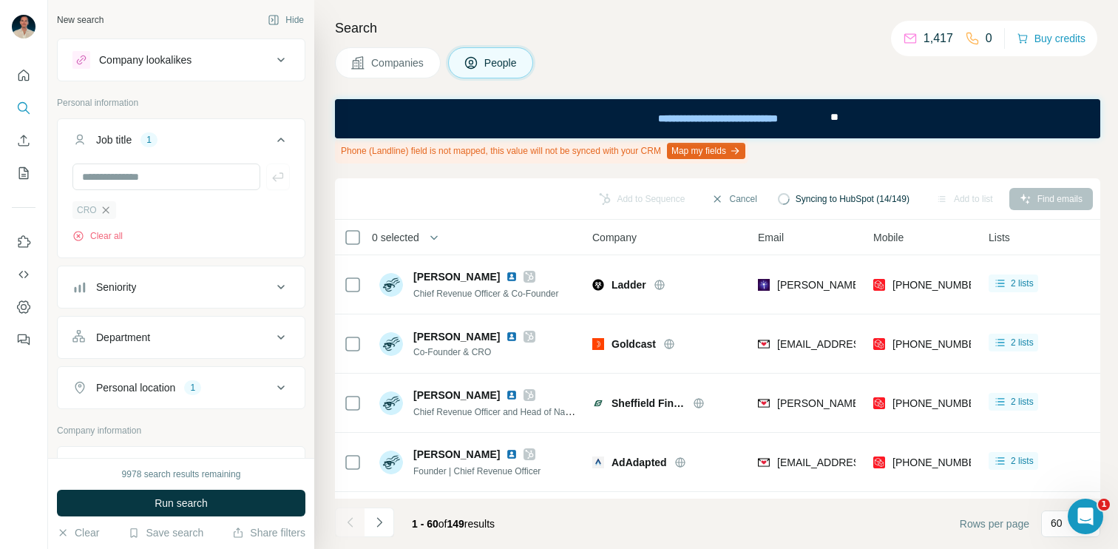
click at [109, 211] on icon "button" at bounding box center [106, 210] width 12 height 12
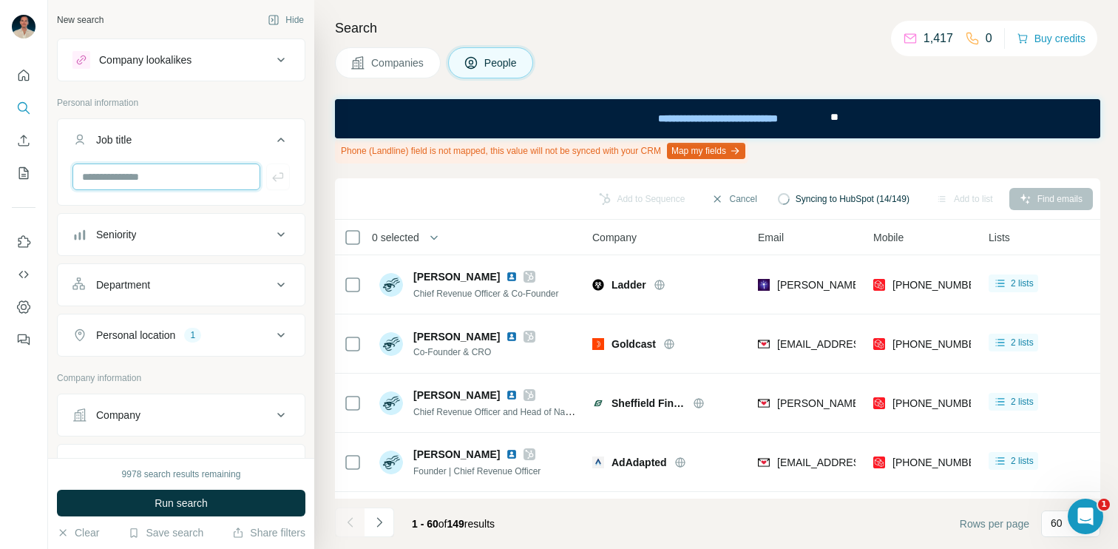
click at [140, 183] on input "text" at bounding box center [166, 176] width 188 height 27
paste input "***"
type input "***"
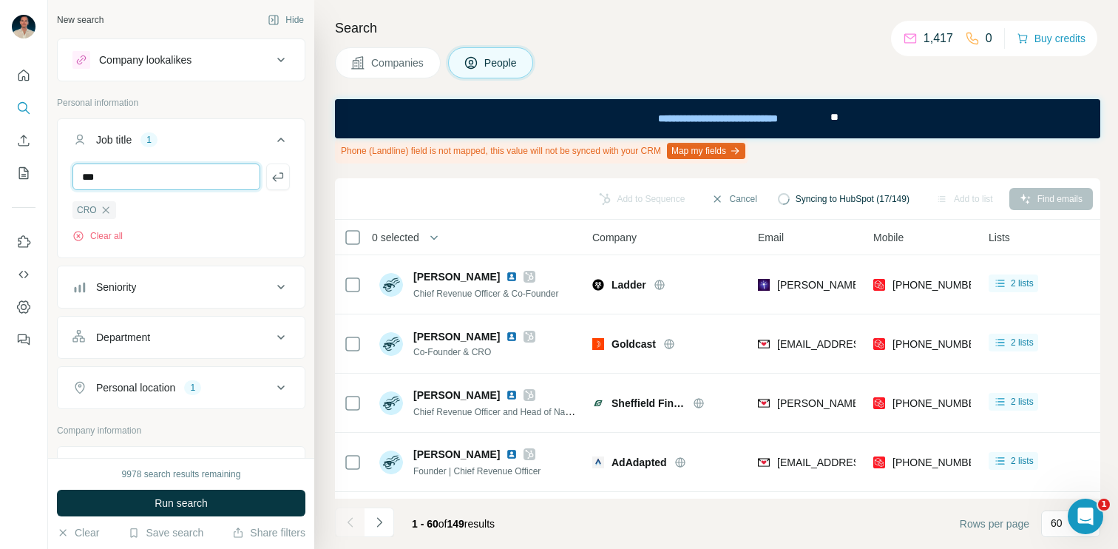
type input "***"
type input "**********"
click at [110, 211] on icon "button" at bounding box center [106, 210] width 12 height 12
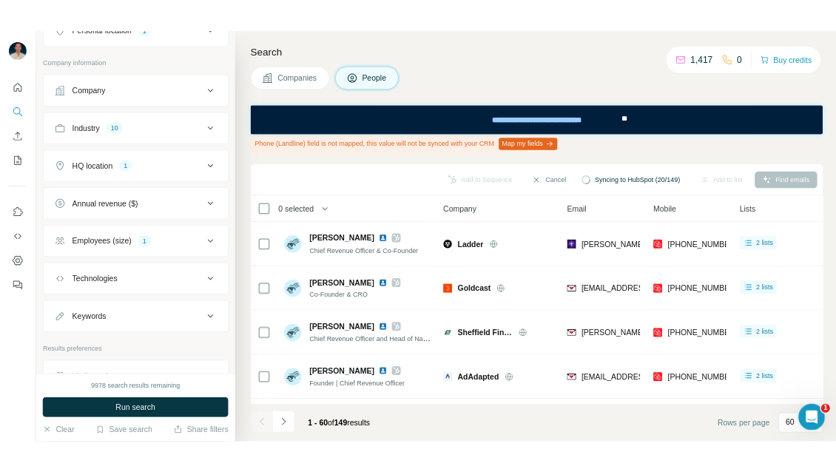
scroll to position [481, 0]
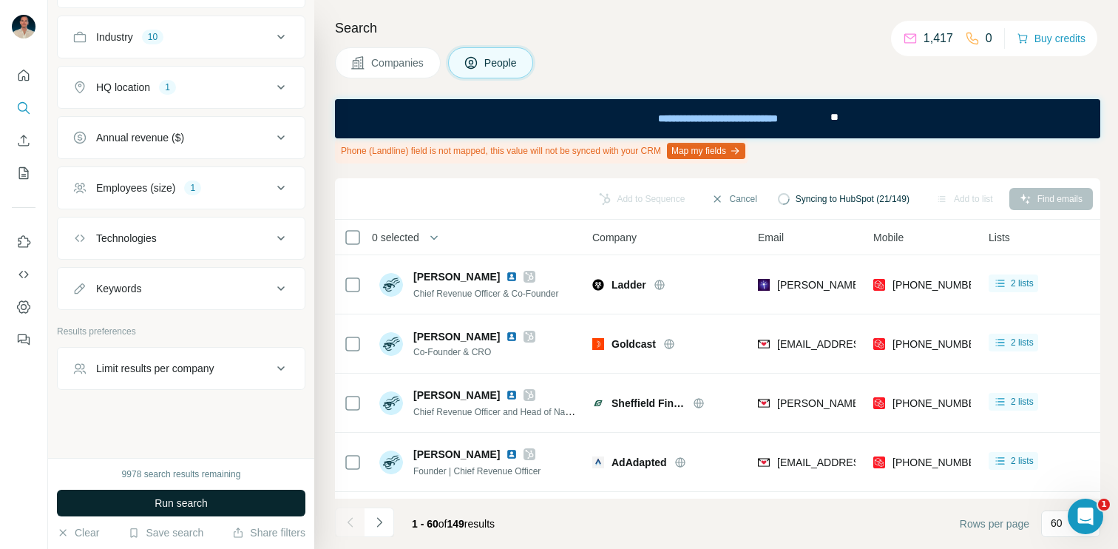
click at [199, 500] on span "Run search" at bounding box center [181, 503] width 53 height 15
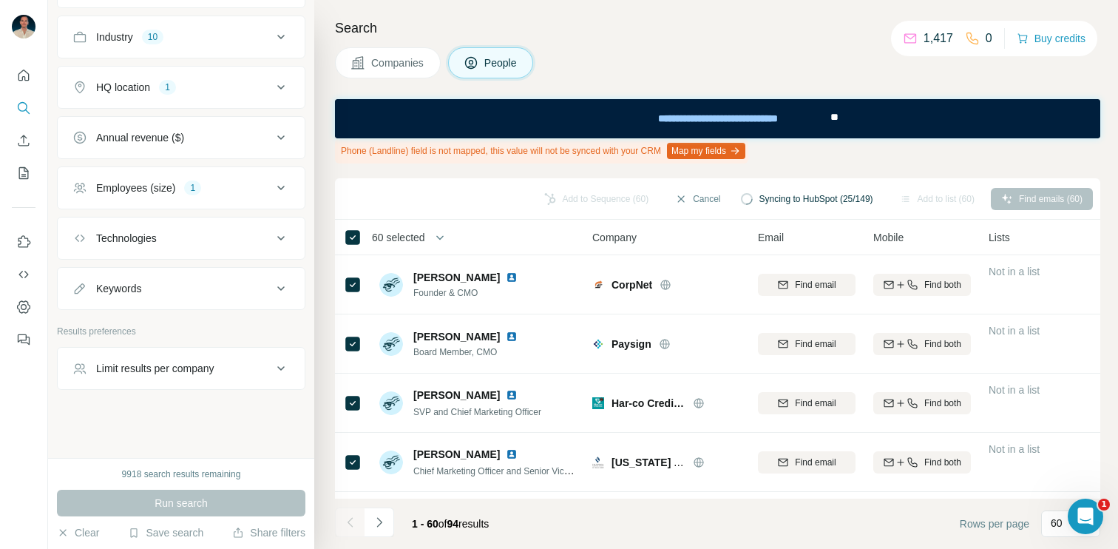
click at [420, 239] on span "60 selected" at bounding box center [398, 237] width 53 height 15
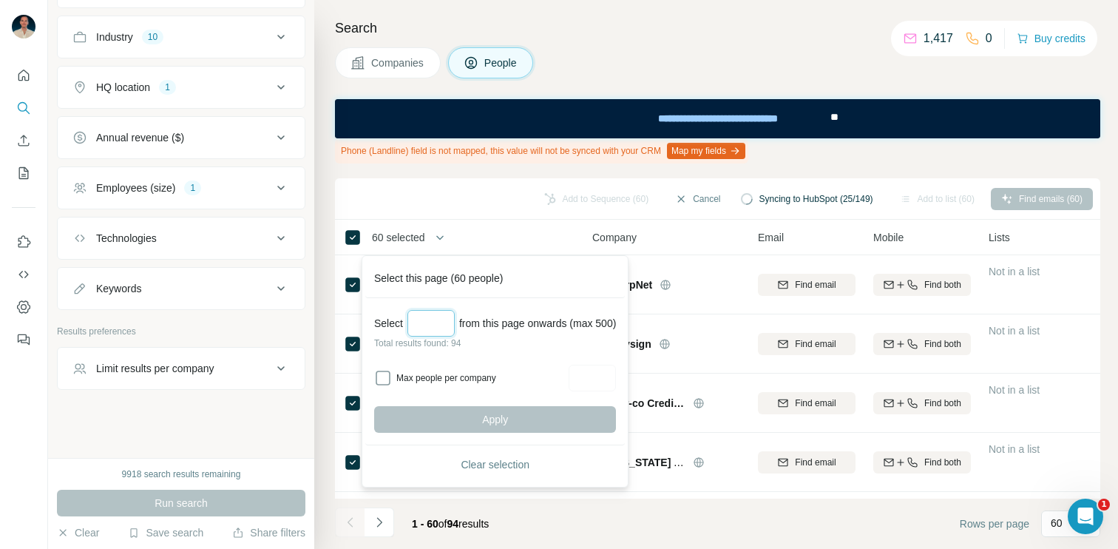
click at [419, 322] on input "Select a number (up to 500)" at bounding box center [431, 323] width 47 height 27
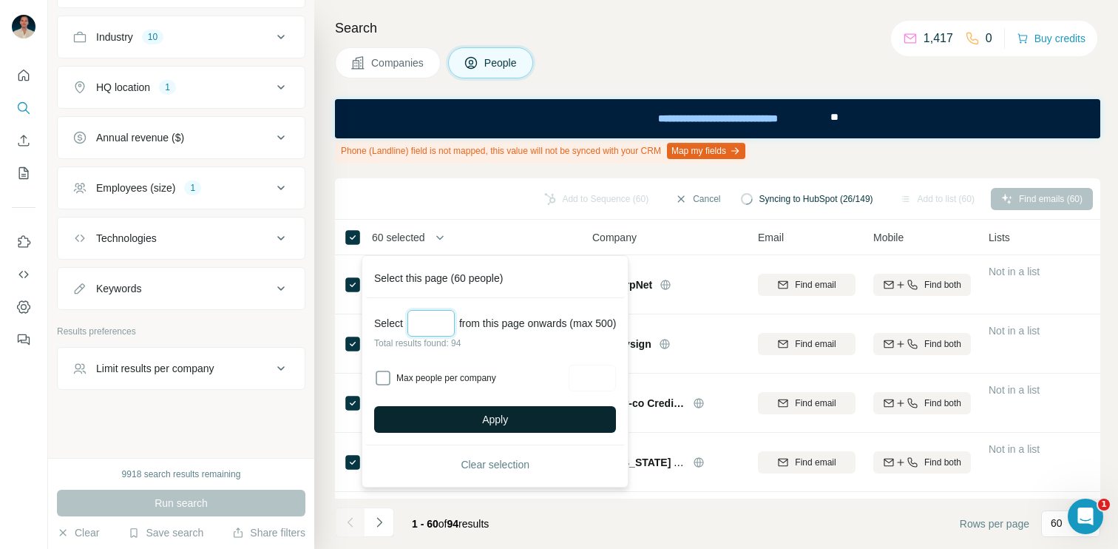
type input "**"
click at [449, 413] on button "Apply" at bounding box center [495, 419] width 242 height 27
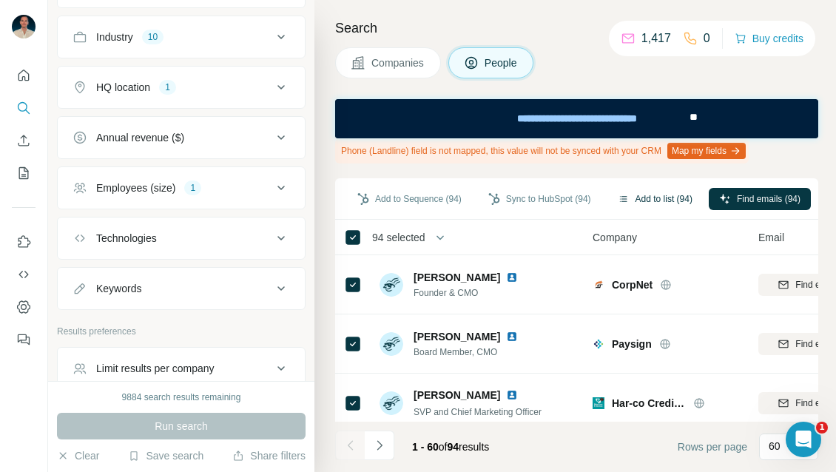
click at [661, 202] on button "Add to list (94)" at bounding box center [654, 199] width 95 height 22
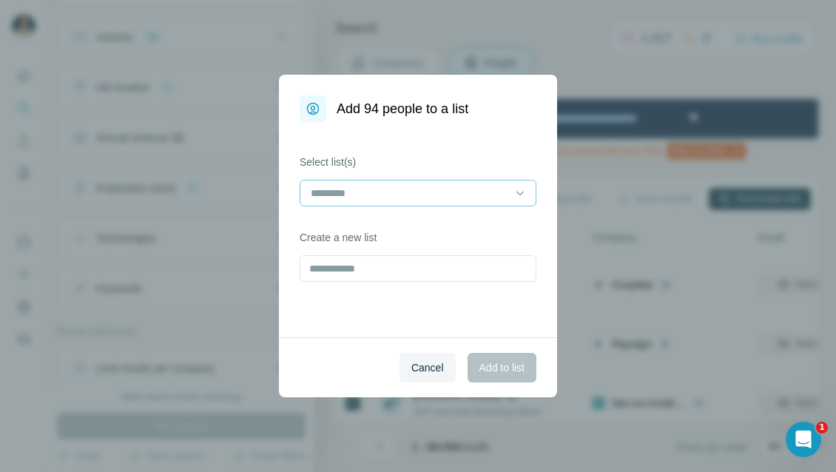
click at [384, 180] on div at bounding box center [409, 192] width 200 height 25
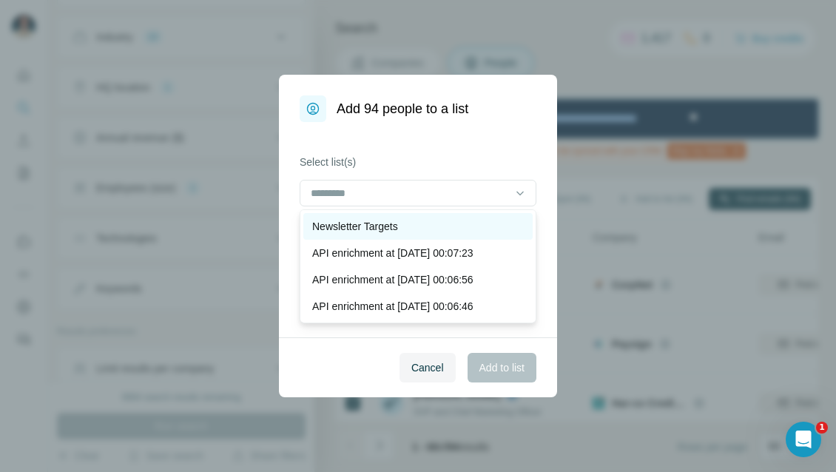
click at [379, 224] on p "Newsletter Targets" at bounding box center [355, 226] width 86 height 15
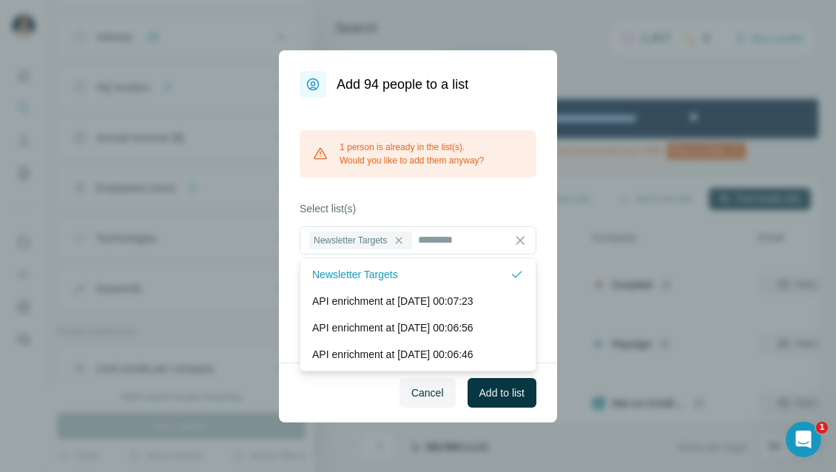
click at [497, 197] on div "1 person is already in the list(s). Would you like to add them anyway? Select l…" at bounding box center [418, 230] width 278 height 265
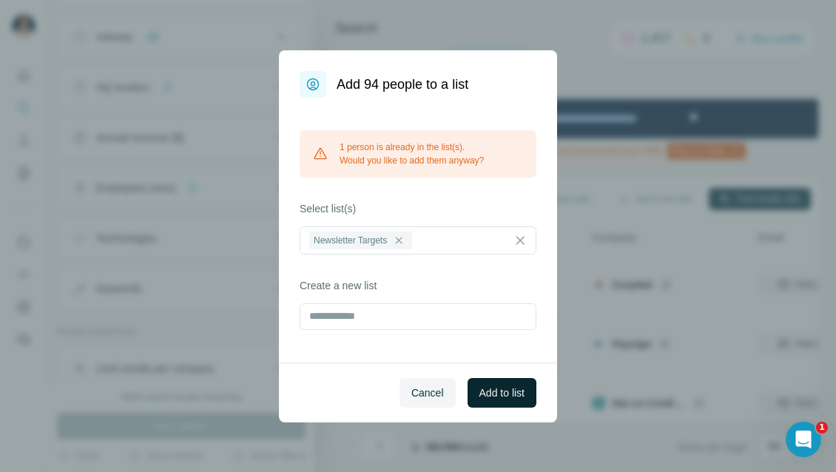
click at [510, 393] on span "Add to list" at bounding box center [501, 392] width 45 height 15
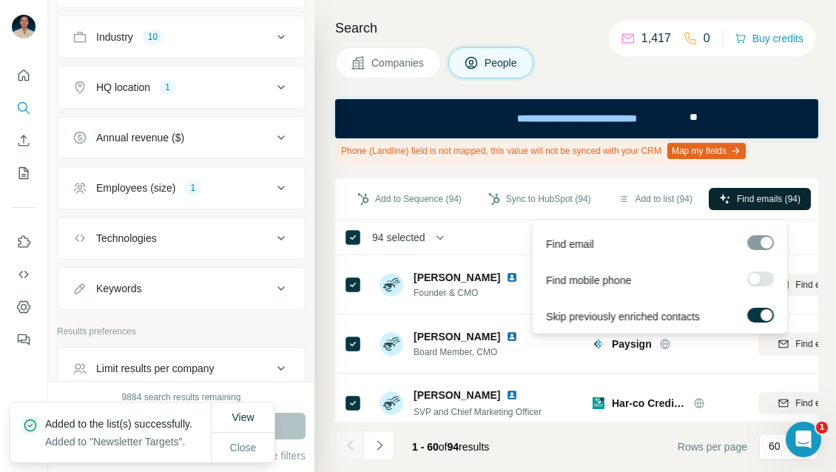
click at [747, 202] on span "Find emails (94)" at bounding box center [769, 198] width 64 height 13
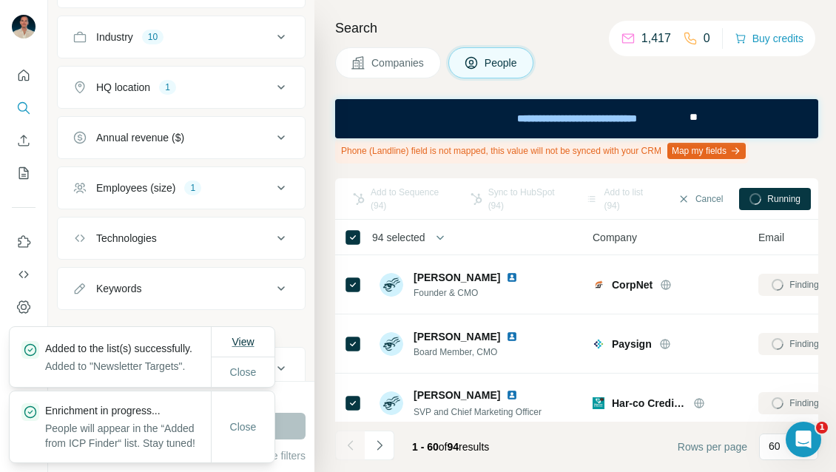
click at [243, 336] on span "View" at bounding box center [243, 342] width 22 height 12
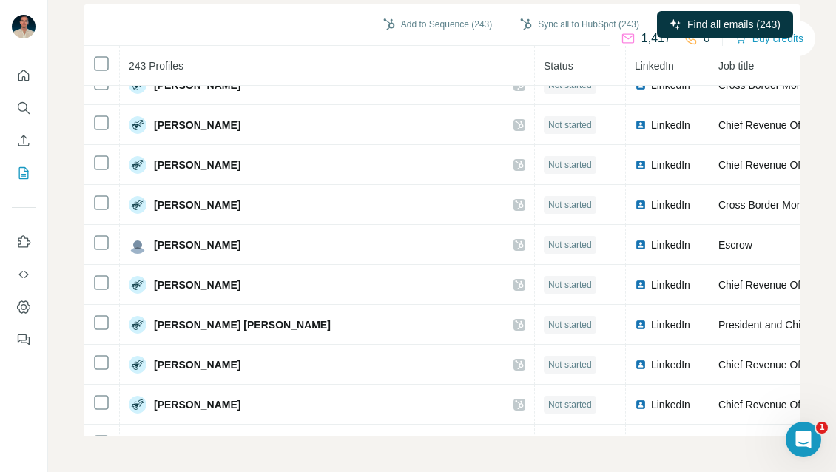
scroll to position [6023, 0]
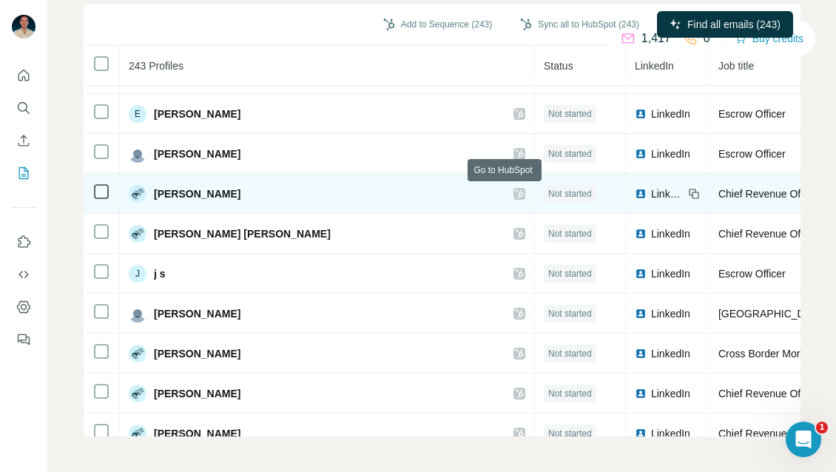
click at [515, 195] on icon at bounding box center [519, 194] width 9 height 12
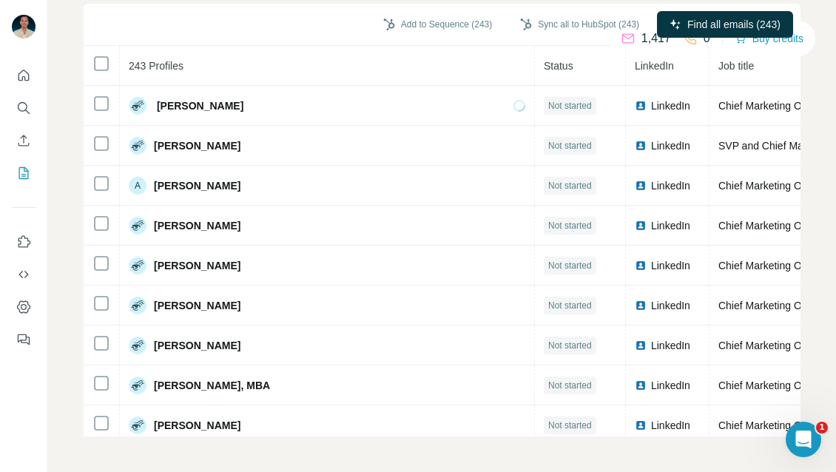
scroll to position [0, 0]
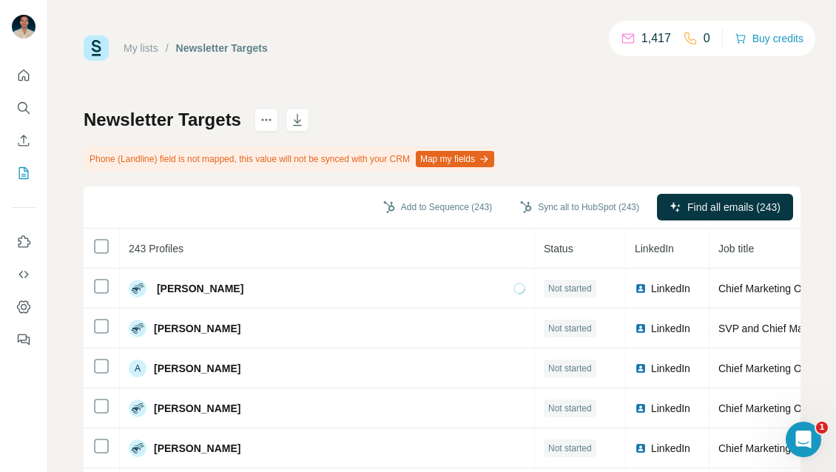
click at [467, 160] on button "Map my fields" at bounding box center [455, 159] width 78 height 16
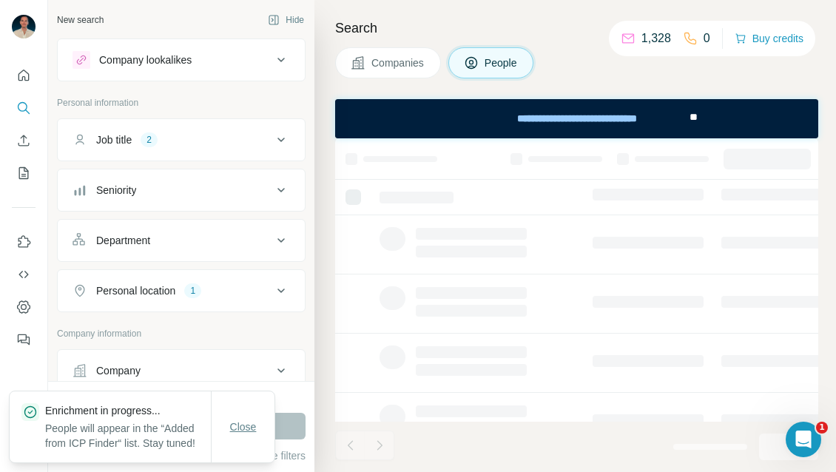
click at [240, 421] on span "Close" at bounding box center [243, 426] width 27 height 15
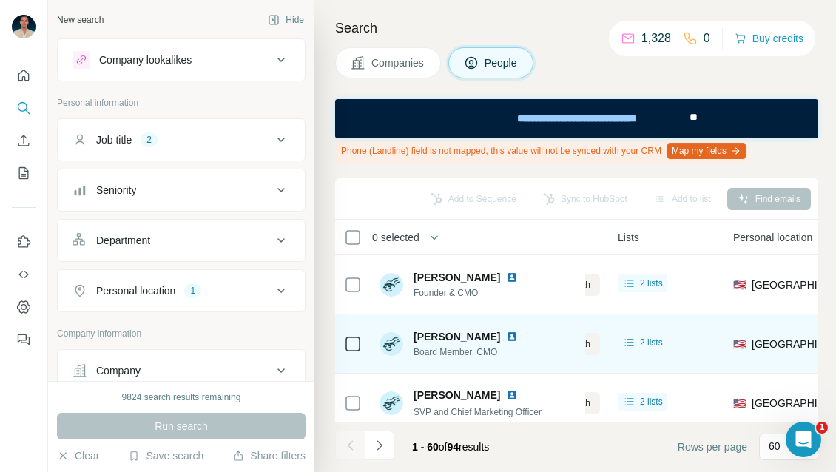
scroll to position [0, 355]
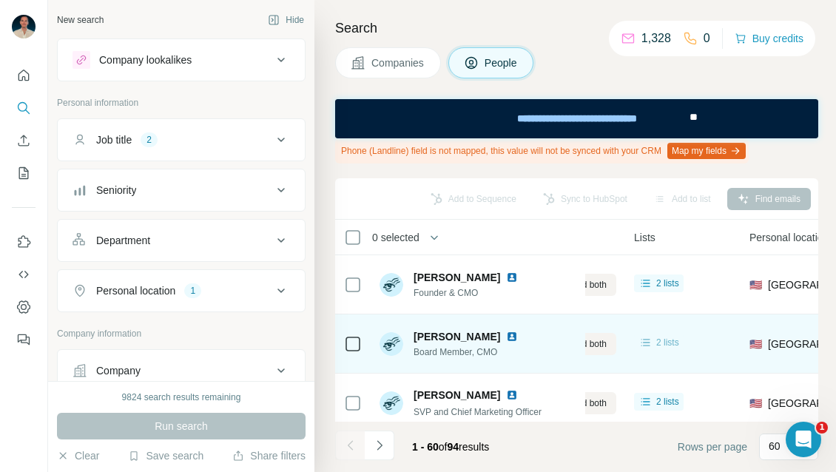
click at [660, 342] on span "2 lists" at bounding box center [667, 342] width 23 height 13
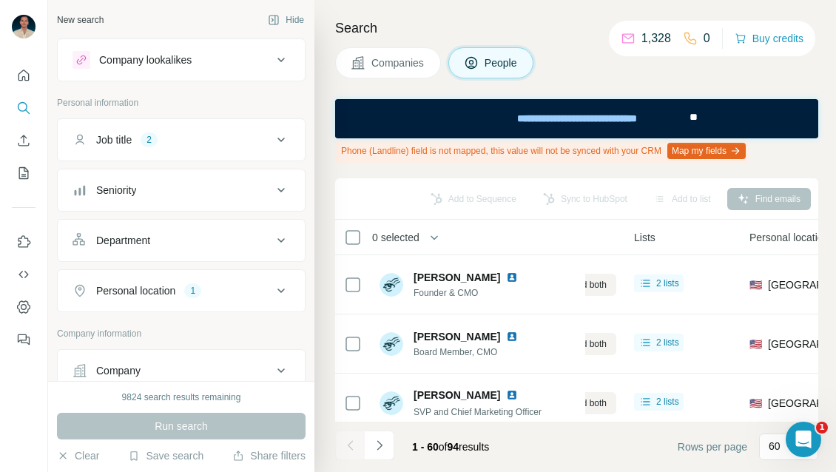
click at [593, 181] on div "Add to Sequence Sync to HubSpot Add to list Find emails" at bounding box center [576, 198] width 483 height 41
click at [585, 199] on div "Add to Sequence Sync to HubSpot Add to list Find emails" at bounding box center [576, 199] width 468 height 26
click at [683, 189] on div "Add to list" at bounding box center [682, 199] width 78 height 22
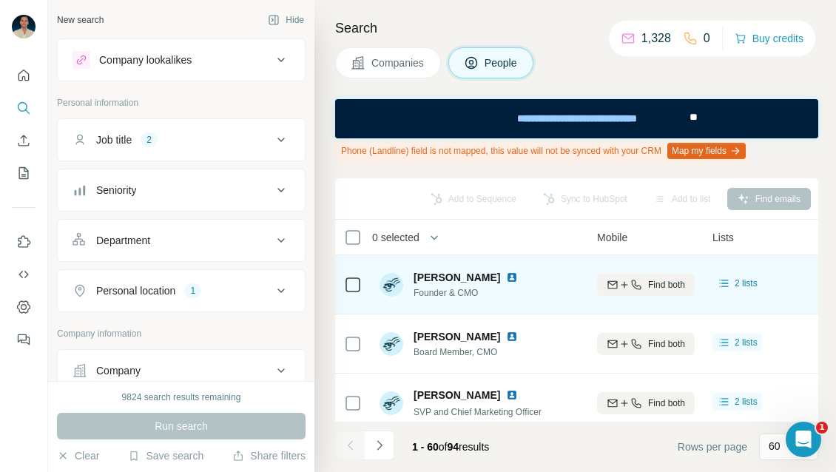
scroll to position [0, 0]
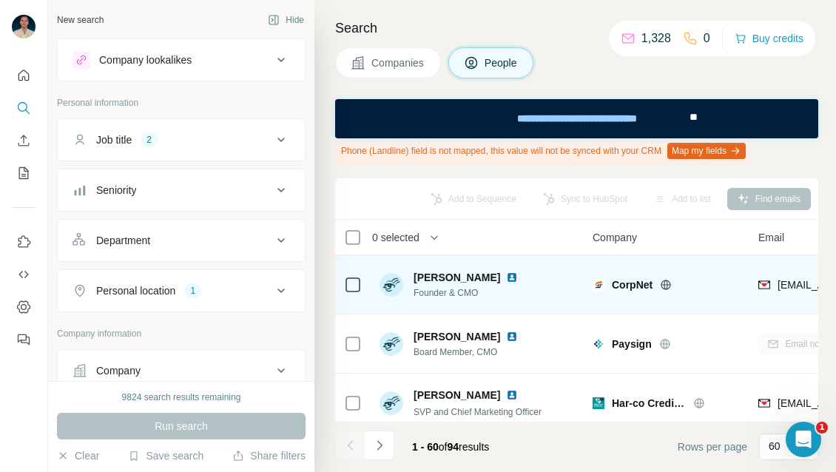
click at [506, 277] on img at bounding box center [512, 277] width 12 height 12
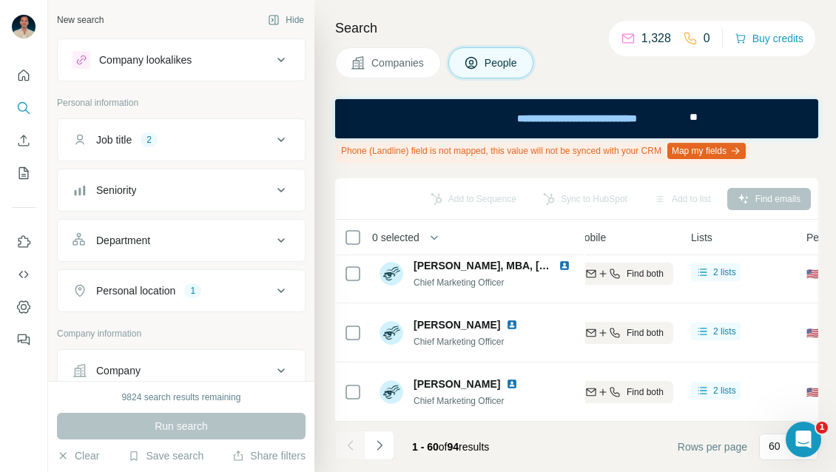
scroll to position [3392, 0]
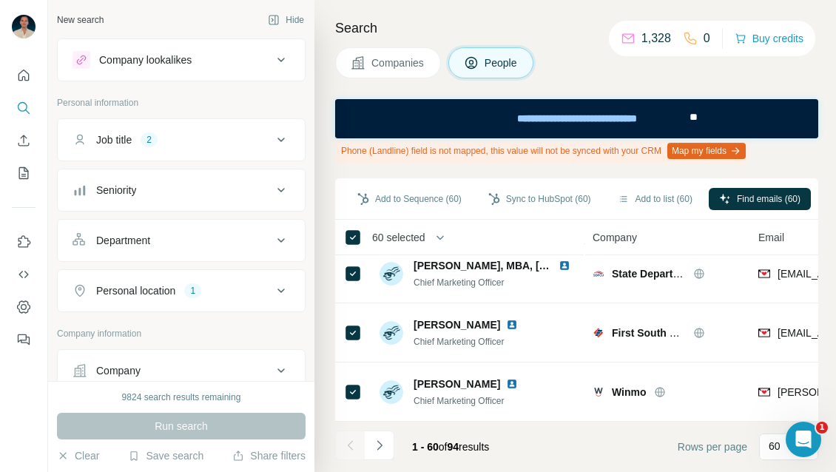
click at [412, 234] on span "60 selected" at bounding box center [398, 237] width 53 height 15
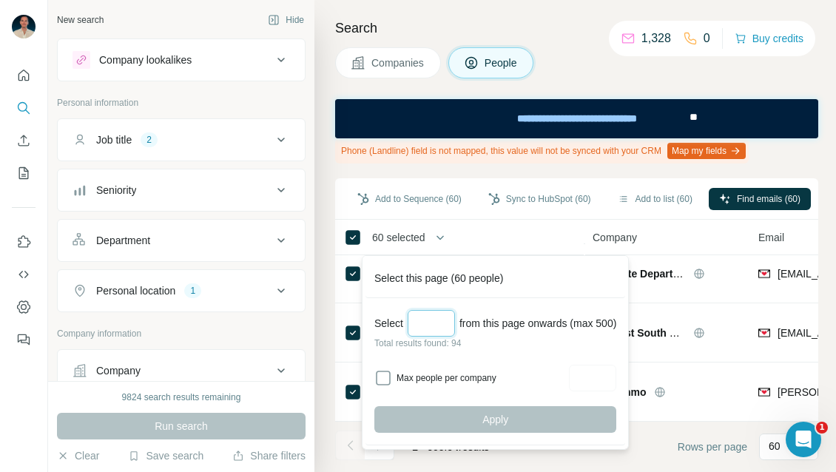
click at [431, 326] on input "Select a number (up to 500)" at bounding box center [431, 323] width 47 height 27
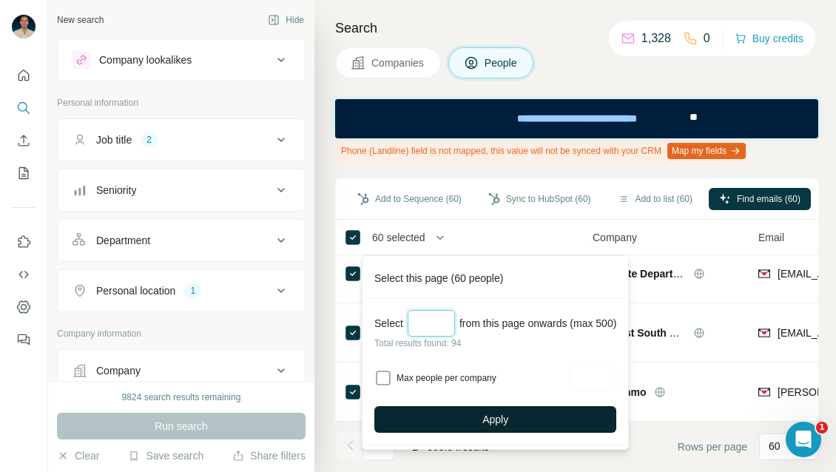
type input "**"
click at [558, 425] on button "Apply" at bounding box center [495, 419] width 242 height 27
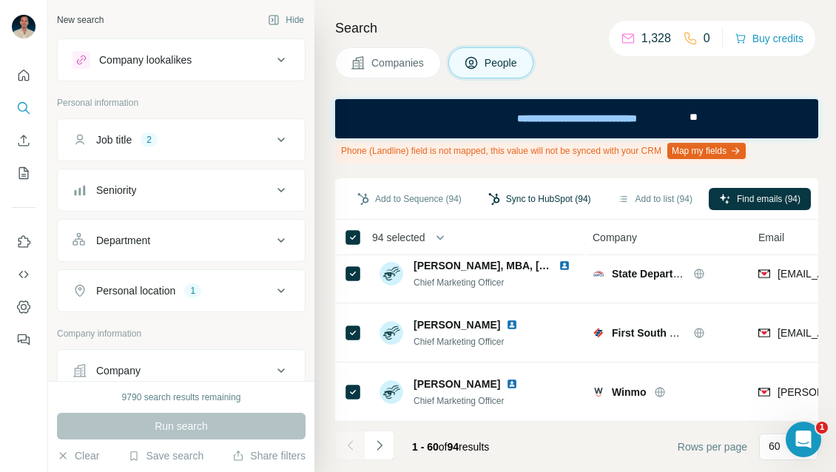
click at [527, 196] on button "Sync to HubSpot (94)" at bounding box center [540, 199] width 124 height 22
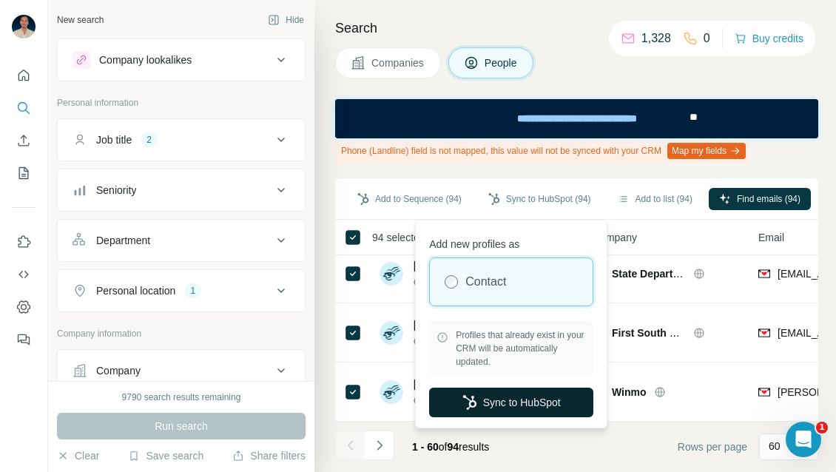
click at [530, 398] on button "Sync to HubSpot" at bounding box center [511, 403] width 164 height 30
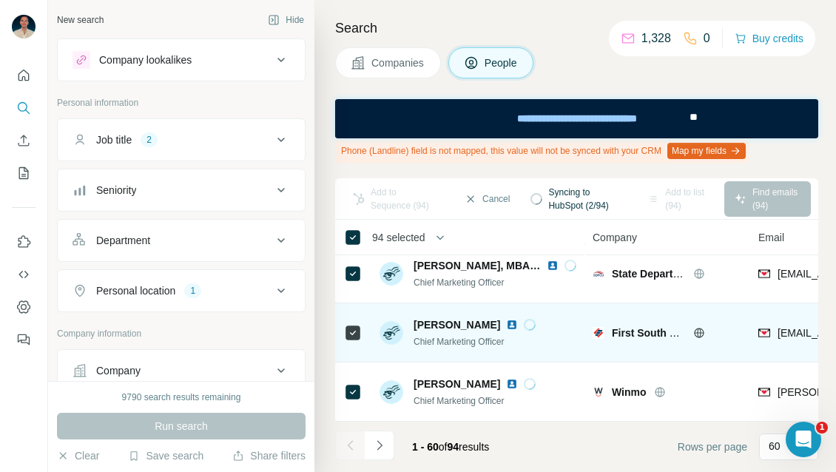
click at [431, 317] on span "[PERSON_NAME]" at bounding box center [456, 324] width 87 height 15
drag, startPoint x: 431, startPoint y: 317, endPoint x: 450, endPoint y: 316, distance: 19.2
click at [450, 317] on span "[PERSON_NAME]" at bounding box center [456, 324] width 87 height 15
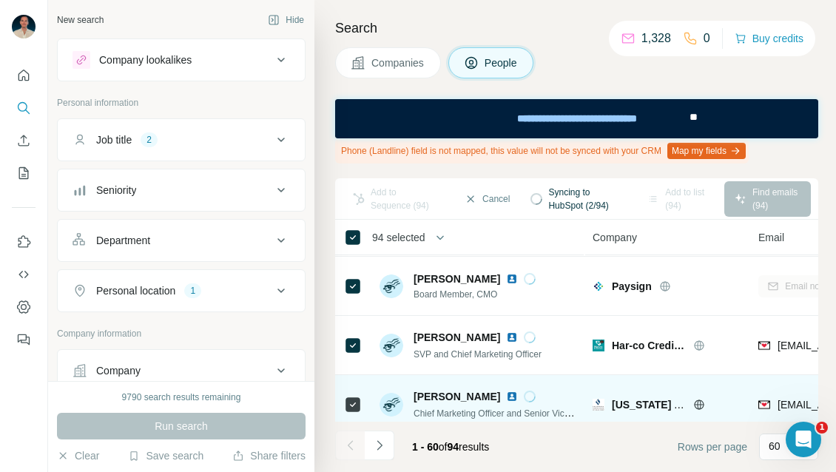
scroll to position [0, 0]
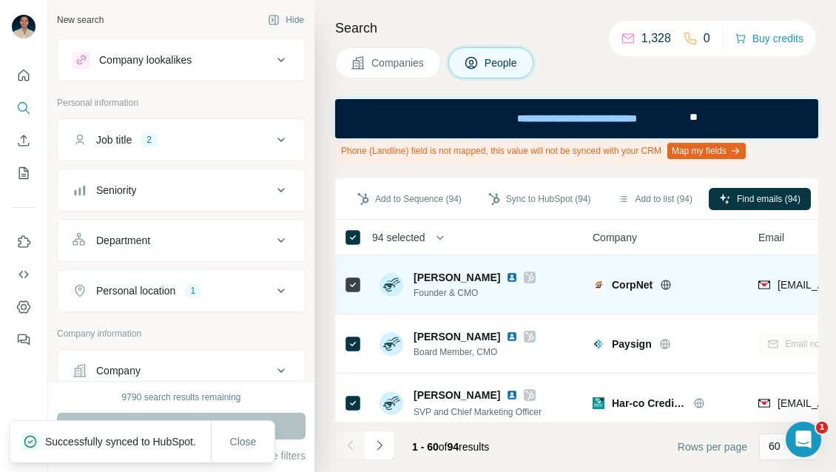
click at [526, 277] on icon at bounding box center [530, 277] width 8 height 9
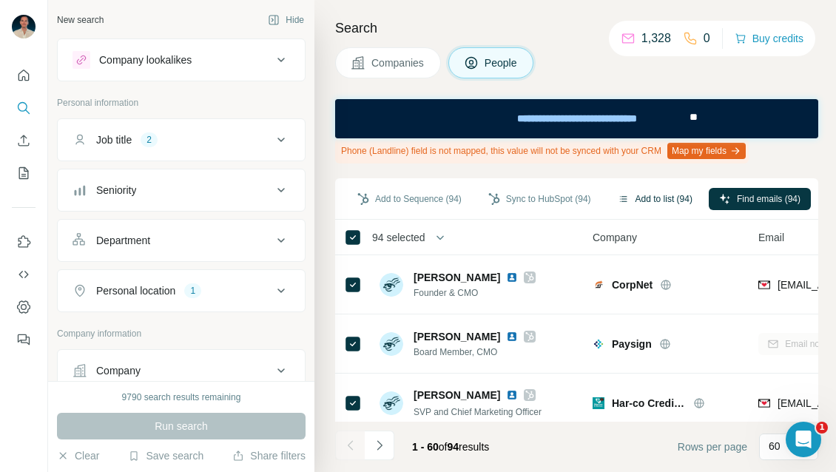
click at [652, 190] on button "Add to list (94)" at bounding box center [654, 199] width 95 height 22
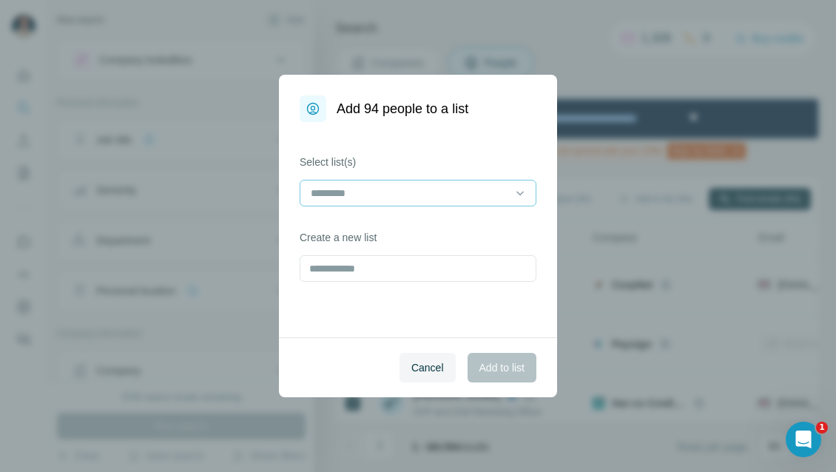
click at [402, 186] on input at bounding box center [409, 193] width 200 height 16
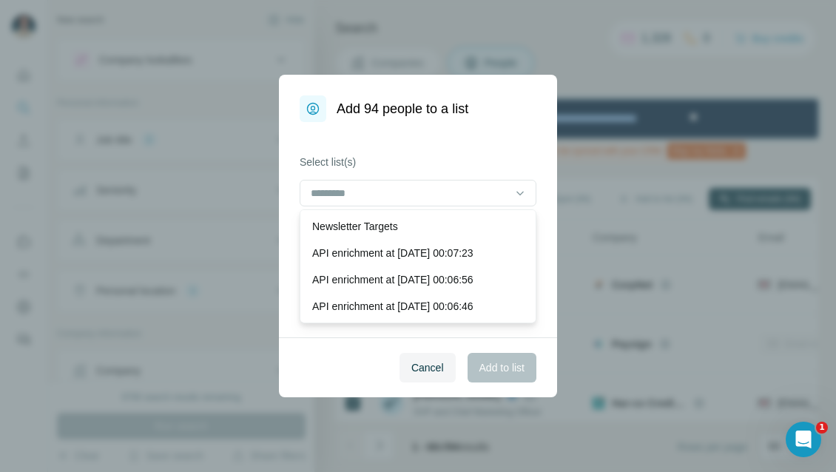
click at [429, 161] on label "Select list(s)" at bounding box center [418, 162] width 237 height 15
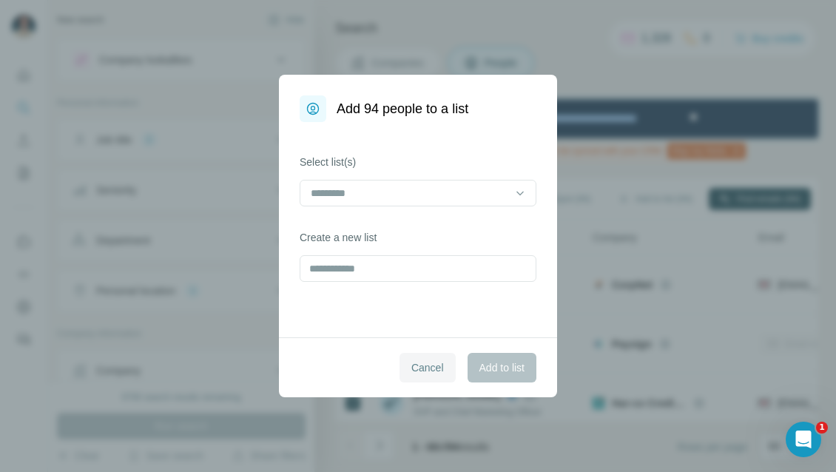
click at [426, 368] on span "Cancel" at bounding box center [427, 367] width 33 height 15
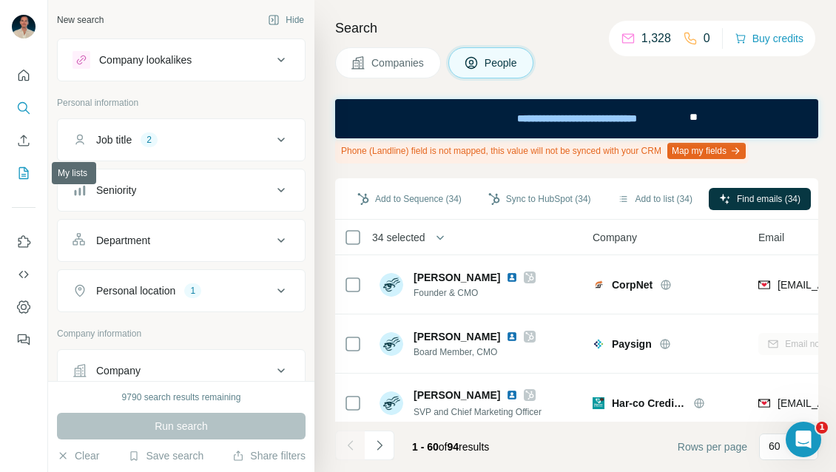
click at [26, 172] on icon "My lists" at bounding box center [23, 173] width 15 height 15
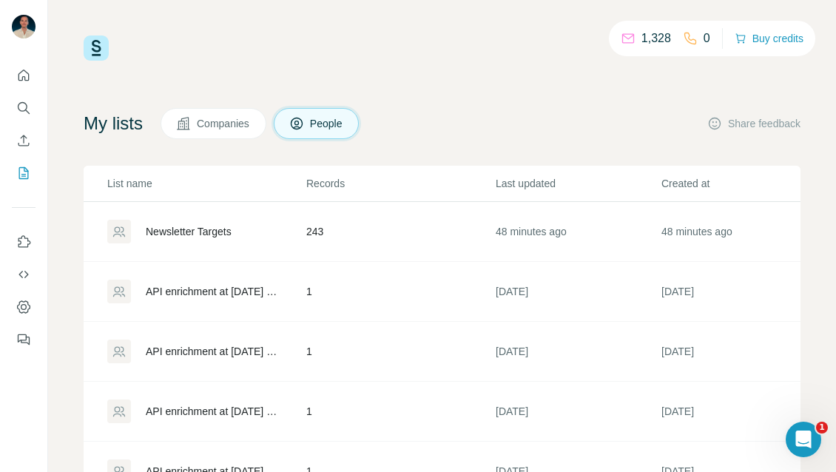
click at [219, 232] on div "Newsletter Targets" at bounding box center [189, 231] width 86 height 15
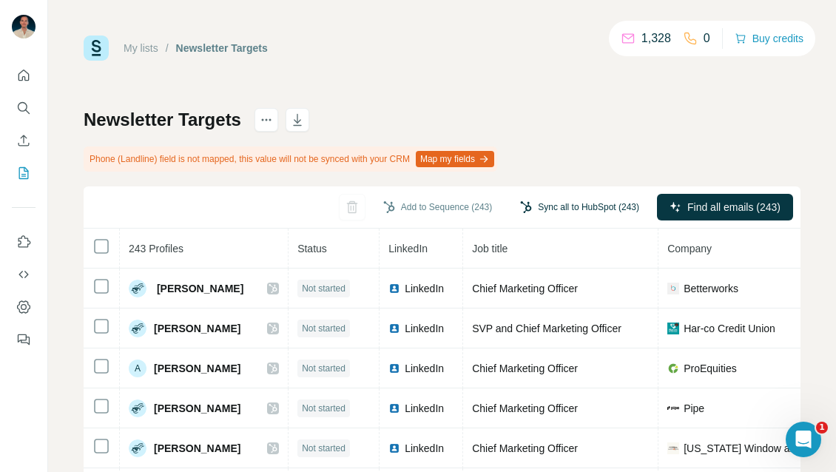
click at [575, 209] on button "Sync all to HubSpot (243)" at bounding box center [580, 207] width 140 height 22
click at [494, 151] on button "Map my fields" at bounding box center [455, 159] width 78 height 16
